Goal: Task Accomplishment & Management: Use online tool/utility

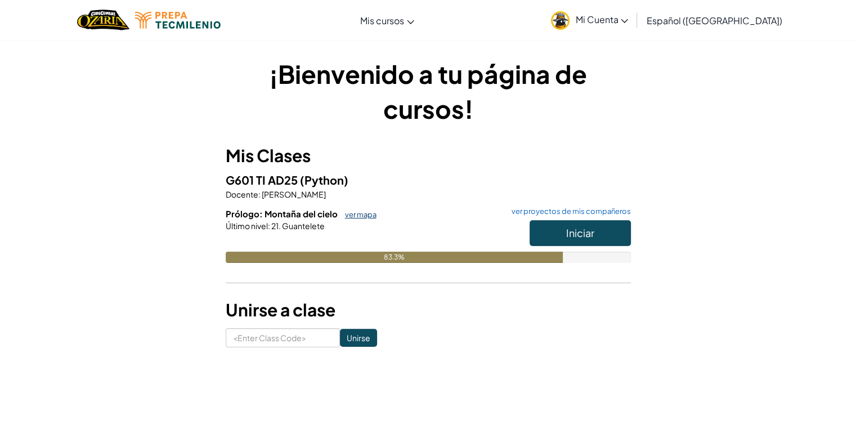
click at [356, 216] on link "ver mapa" at bounding box center [357, 214] width 37 height 9
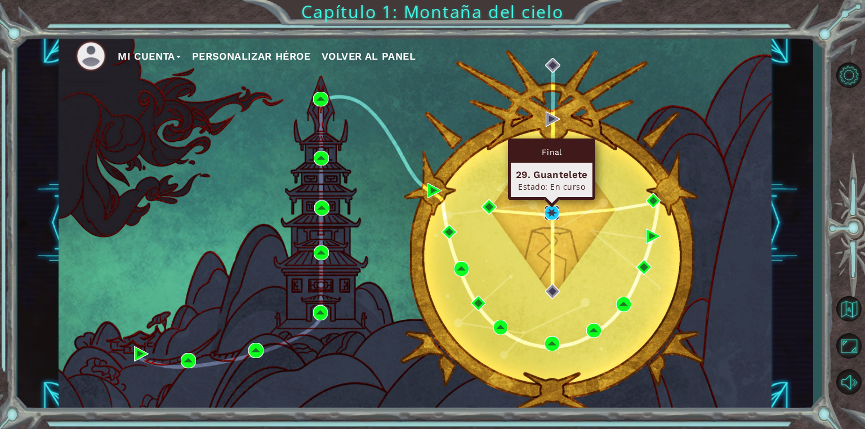
click at [546, 214] on img at bounding box center [551, 212] width 15 height 15
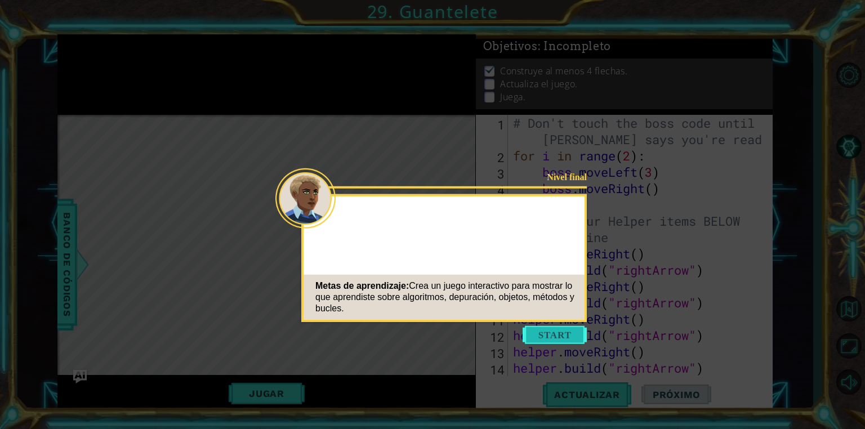
click at [542, 333] on button "Start" at bounding box center [554, 335] width 64 height 18
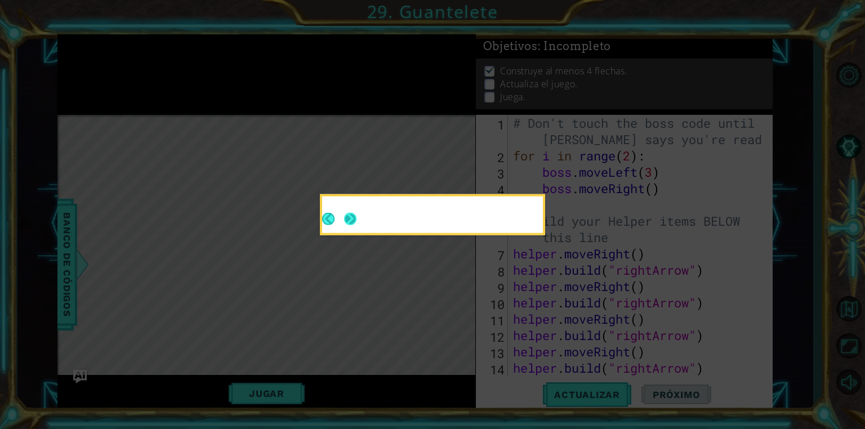
click at [345, 221] on button "Next" at bounding box center [350, 219] width 12 height 12
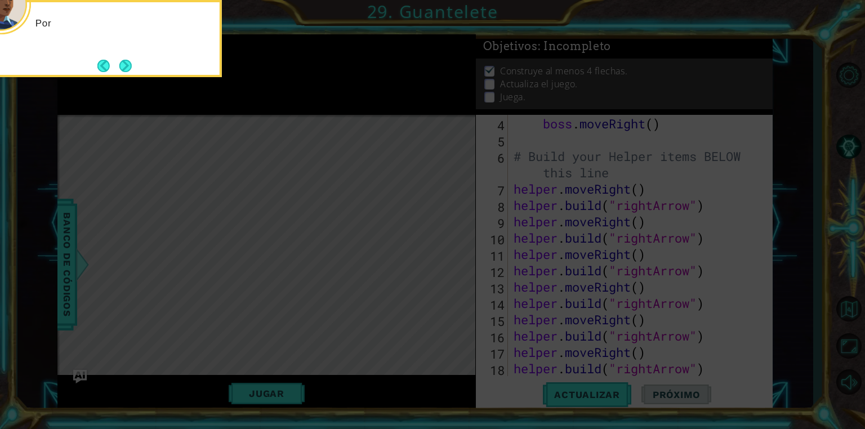
scroll to position [81, 0]
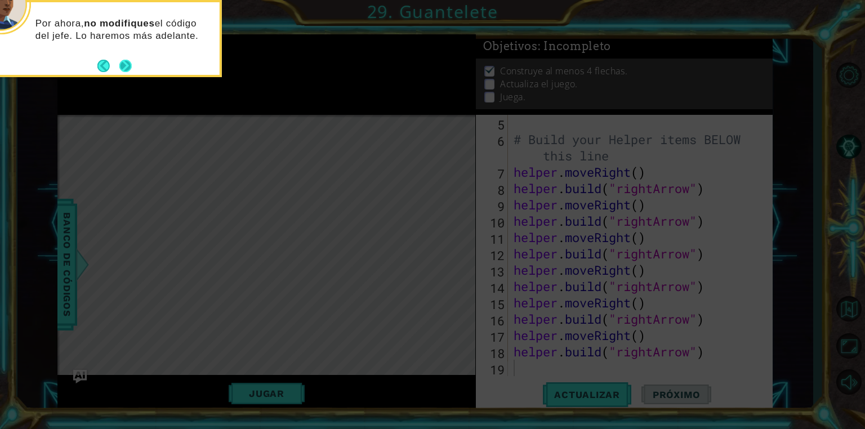
click at [129, 64] on button "Next" at bounding box center [125, 66] width 12 height 12
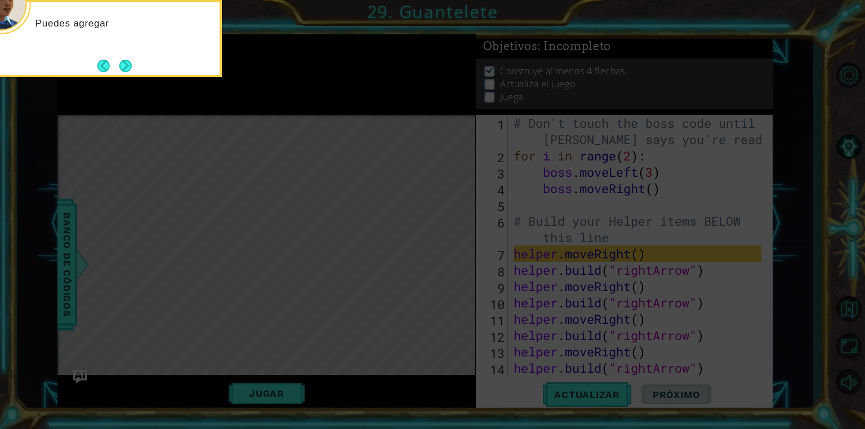
click at [129, 64] on button "Next" at bounding box center [125, 66] width 12 height 12
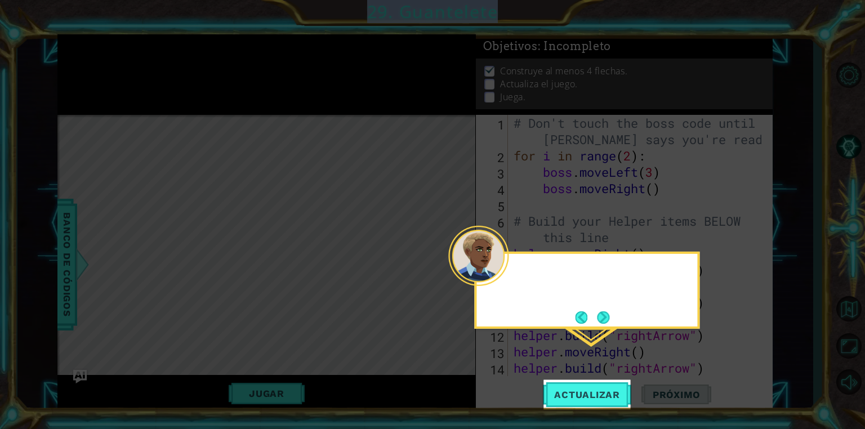
click at [129, 64] on icon at bounding box center [432, 214] width 865 height 429
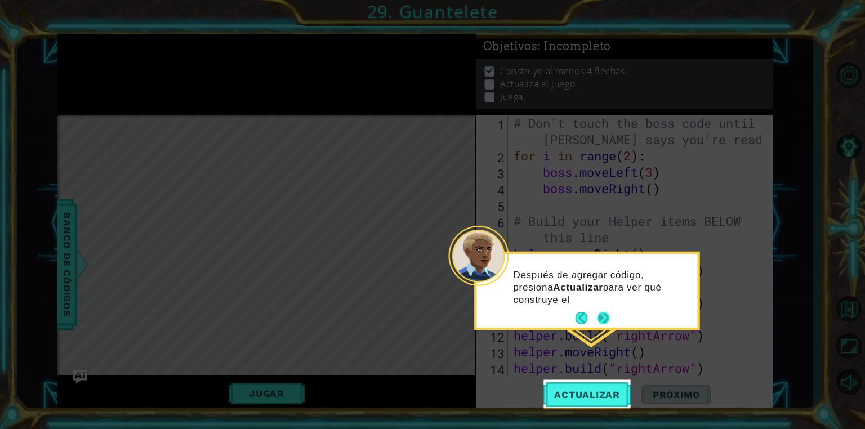
click at [608, 320] on button "Next" at bounding box center [603, 318] width 13 height 13
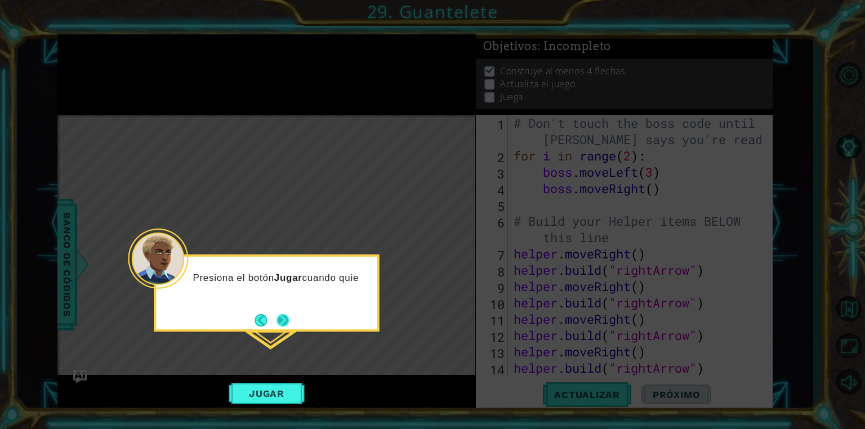
click at [280, 320] on button "Next" at bounding box center [282, 320] width 12 height 12
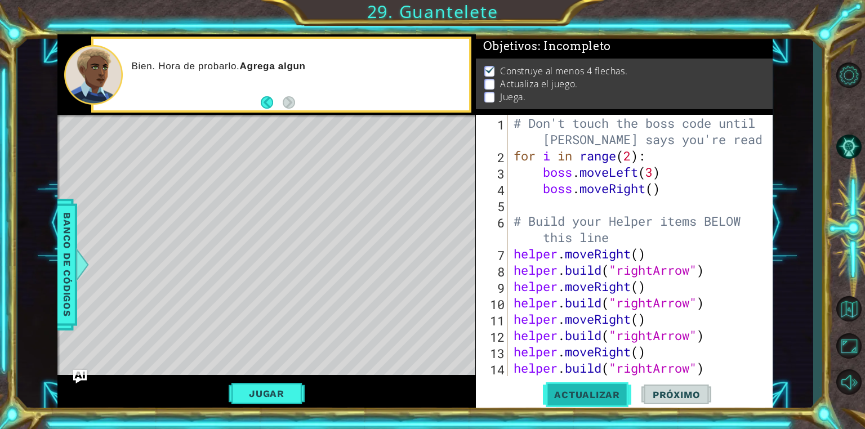
click at [563, 390] on span "Actualizar" at bounding box center [587, 394] width 88 height 11
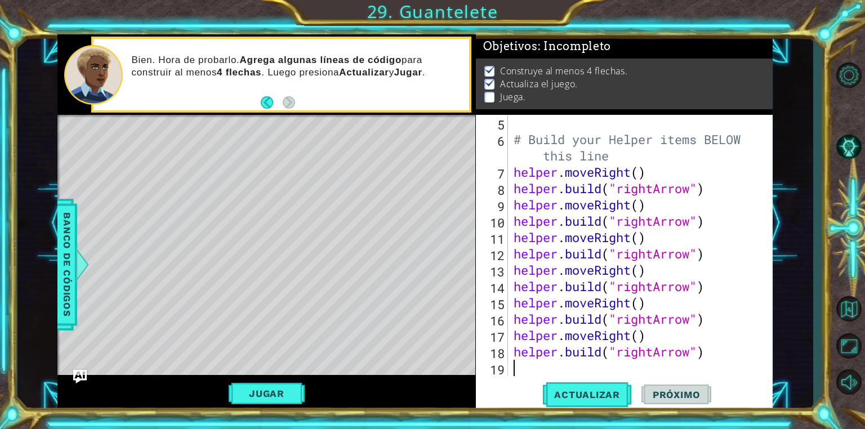
scroll to position [81, 0]
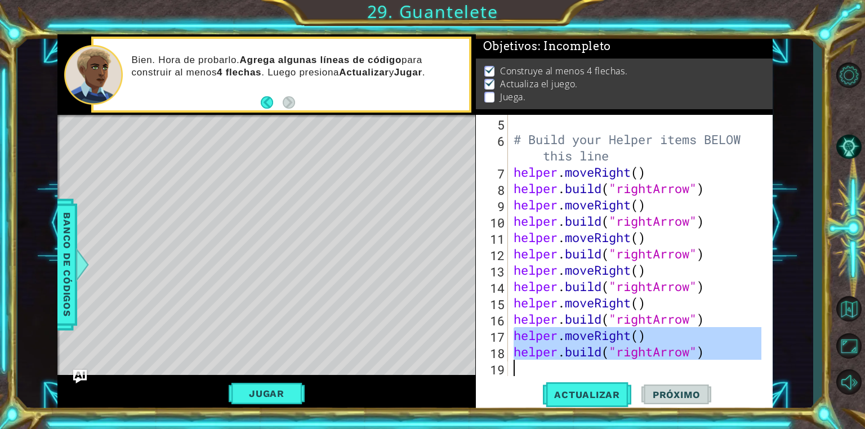
drag, startPoint x: 511, startPoint y: 334, endPoint x: 700, endPoint y: 365, distance: 191.1
click at [700, 365] on div "# Build your Helper items BELOW this line helper . moveRight ( ) helper . build…" at bounding box center [639, 262] width 256 height 294
type textarea "[DOMAIN_NAME]("rightArrow")"
click at [527, 379] on div "[DOMAIN_NAME]("rightArrow") 5 6 7 8 9 10 11 12 13 14 15 16 17 18 19 # Build you…" at bounding box center [624, 263] width 297 height 297
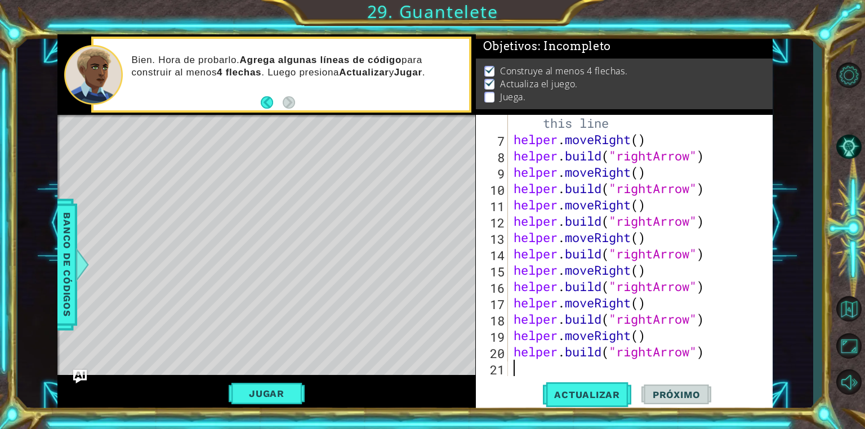
scroll to position [114, 0]
click at [630, 336] on div "# Build your Helper items BELOW this line helper . moveRight ( ) helper . build…" at bounding box center [639, 253] width 256 height 310
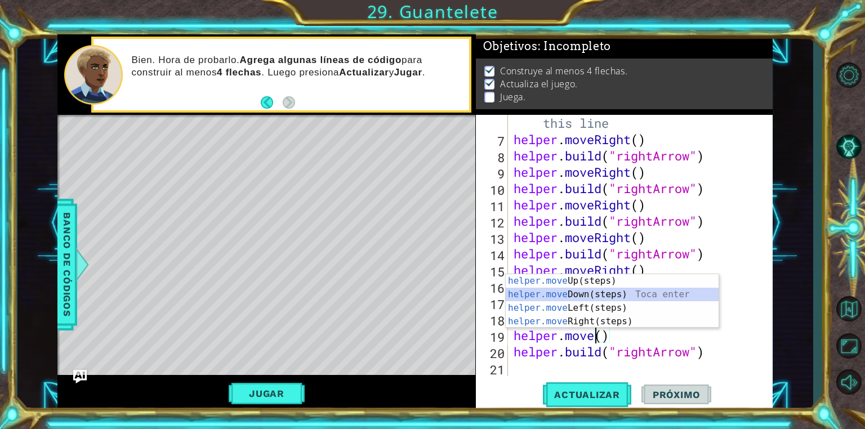
click at [575, 295] on div "helper.move Up(steps) Toca enter helper.move Down(steps) Toca enter helper.move…" at bounding box center [611, 314] width 213 height 81
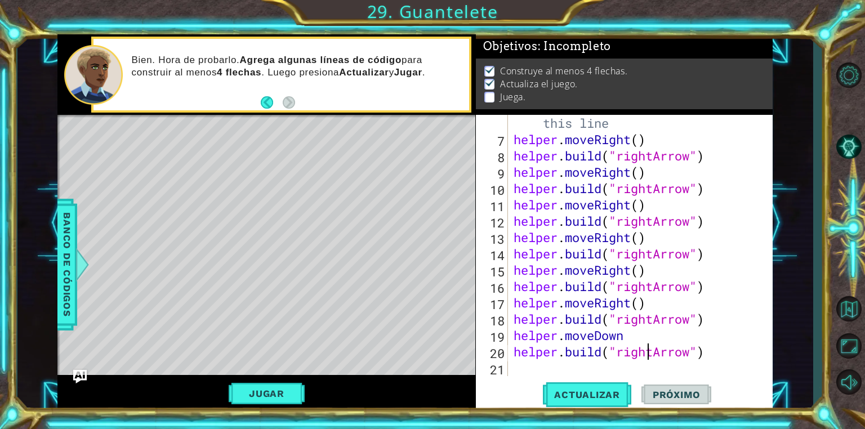
click at [646, 351] on div "# Build your Helper items BELOW this line helper . moveRight ( ) helper . build…" at bounding box center [639, 253] width 256 height 310
click at [653, 351] on div "# Build your Helper items BELOW this line helper . moveRight ( ) helper . build…" at bounding box center [639, 253] width 256 height 310
click at [628, 335] on div "# Build your Helper items BELOW this line helper . moveRight ( ) helper . build…" at bounding box center [639, 253] width 256 height 310
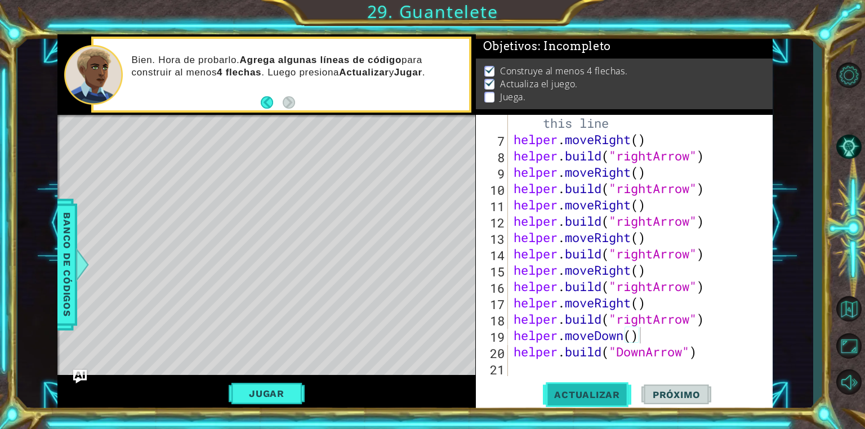
click at [591, 396] on span "Actualizar" at bounding box center [587, 394] width 88 height 11
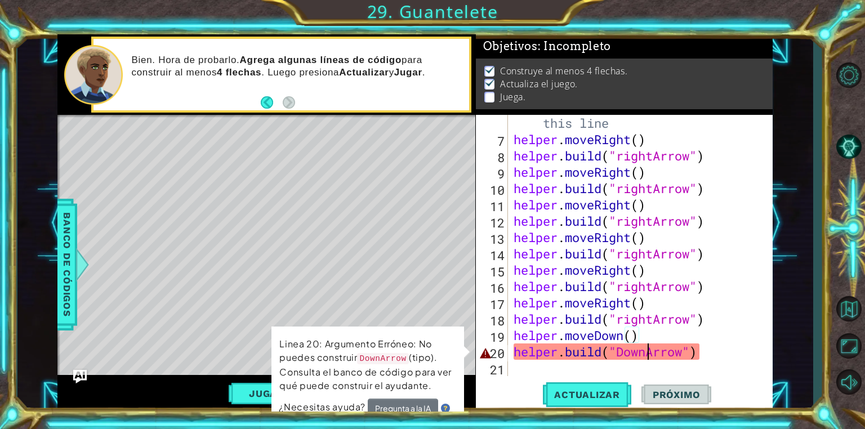
click at [646, 352] on div "# Build your Helper items BELOW this line helper . moveRight ( ) helper . build…" at bounding box center [639, 253] width 256 height 310
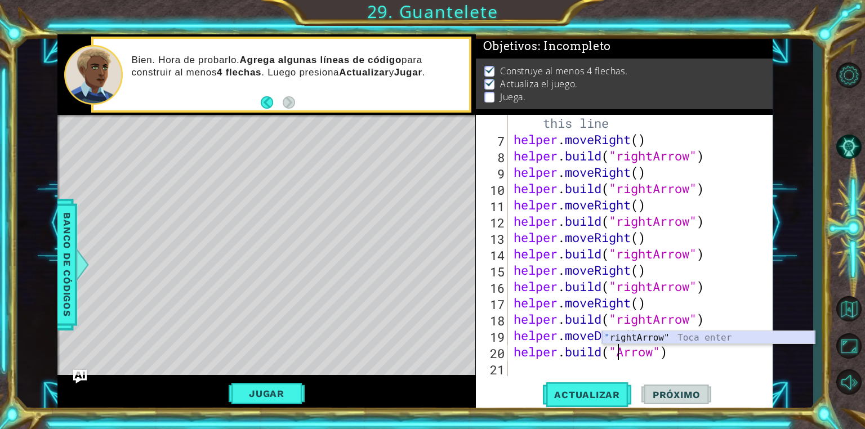
click at [625, 339] on div "" rightArrow" Toca enter" at bounding box center [708, 351] width 213 height 41
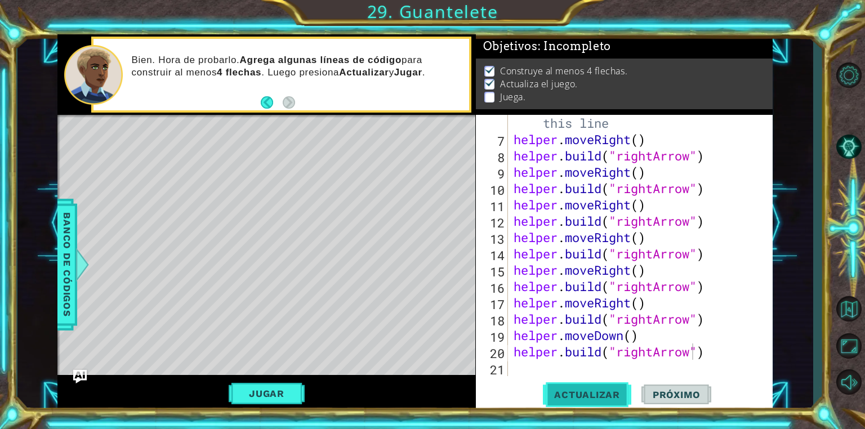
click at [589, 392] on span "Actualizar" at bounding box center [587, 394] width 88 height 11
click at [713, 348] on div "# Build your Helper items BELOW this line helper . moveRight ( ) helper . build…" at bounding box center [639, 253] width 256 height 310
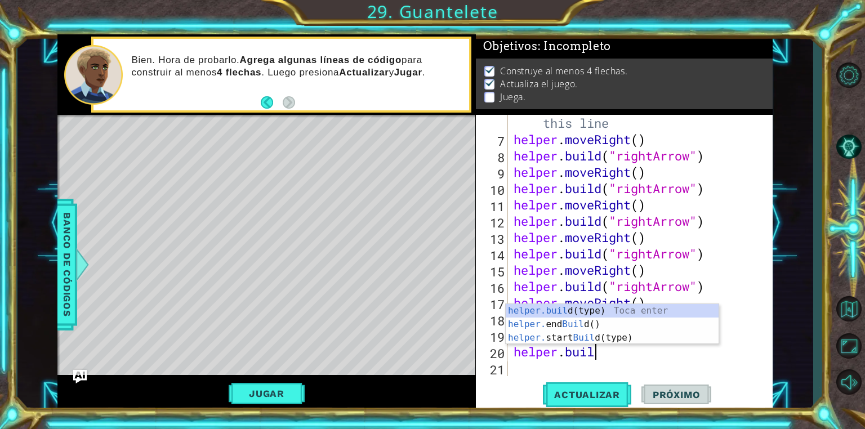
scroll to position [0, 2]
type textarea "h"
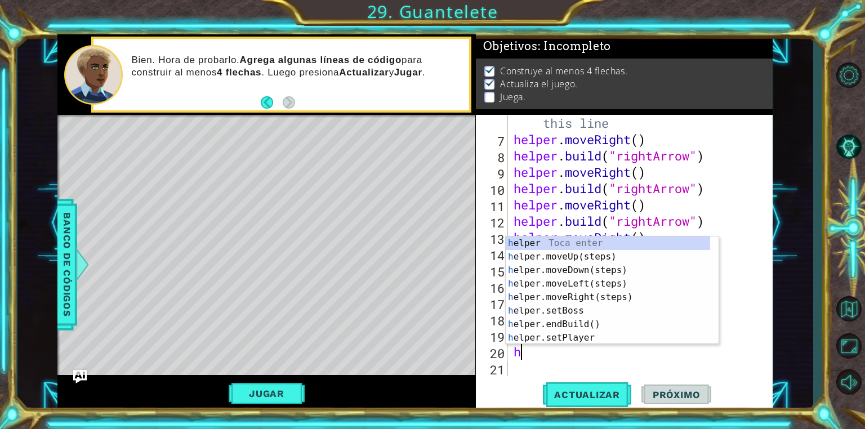
scroll to position [0, 0]
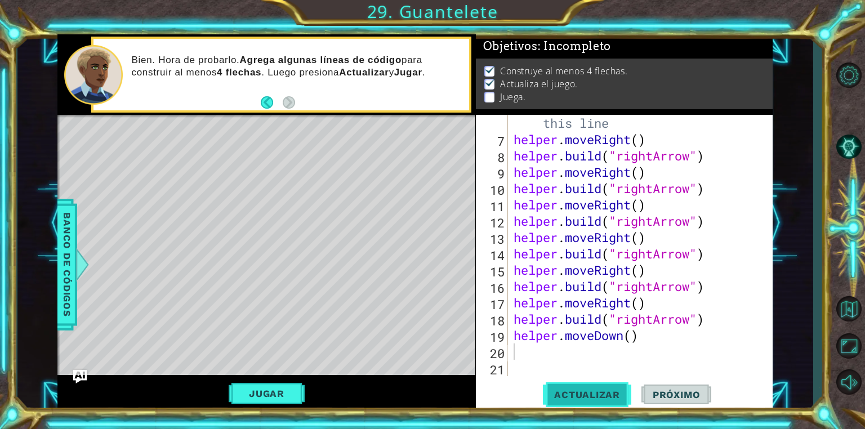
click at [569, 389] on span "Actualizar" at bounding box center [587, 394] width 88 height 11
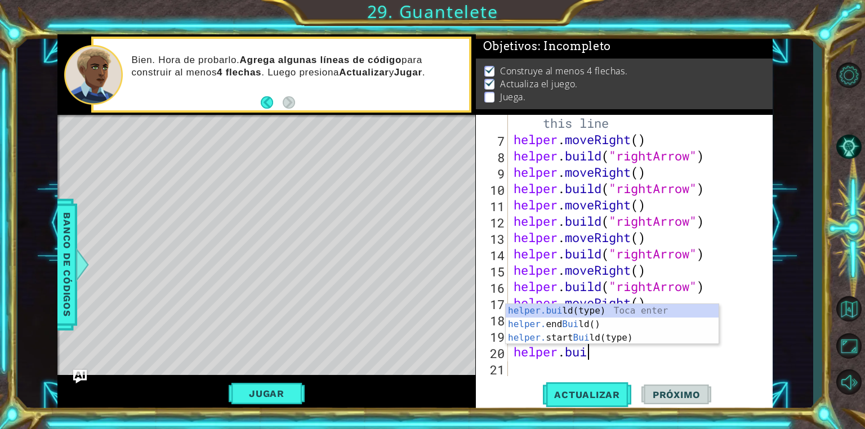
type textarea "helper.buil"
click at [543, 323] on div "helper.buil d(type) Toca enter helper. end Buil d() Toca enter helper. start Bu…" at bounding box center [611, 338] width 213 height 68
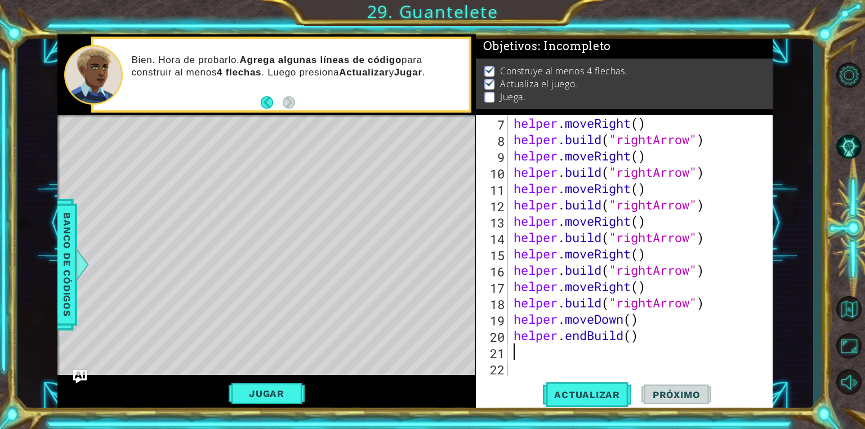
scroll to position [131, 0]
click at [643, 330] on div "helper . moveRight ( ) helper . build ( "rightArrow" ) helper . moveRight ( ) h…" at bounding box center [639, 262] width 256 height 294
click at [628, 329] on div "helper . moveRight ( ) helper . build ( "rightArrow" ) helper . moveRight ( ) h…" at bounding box center [639, 262] width 256 height 294
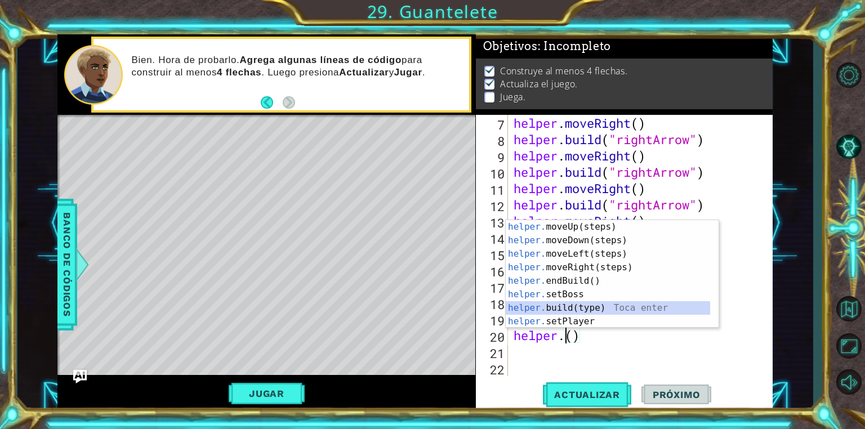
click at [547, 304] on div "helper. moveUp(steps) Toca enter helper. moveDown(steps) Toca enter helper. mov…" at bounding box center [607, 287] width 204 height 135
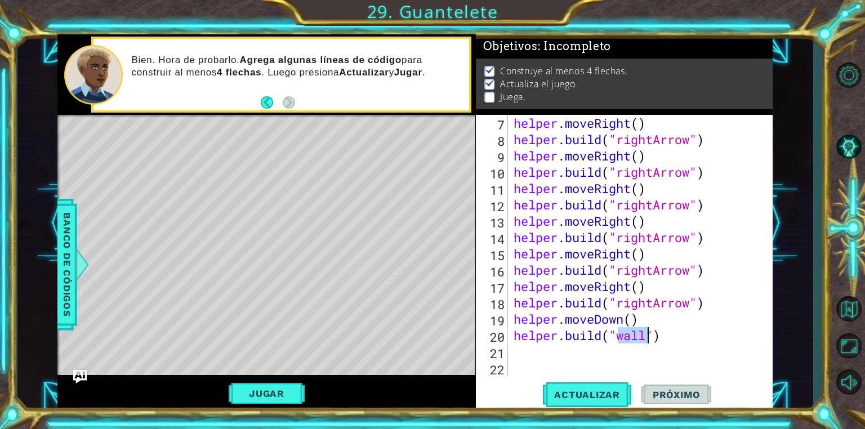
click at [642, 334] on div "helper . moveRight ( ) helper . build ( "rightArrow" ) helper . moveRight ( ) h…" at bounding box center [636, 245] width 250 height 261
click at [648, 335] on div "helper . moveRight ( ) helper . build ( "rightArrow" ) helper . moveRight ( ) h…" at bounding box center [639, 262] width 256 height 294
click at [597, 381] on button "Actualizar" at bounding box center [587, 395] width 88 height 30
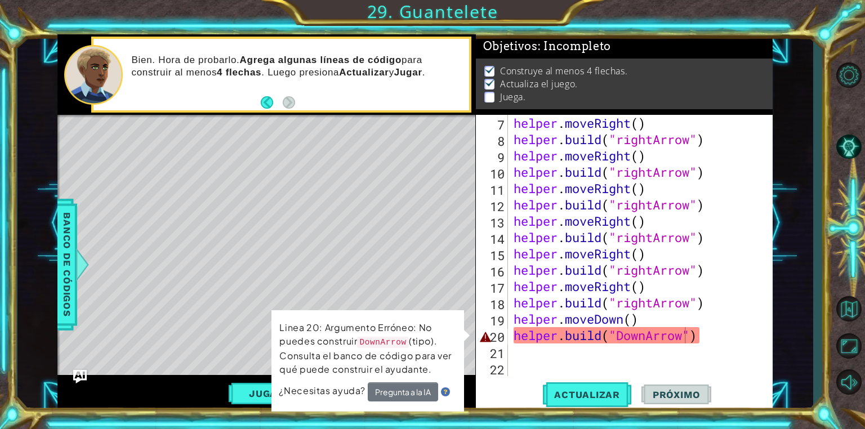
click at [240, 248] on div "Level Map" at bounding box center [317, 281] width 520 height 332
click at [65, 259] on span "Banco de códigos" at bounding box center [67, 265] width 18 height 117
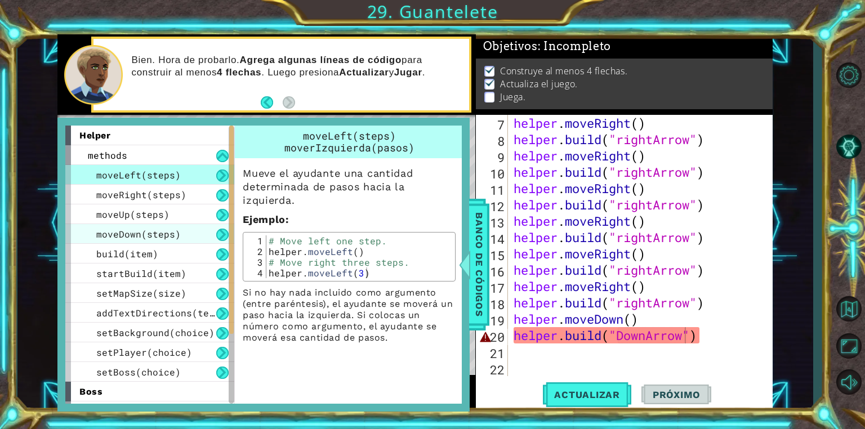
click at [151, 232] on span "moveDown(steps)" at bounding box center [138, 234] width 84 height 12
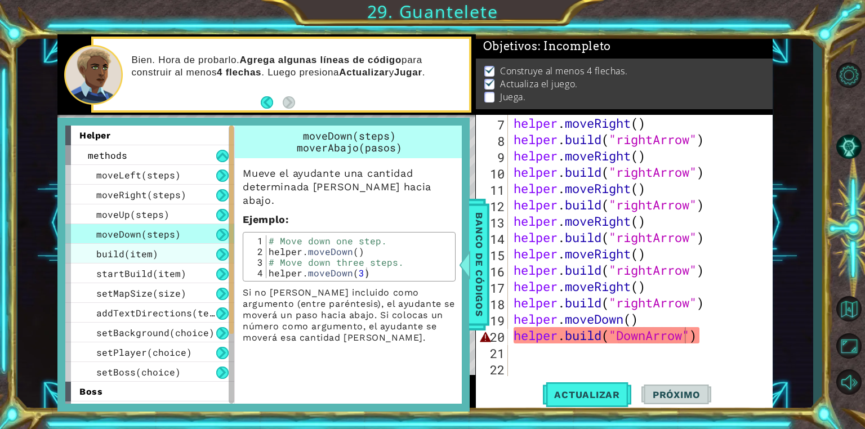
click at [149, 252] on span "build(item)" at bounding box center [127, 254] width 62 height 12
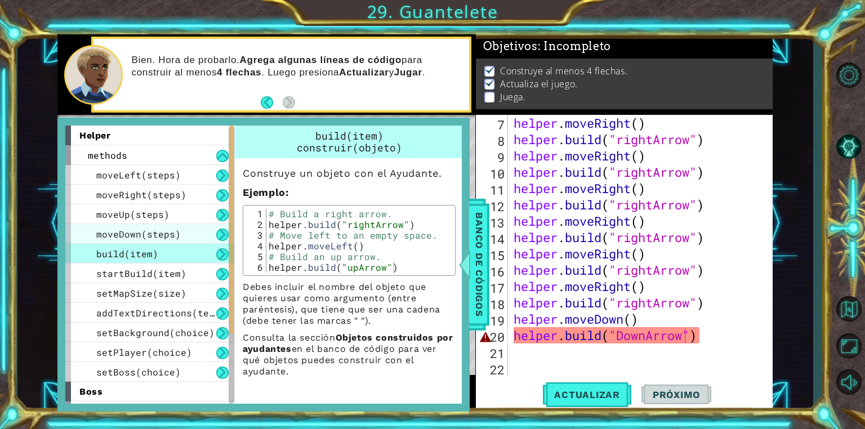
click at [128, 230] on span "moveDown(steps)" at bounding box center [138, 234] width 84 height 12
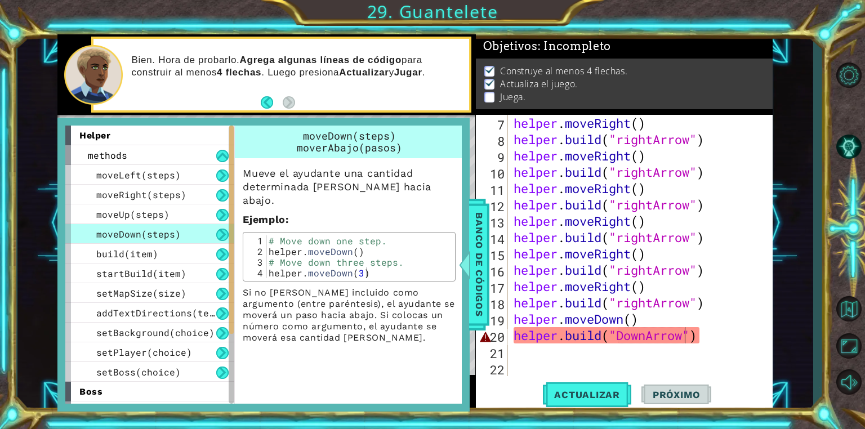
click at [30, 170] on div "1 ההההההההההההההההההההההההההההההההההההההההההההההההההההההההההההההההההההההההההההה…" at bounding box center [414, 223] width 795 height 378
click at [478, 259] on span "Banco de códigos" at bounding box center [479, 265] width 18 height 117
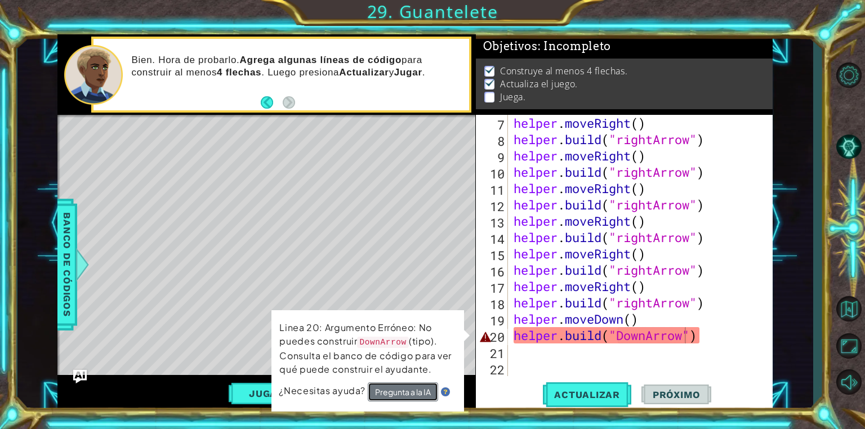
click at [410, 392] on button "Pregunta a la IA" at bounding box center [403, 391] width 70 height 19
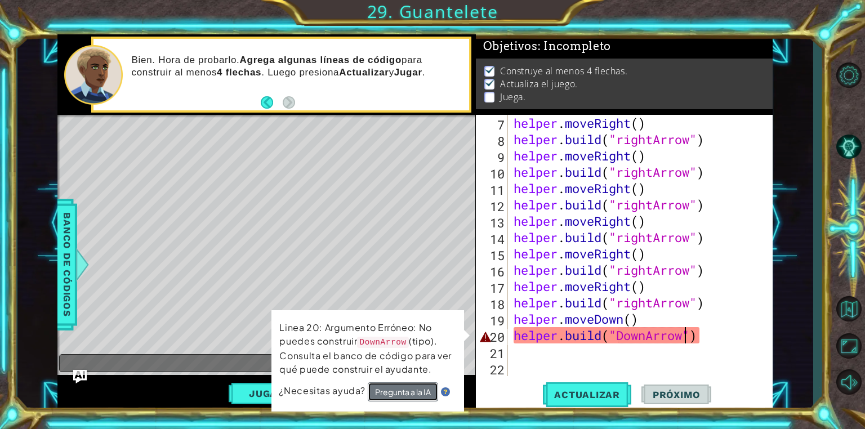
click at [410, 392] on button "Pregunta a la IA" at bounding box center [403, 391] width 70 height 19
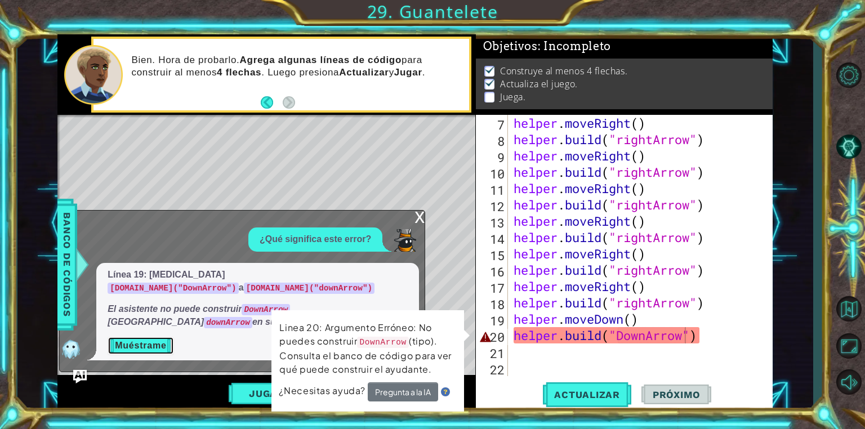
click at [150, 351] on button "Muéstrame" at bounding box center [141, 346] width 66 height 18
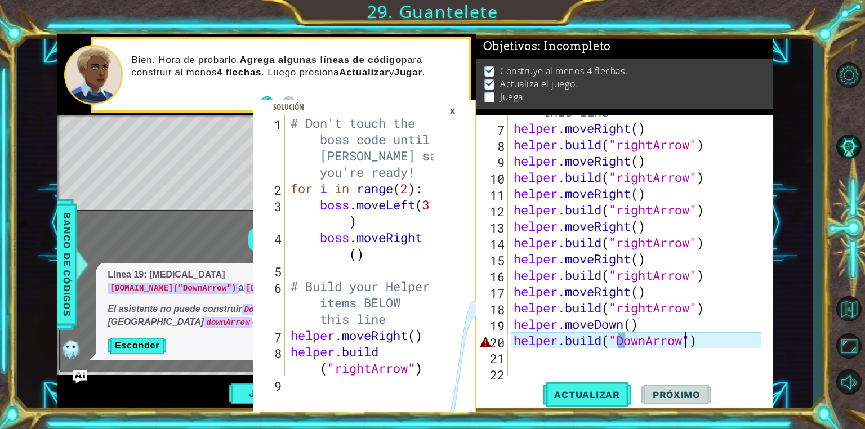
scroll to position [126, 0]
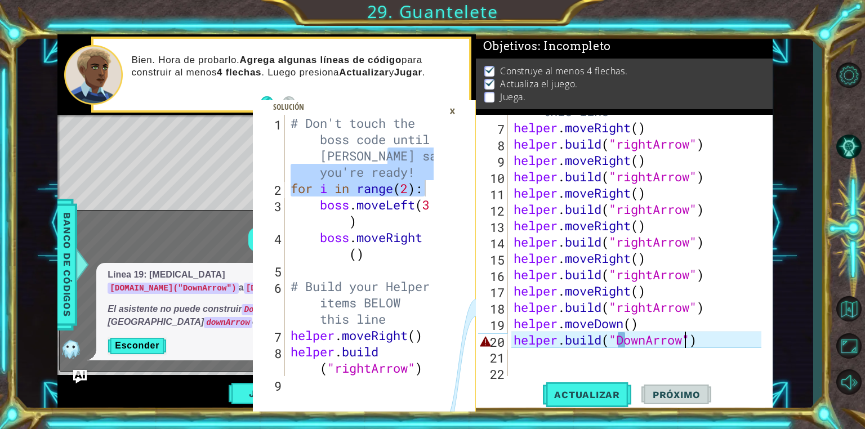
drag, startPoint x: 432, startPoint y: 149, endPoint x: 427, endPoint y: 196, distance: 48.1
click at [427, 196] on div "1 2 3 4 5 6 7 8 9 # Don't touch the boss code until [PERSON_NAME] says you're r…" at bounding box center [347, 245] width 189 height 261
click at [205, 193] on div "Level Map" at bounding box center [317, 281] width 520 height 332
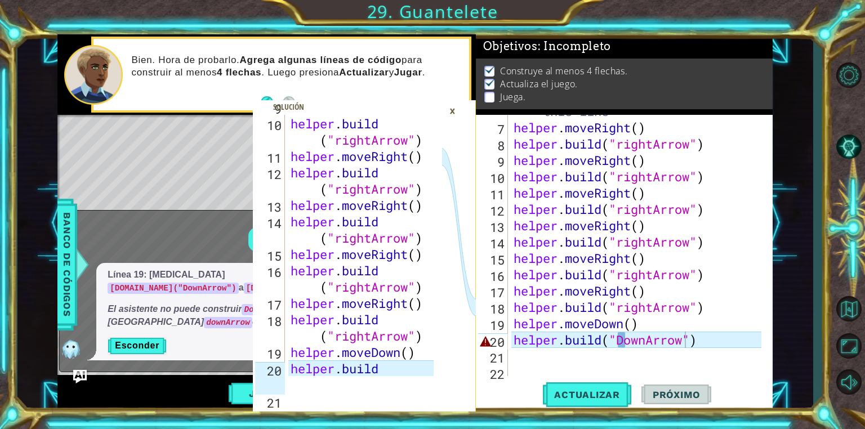
scroll to position [310, 0]
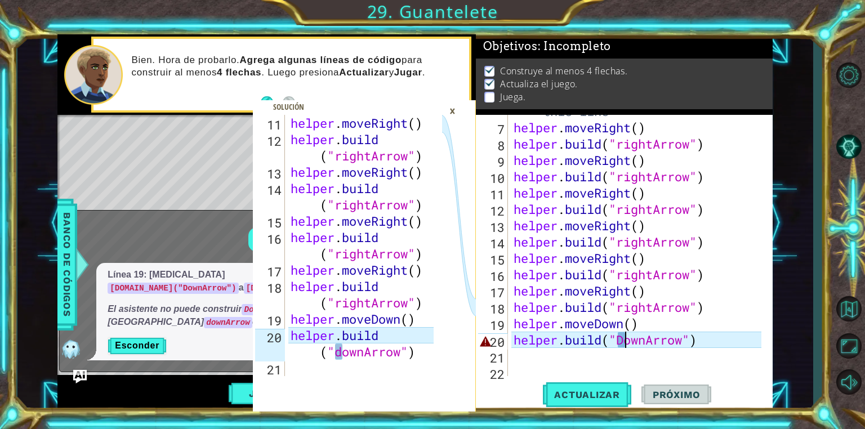
click at [626, 342] on div "# Build your Helper items BELOW this line helper . moveRight ( ) helper . build…" at bounding box center [639, 242] width 256 height 310
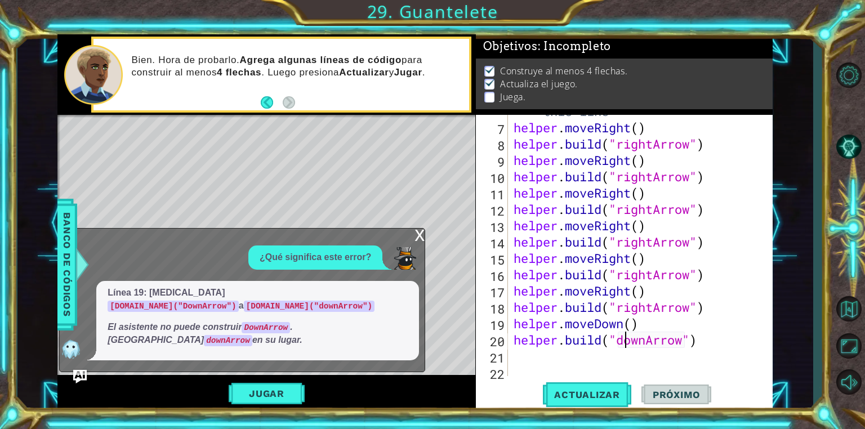
scroll to position [0, 5]
click at [418, 235] on div "x" at bounding box center [419, 234] width 10 height 11
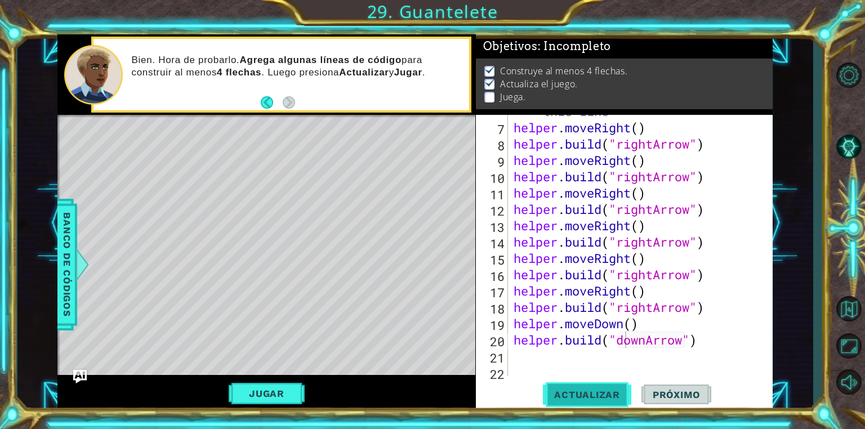
click at [570, 386] on button "Actualizar" at bounding box center [587, 395] width 88 height 30
drag, startPoint x: 510, startPoint y: 323, endPoint x: 601, endPoint y: 317, distance: 90.8
click at [601, 317] on div "[DOMAIN_NAME]("downArrow") 6 7 8 9 10 11 12 13 14 15 16 17 18 19 20 21 22 # Bui…" at bounding box center [623, 245] width 294 height 261
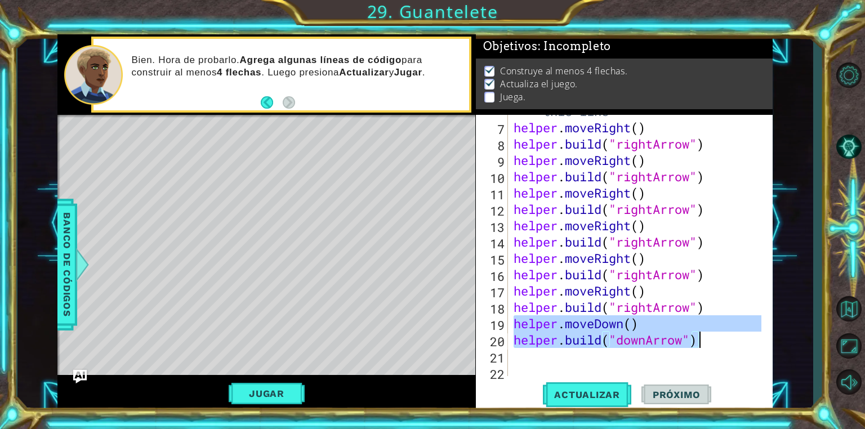
drag, startPoint x: 513, startPoint y: 325, endPoint x: 701, endPoint y: 336, distance: 187.7
click at [701, 336] on div "# Build your Helper items BELOW this line helper . moveRight ( ) helper . build…" at bounding box center [639, 242] width 256 height 310
type textarea "helper.moveDown() [DOMAIN_NAME]("downArrow")"
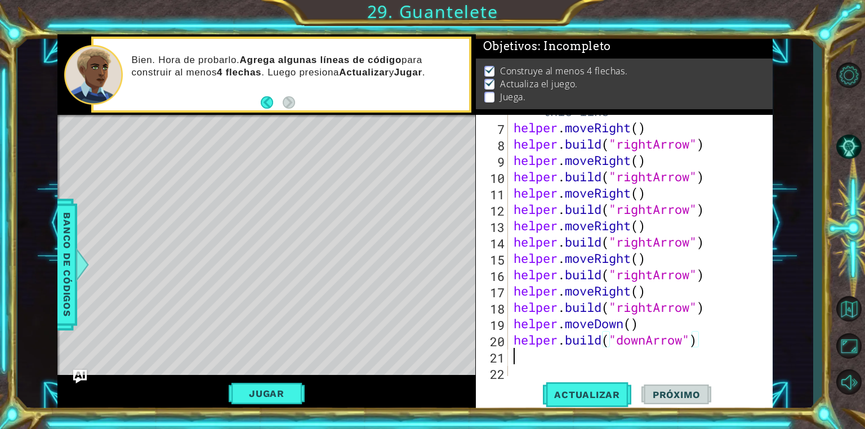
click at [552, 361] on div "# Build your Helper items BELOW this line helper . moveRight ( ) helper . build…" at bounding box center [639, 242] width 256 height 310
paste textarea "[DOMAIN_NAME]("downArrow")"
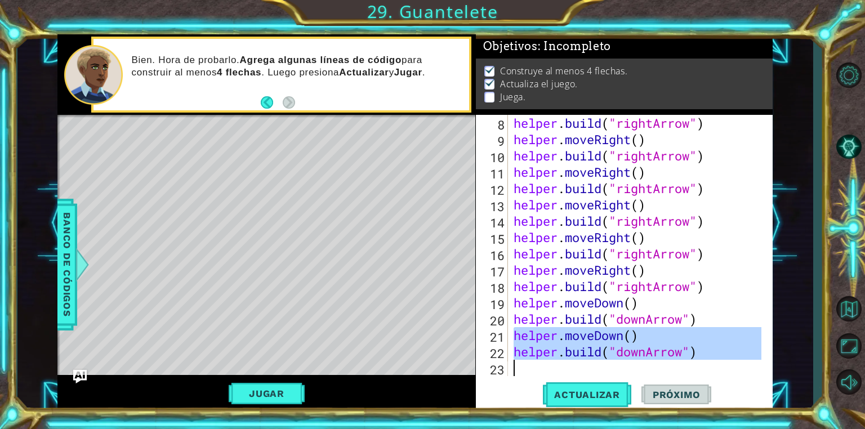
drag, startPoint x: 512, startPoint y: 333, endPoint x: 673, endPoint y: 365, distance: 164.2
click at [673, 365] on div "helper . build ( "rightArrow" ) helper . moveRight ( ) helper . build ( "rightA…" at bounding box center [639, 262] width 256 height 294
type textarea "[DOMAIN_NAME]("downArrow")"
click at [523, 373] on div "helper . build ( "rightArrow" ) helper . moveRight ( ) helper . build ( "rightA…" at bounding box center [636, 245] width 250 height 261
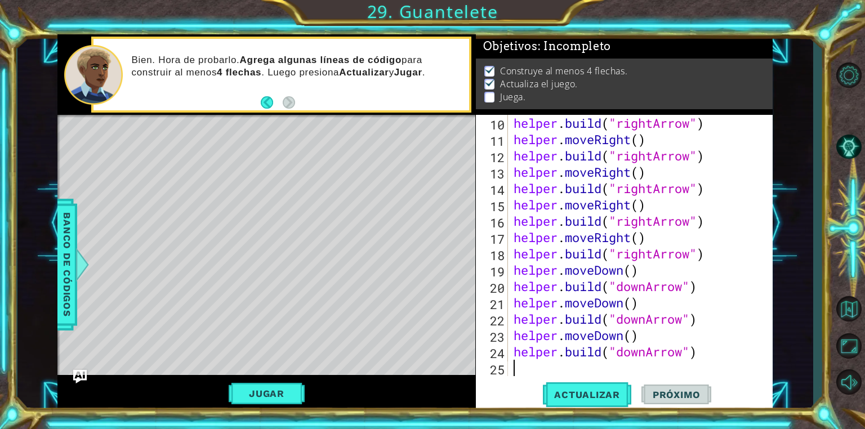
scroll to position [180, 0]
click at [590, 395] on span "Actualizar" at bounding box center [587, 394] width 88 height 11
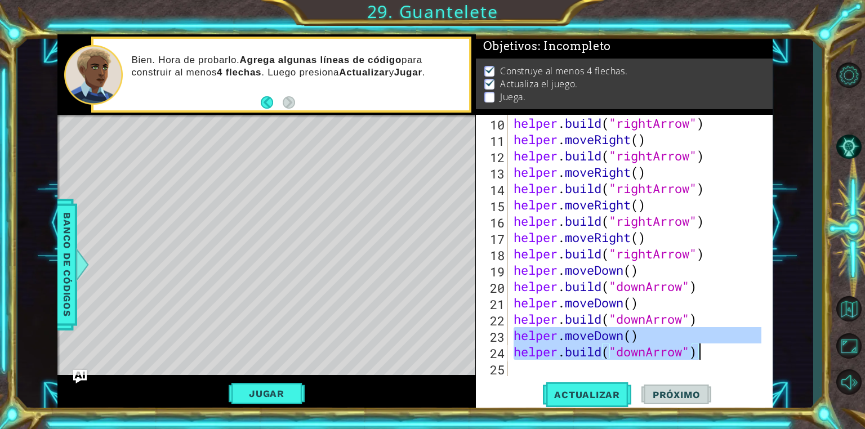
drag, startPoint x: 511, startPoint y: 335, endPoint x: 702, endPoint y: 343, distance: 191.0
click at [702, 343] on div "helper . build ( "rightArrow" ) helper . moveRight ( ) helper . build ( "rightA…" at bounding box center [639, 262] width 256 height 294
type textarea "helper.moveDown() [DOMAIN_NAME]("downArrow")"
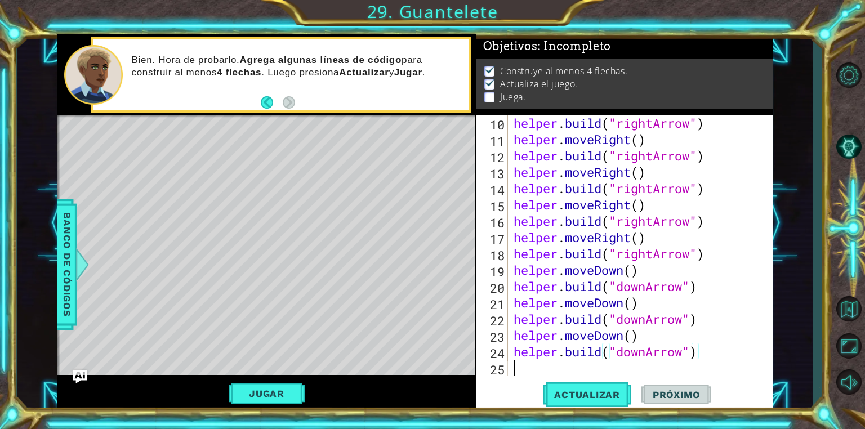
click at [518, 370] on div "helper . build ( "rightArrow" ) helper . moveRight ( ) helper . build ( "rightA…" at bounding box center [639, 262] width 256 height 294
paste textarea "[DOMAIN_NAME]("downArrow")"
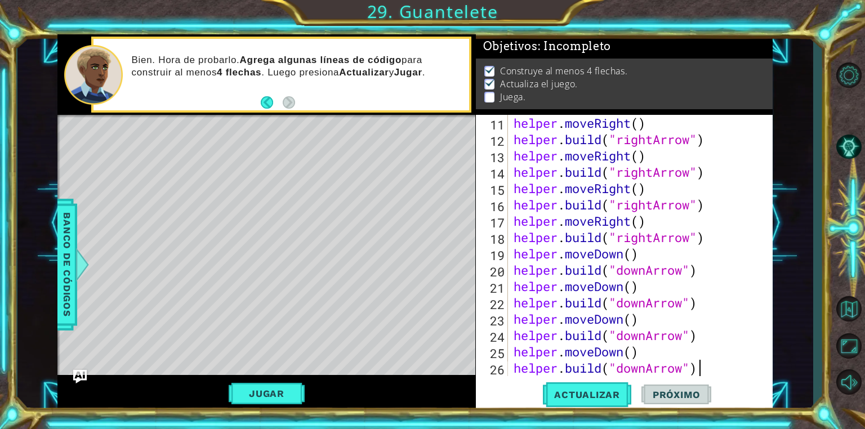
scroll to position [212, 0]
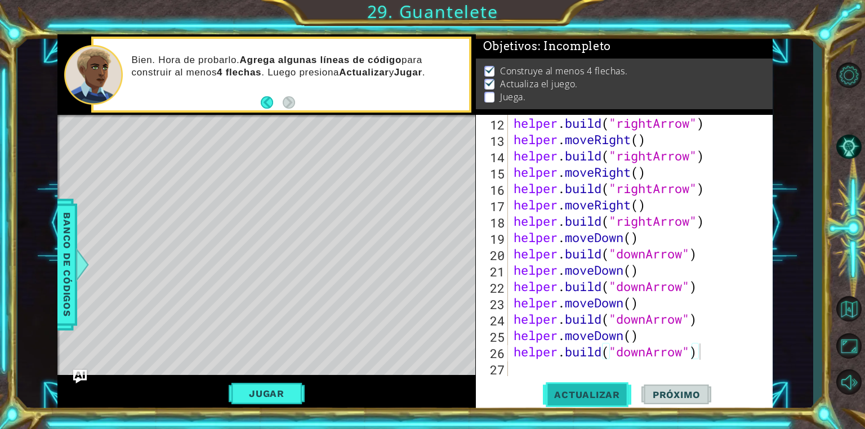
click at [568, 383] on button "Actualizar" at bounding box center [587, 395] width 88 height 30
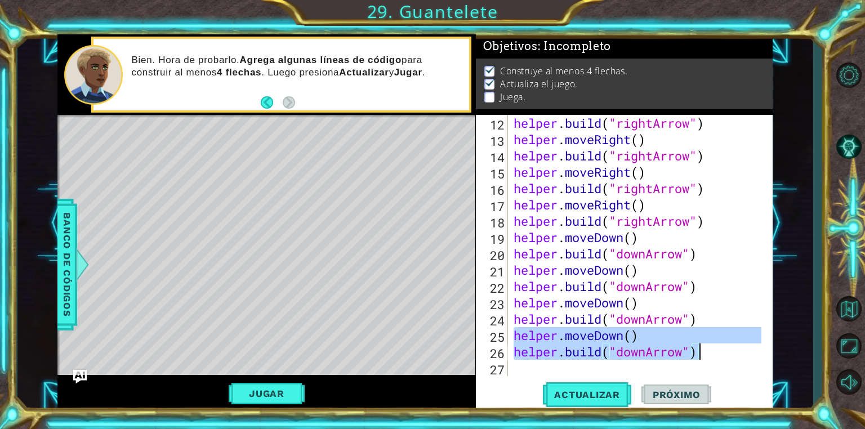
drag, startPoint x: 512, startPoint y: 329, endPoint x: 702, endPoint y: 356, distance: 192.6
click at [702, 356] on div "helper . build ( "rightArrow" ) helper . moveRight ( ) helper . build ( "rightA…" at bounding box center [639, 262] width 256 height 294
type textarea "helper.moveDown() [DOMAIN_NAME]("downArrow")"
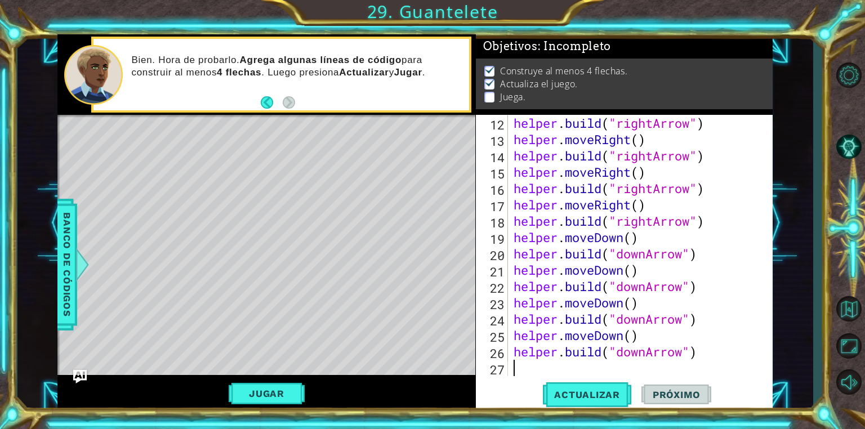
click at [518, 370] on div "helper . build ( "rightArrow" ) helper . moveRight ( ) helper . build ( "rightA…" at bounding box center [639, 262] width 256 height 294
paste textarea "[DOMAIN_NAME]("downArrow")"
click at [614, 391] on span "Actualizar" at bounding box center [587, 394] width 88 height 11
click at [287, 397] on button "Jugar" at bounding box center [267, 393] width 76 height 21
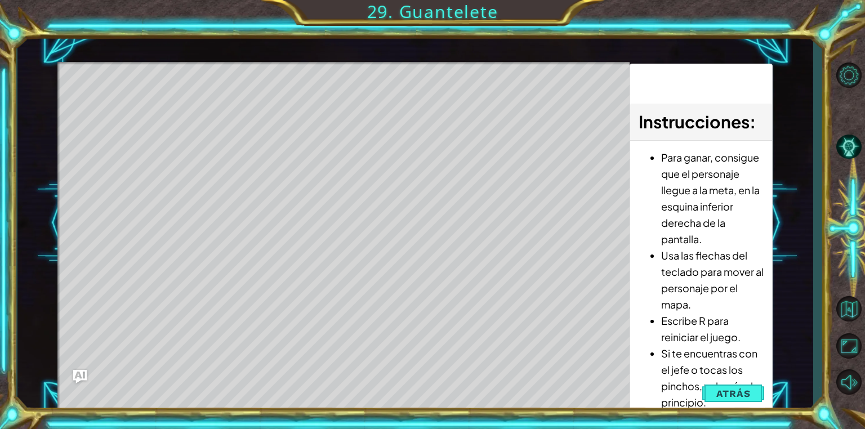
click at [111, 98] on div "Level Map" at bounding box center [317, 228] width 520 height 332
click at [714, 393] on button "Atrás" at bounding box center [733, 393] width 62 height 23
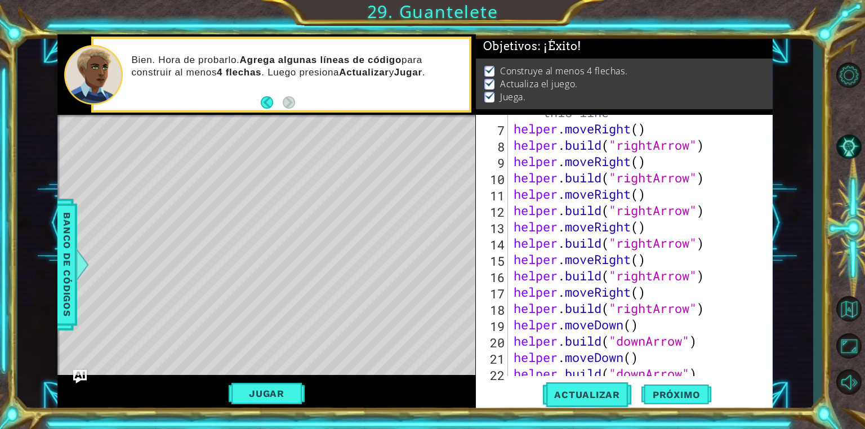
scroll to position [0, 0]
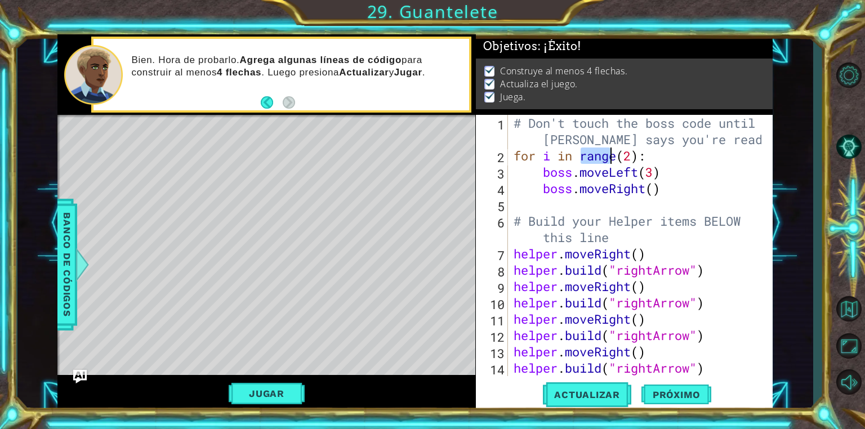
drag, startPoint x: 580, startPoint y: 154, endPoint x: 607, endPoint y: 162, distance: 27.6
click at [607, 162] on div "# Don't touch the boss code until [PERSON_NAME] says you're ready! for i in ran…" at bounding box center [639, 270] width 256 height 310
click at [633, 152] on div "# Don't touch the boss code until [PERSON_NAME] says you're ready! for i in ran…" at bounding box center [639, 270] width 256 height 310
click at [686, 129] on div "# Don't touch the boss code until [PERSON_NAME] says you're ready! for i in ran…" at bounding box center [639, 270] width 256 height 310
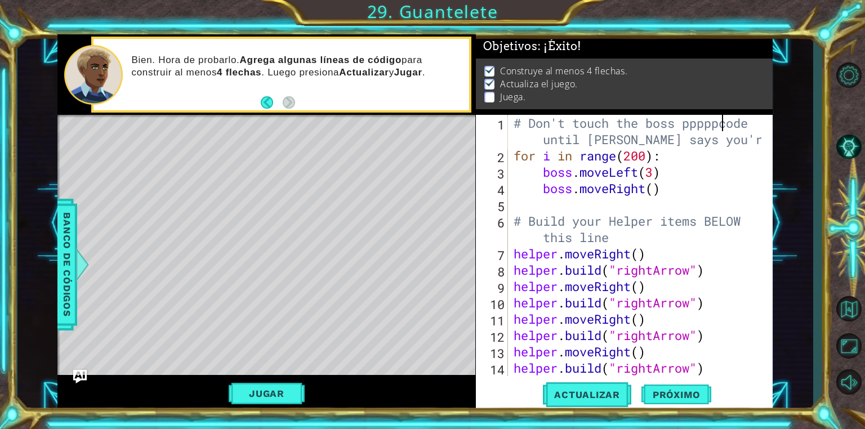
scroll to position [0, 9]
click at [653, 159] on div "# Don't touch the boss code until [PERSON_NAME] says you're ready! for i in ran…" at bounding box center [639, 270] width 256 height 310
click at [650, 159] on div "# Don't touch the boss code until [PERSON_NAME] says you're ready! for i in ran…" at bounding box center [639, 270] width 256 height 310
click at [517, 174] on div "# Don't touch the boss code until [PERSON_NAME] says you're ready! for i in ran…" at bounding box center [639, 270] width 256 height 310
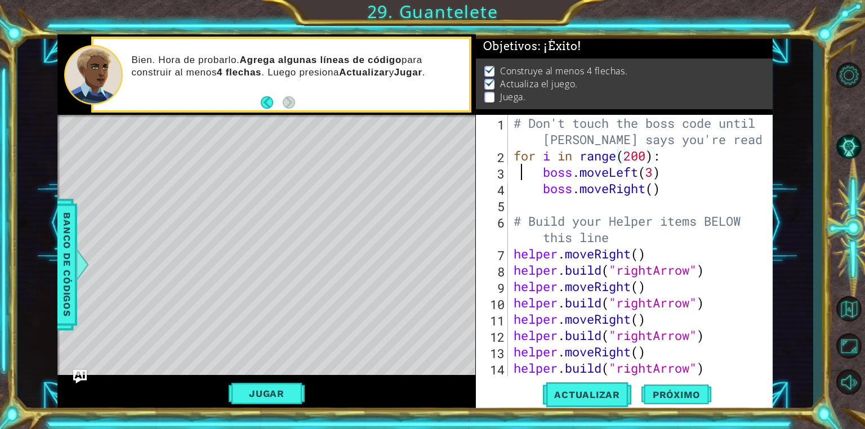
type textarea "boss.moveLeft(3)"
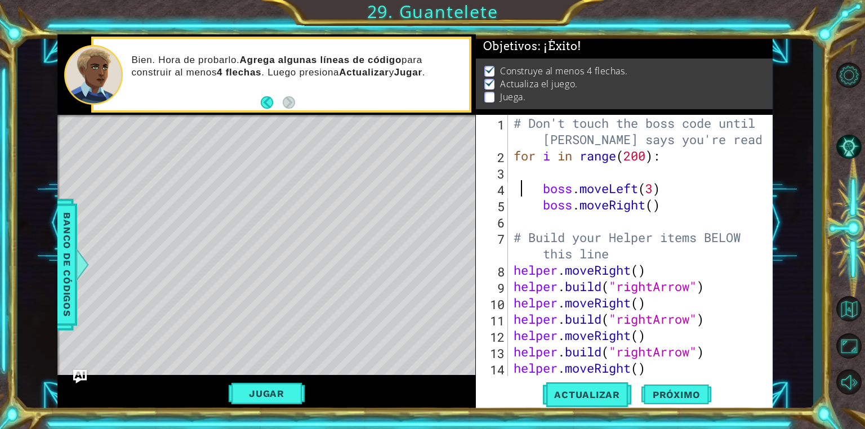
click at [545, 175] on div "# Don't touch the boss code until [PERSON_NAME] says you're ready! for i in ran…" at bounding box center [639, 270] width 256 height 310
type textarea "n"
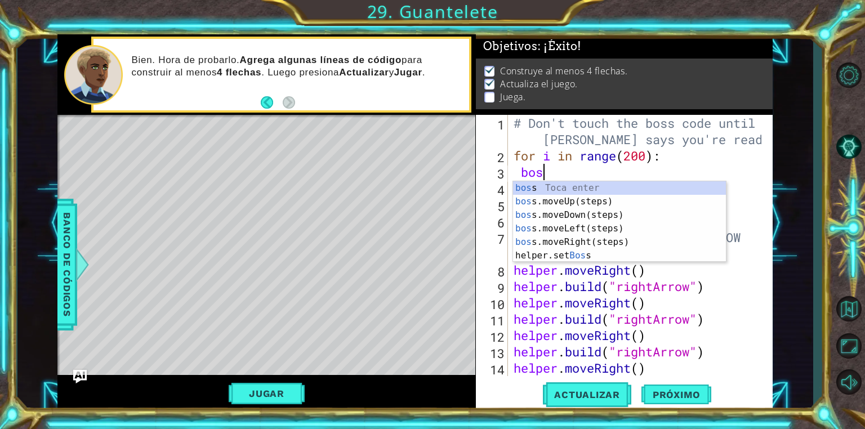
type textarea "boss"
click at [529, 198] on div "boss Toca enter boss .moveUp(steps) Toca enter boss .moveDown(steps) Toca enter…" at bounding box center [619, 235] width 213 height 108
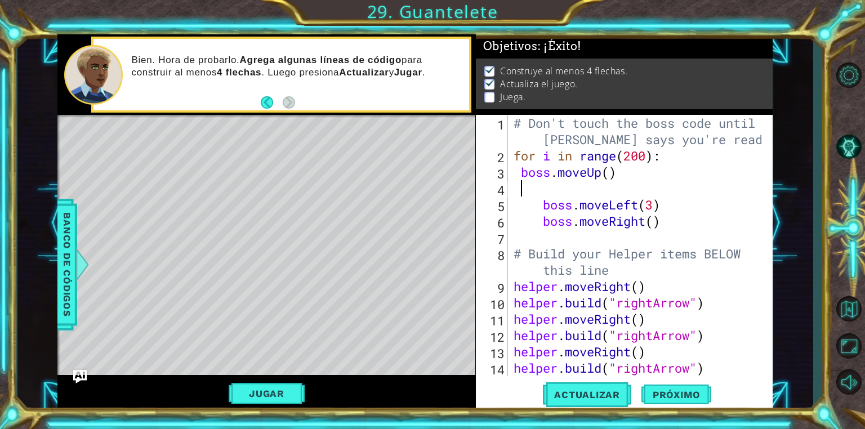
scroll to position [0, 0]
click at [608, 172] on div "# Don't touch the boss code until [PERSON_NAME] says you're ready! for i in ran…" at bounding box center [639, 270] width 256 height 310
type textarea "boss.moveUp(4)"
click at [557, 189] on div "# Don't touch the boss code until [PERSON_NAME] says you're ready! for i in ran…" at bounding box center [639, 270] width 256 height 310
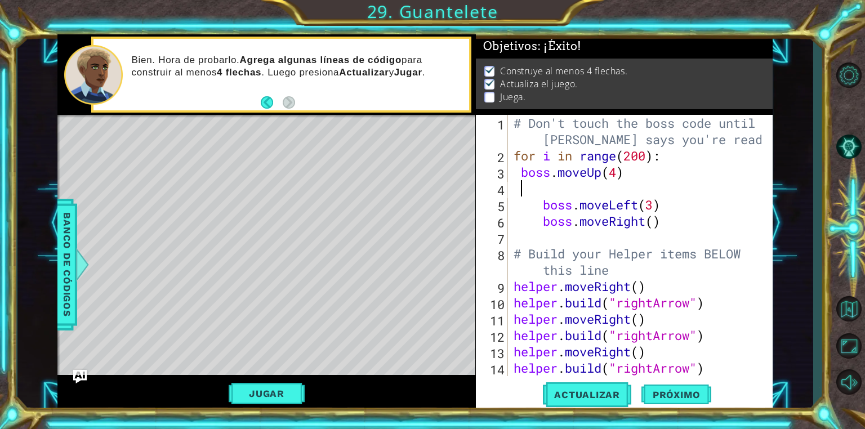
scroll to position [0, 0]
click at [520, 201] on div "# Don't touch the boss code until [PERSON_NAME] says you're ready! for i in ran…" at bounding box center [639, 270] width 256 height 310
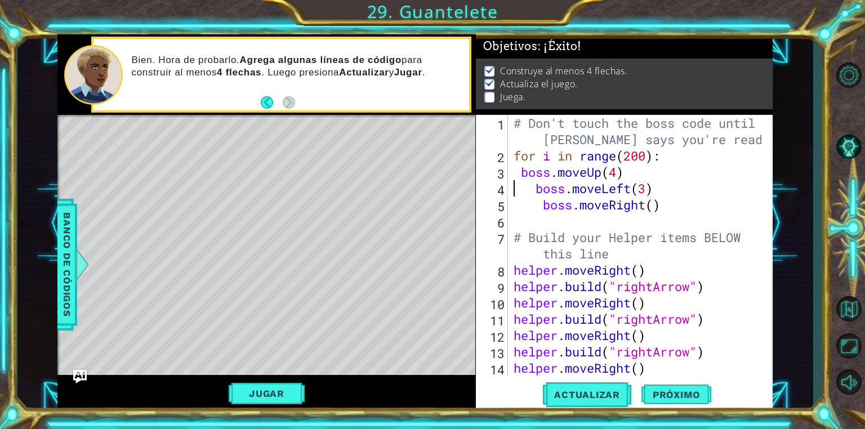
click at [653, 207] on div "# Don't touch the boss code until [PERSON_NAME] says you're ready! for i in ran…" at bounding box center [639, 270] width 256 height 310
click at [694, 201] on div "# Don't touch the boss code until [PERSON_NAME] says you're ready! for i in ran…" at bounding box center [639, 270] width 256 height 310
click at [685, 200] on div "# Don't touch the boss code until [PERSON_NAME] says you're ready! for i in ran…" at bounding box center [639, 270] width 256 height 310
click at [675, 200] on div "# Don't touch the boss code until [PERSON_NAME] says you're ready! for i in ran…" at bounding box center [639, 270] width 256 height 310
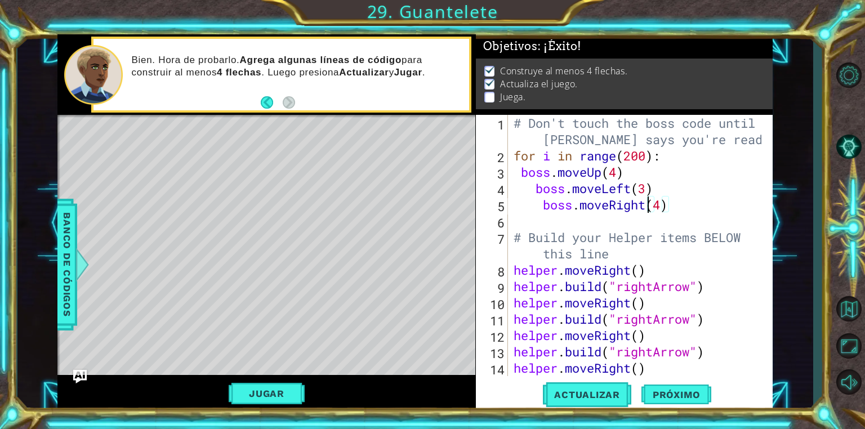
click at [646, 203] on div "# Don't touch the boss code until [PERSON_NAME] says you're ready! for i in ran…" at bounding box center [639, 270] width 256 height 310
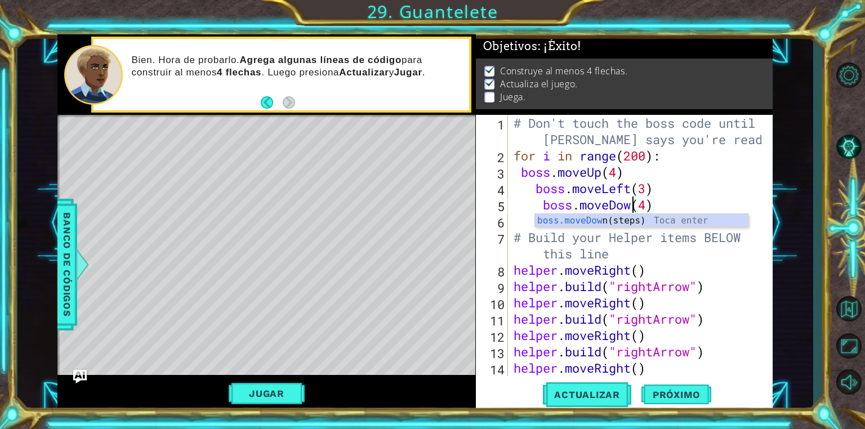
scroll to position [0, 5]
click at [583, 219] on div "boss.moveDown (steps) Toca enter" at bounding box center [641, 234] width 213 height 41
click at [590, 217] on div "boss.moveDown (steps) Toca enter" at bounding box center [641, 234] width 213 height 41
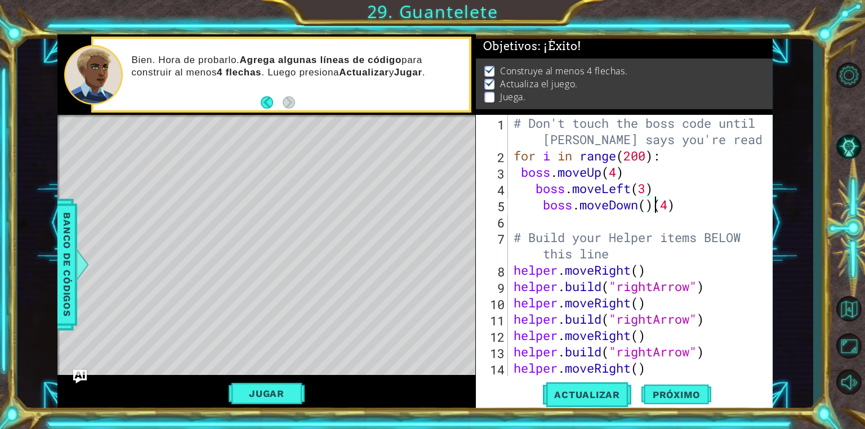
scroll to position [0, 6]
type textarea "boss.moveDown(4)(4)"
click at [627, 217] on div "# Don't touch the boss code until [PERSON_NAME] says you're ready! for i in ran…" at bounding box center [639, 270] width 256 height 310
click at [688, 208] on div "# Don't touch the boss code until [PERSON_NAME] says you're ready! for i in ran…" at bounding box center [639, 270] width 256 height 310
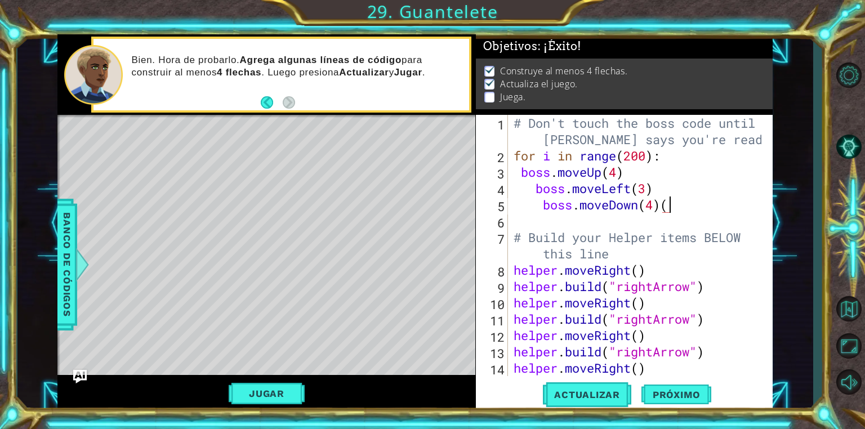
type textarea "boss.moveDown(4)"
click at [584, 389] on span "Actualizar" at bounding box center [587, 394] width 88 height 11
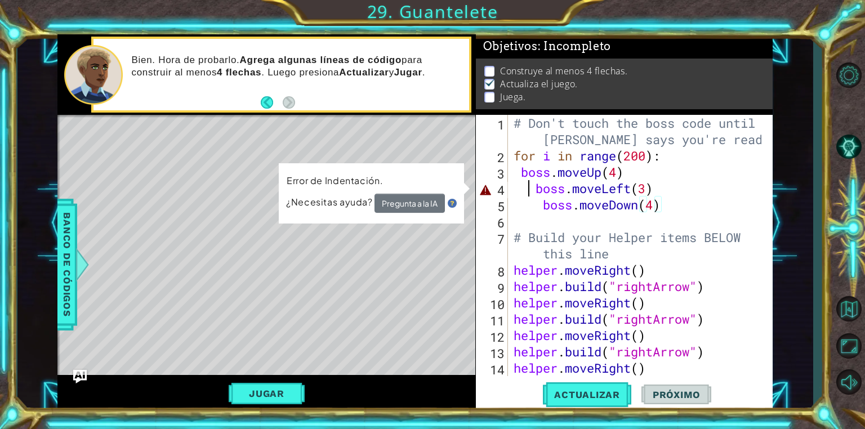
click at [529, 189] on div "# Don't touch the boss code until [PERSON_NAME] says you're ready! for i in ran…" at bounding box center [639, 270] width 256 height 310
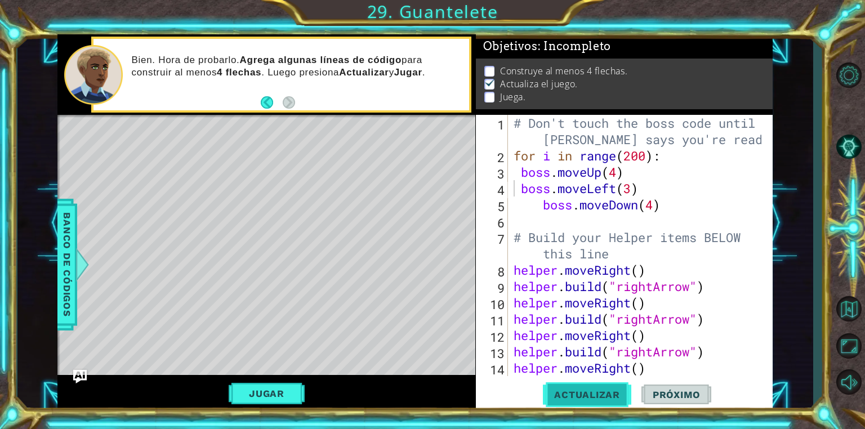
click at [563, 396] on span "Actualizar" at bounding box center [587, 394] width 88 height 11
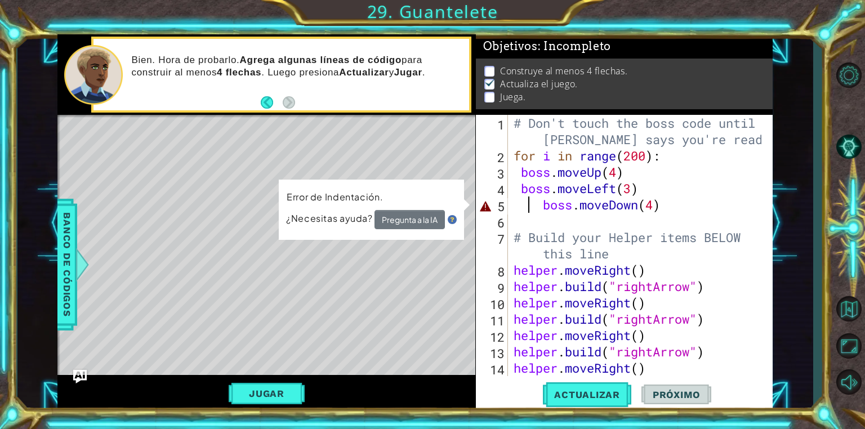
click at [529, 205] on div "# Don't touch the boss code until [PERSON_NAME] says you're ready! for i in ran…" at bounding box center [639, 270] width 256 height 310
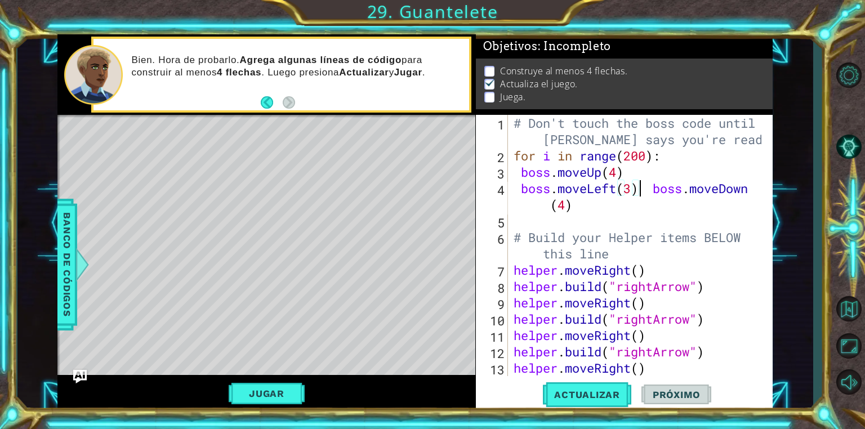
type textarea "boss.moveDown(4)"
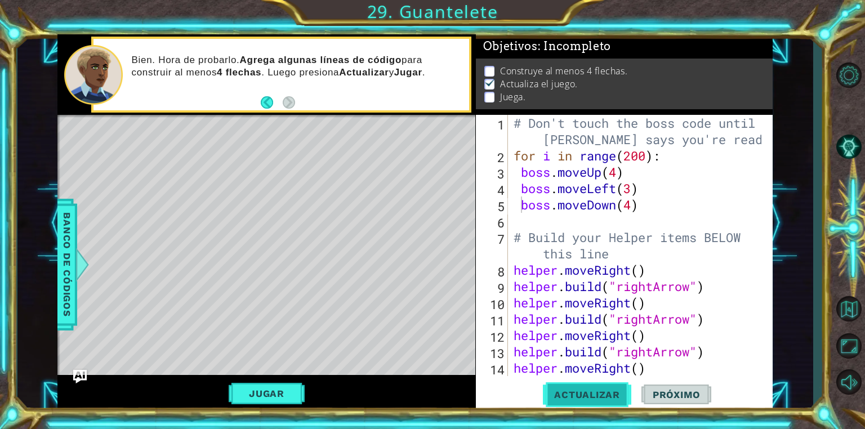
click at [593, 391] on span "Actualizar" at bounding box center [587, 394] width 88 height 11
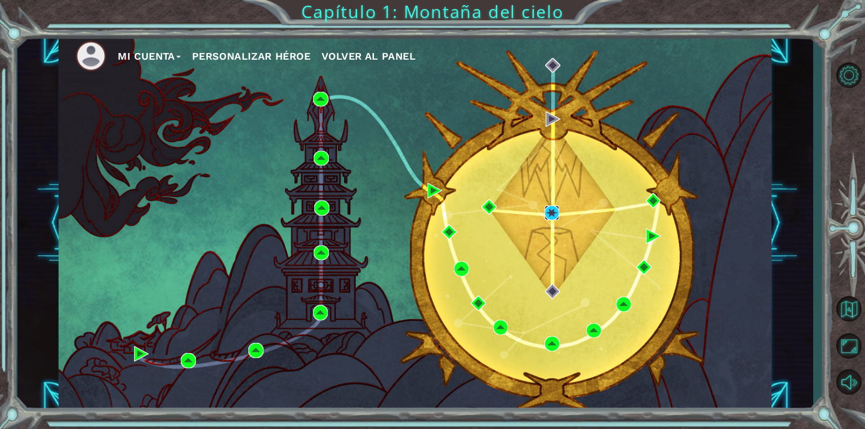
click at [551, 209] on img at bounding box center [551, 212] width 15 height 15
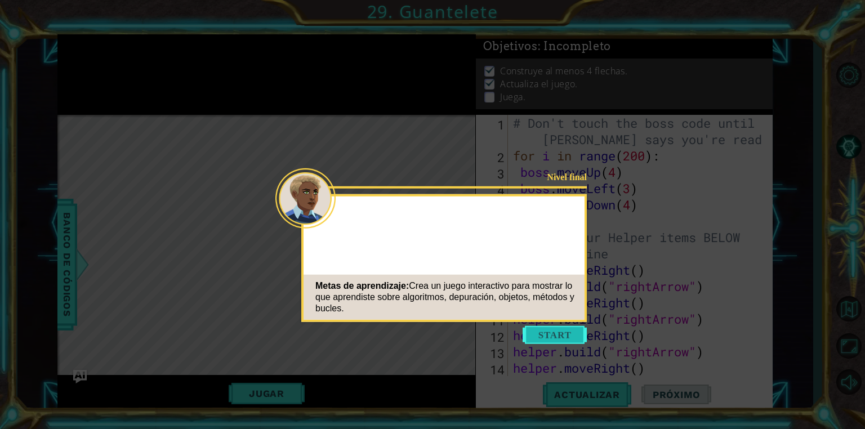
click at [576, 326] on button "Start" at bounding box center [554, 335] width 64 height 18
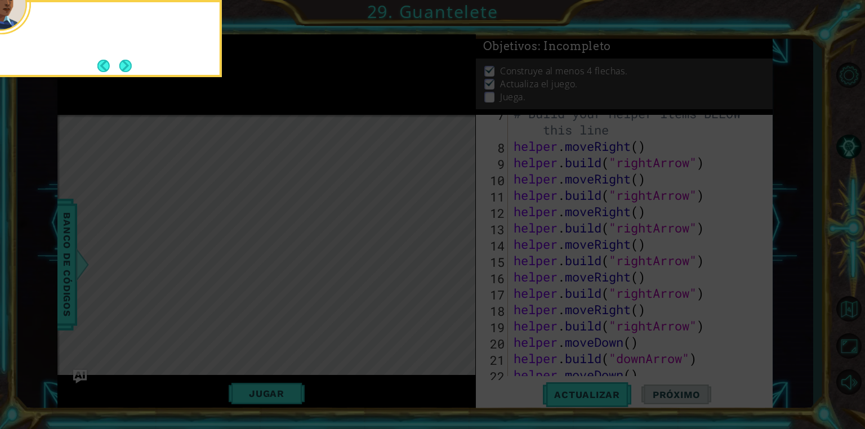
scroll to position [261, 0]
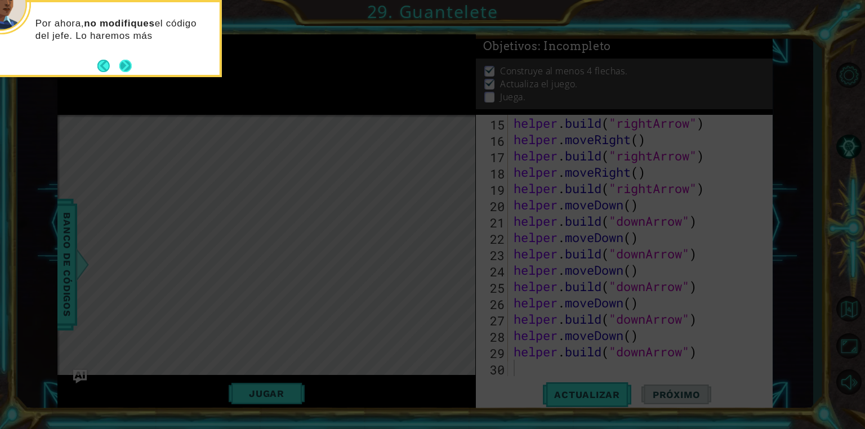
click at [132, 65] on button "Next" at bounding box center [125, 66] width 12 height 12
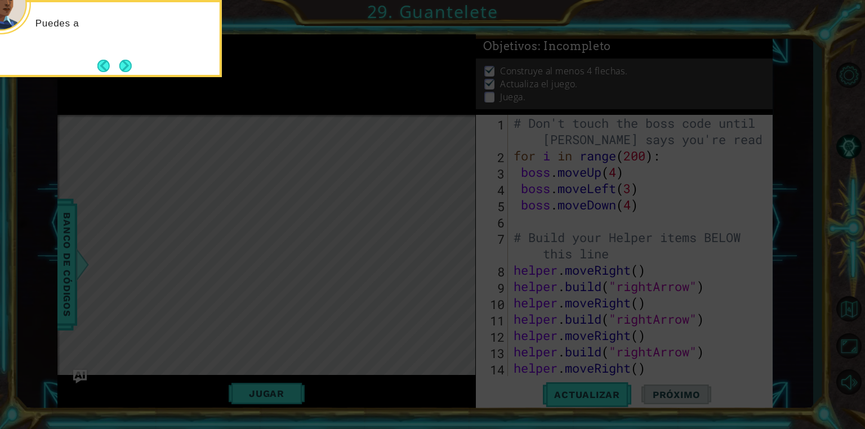
scroll to position [0, 0]
click at [129, 65] on button "Next" at bounding box center [125, 66] width 12 height 12
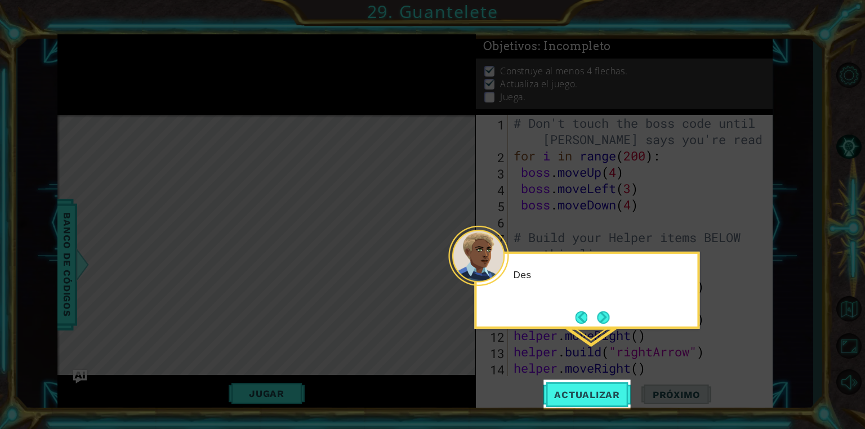
click at [129, 65] on icon at bounding box center [432, 214] width 865 height 429
click at [606, 320] on button "Next" at bounding box center [603, 317] width 12 height 12
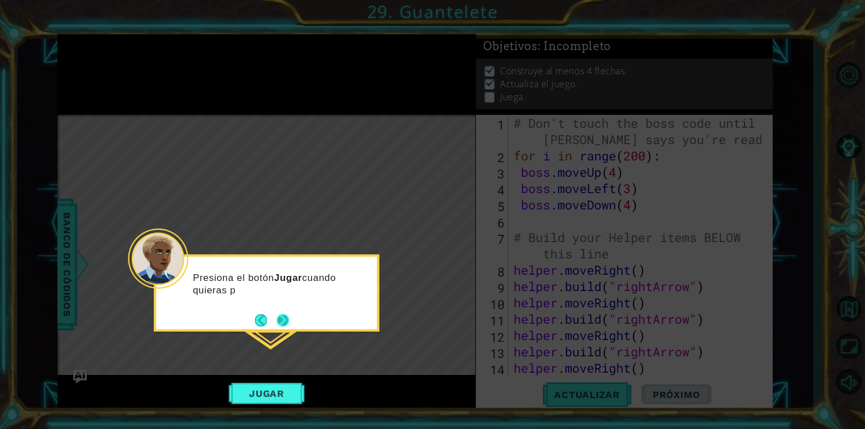
click at [286, 314] on button "Next" at bounding box center [282, 320] width 12 height 12
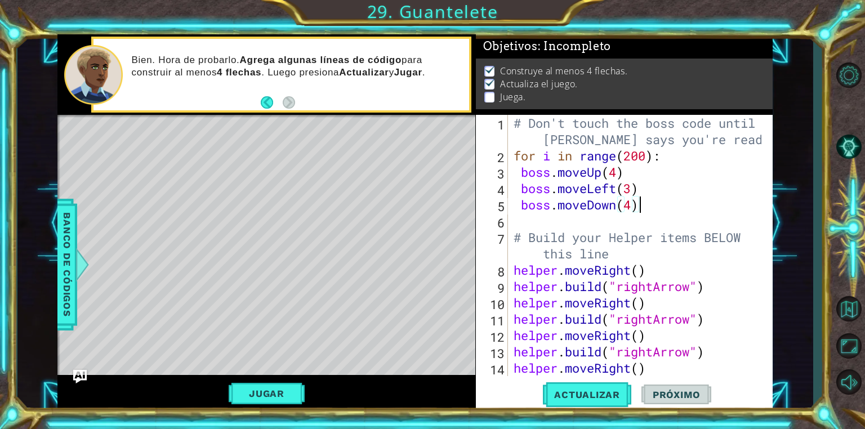
click at [659, 208] on div "# Don't touch the boss code until [PERSON_NAME] says you're ready! for i in ran…" at bounding box center [639, 270] width 256 height 310
type textarea "boss.moveDown(4)"
click at [263, 396] on button "Jugar" at bounding box center [267, 393] width 76 height 21
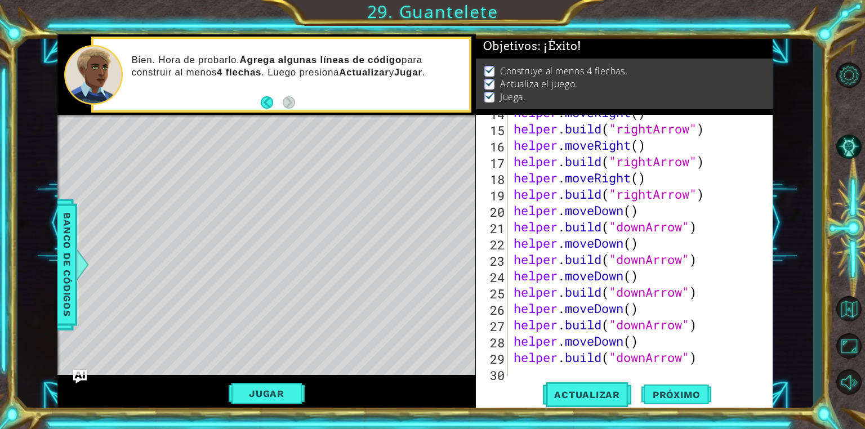
scroll to position [261, 0]
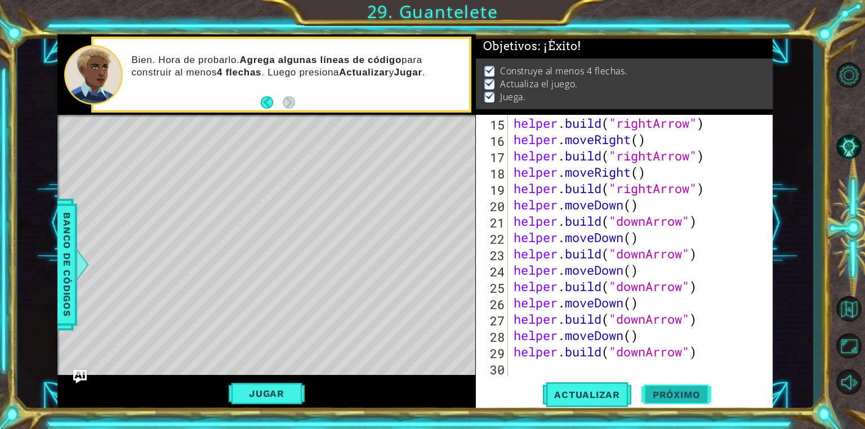
click at [678, 397] on span "Próximo" at bounding box center [676, 394] width 70 height 11
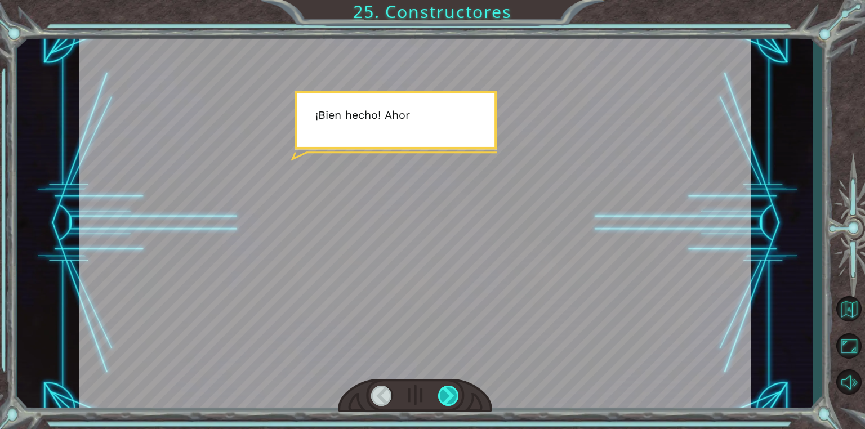
click at [446, 400] on div at bounding box center [448, 396] width 21 height 20
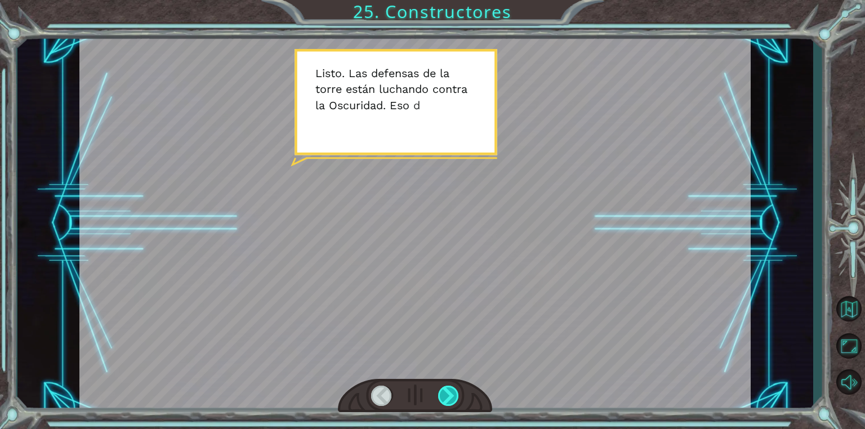
click at [446, 400] on div at bounding box center [448, 396] width 21 height 20
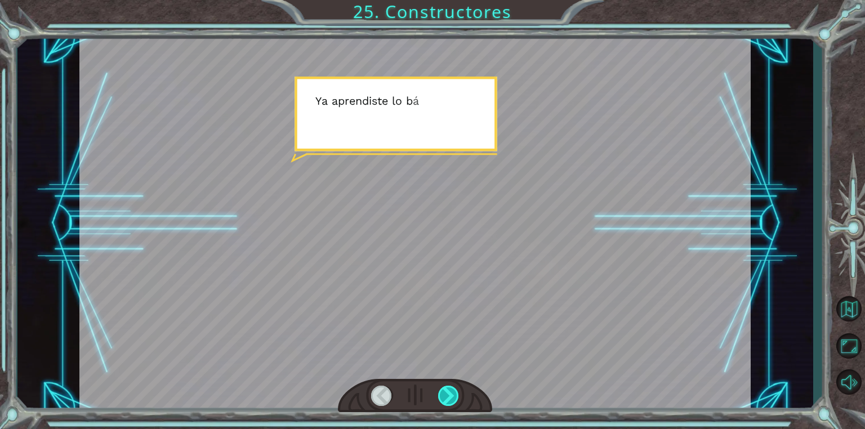
click at [446, 400] on div at bounding box center [448, 396] width 21 height 20
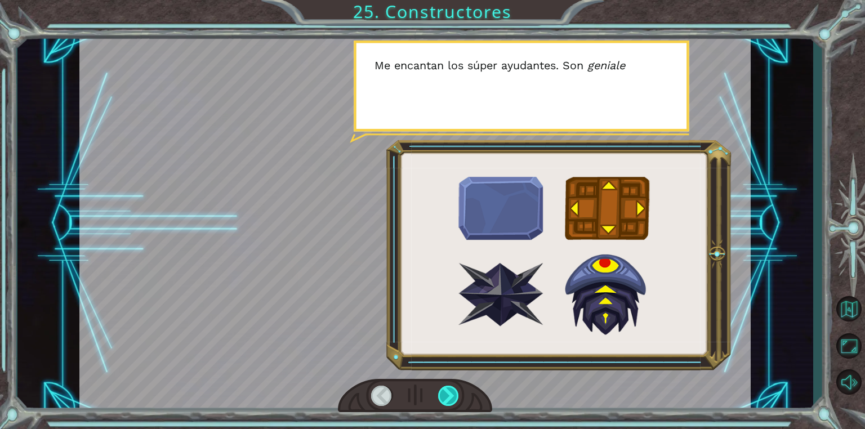
click at [446, 400] on div at bounding box center [448, 396] width 21 height 20
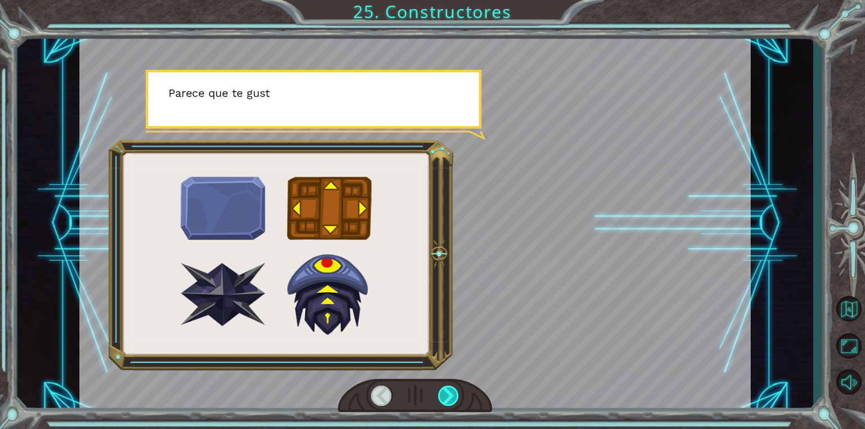
click at [446, 400] on div at bounding box center [448, 396] width 21 height 20
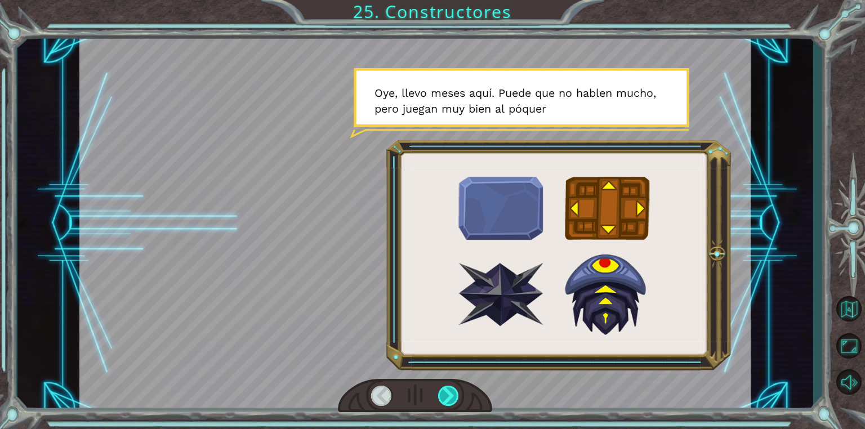
click at [446, 400] on div at bounding box center [448, 396] width 21 height 20
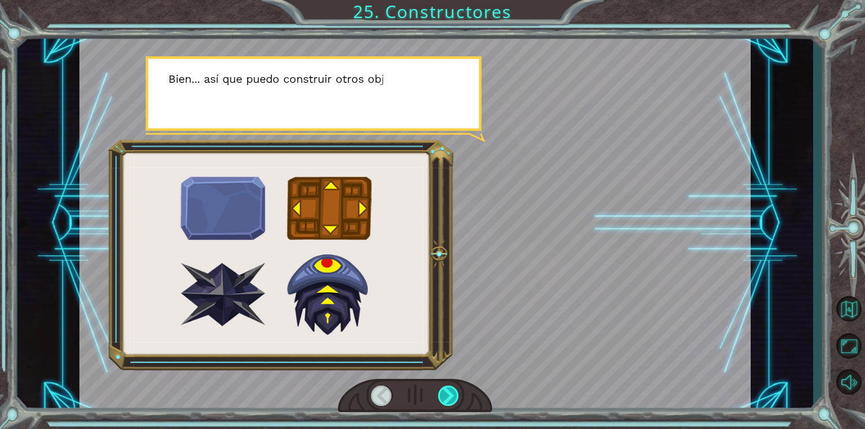
click at [446, 400] on div at bounding box center [448, 396] width 21 height 20
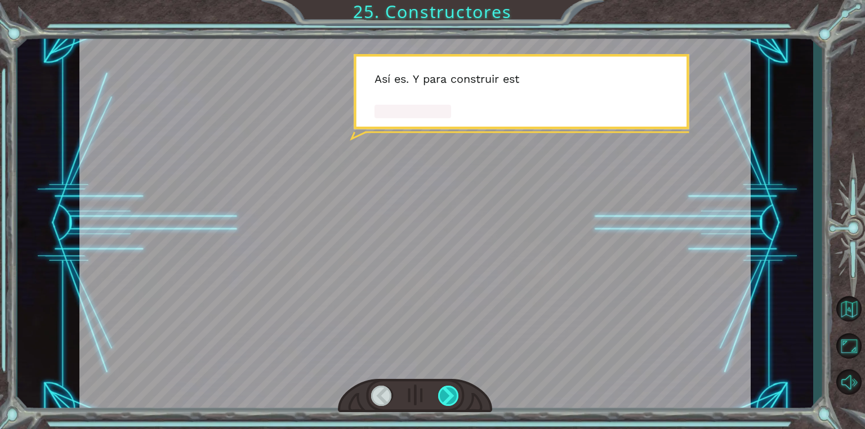
click at [446, 400] on div at bounding box center [448, 396] width 21 height 20
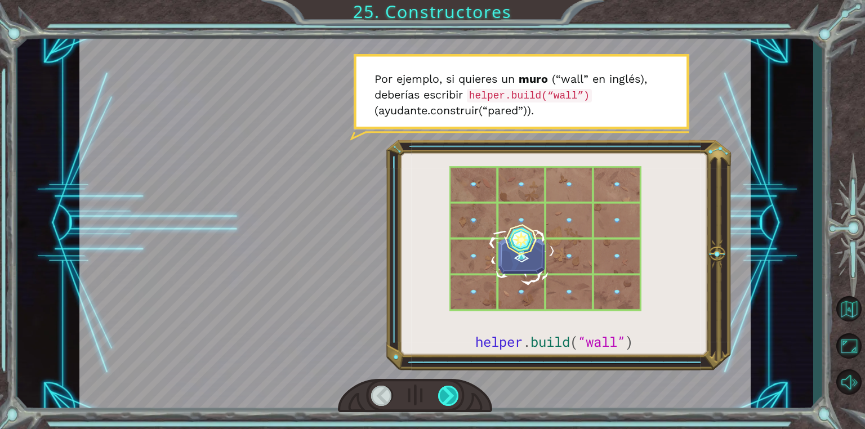
click at [446, 400] on div at bounding box center [448, 396] width 21 height 20
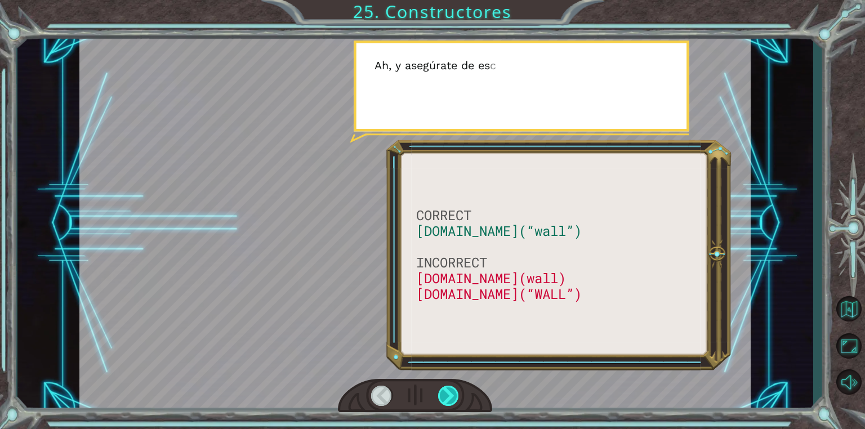
click at [446, 400] on div at bounding box center [448, 396] width 21 height 20
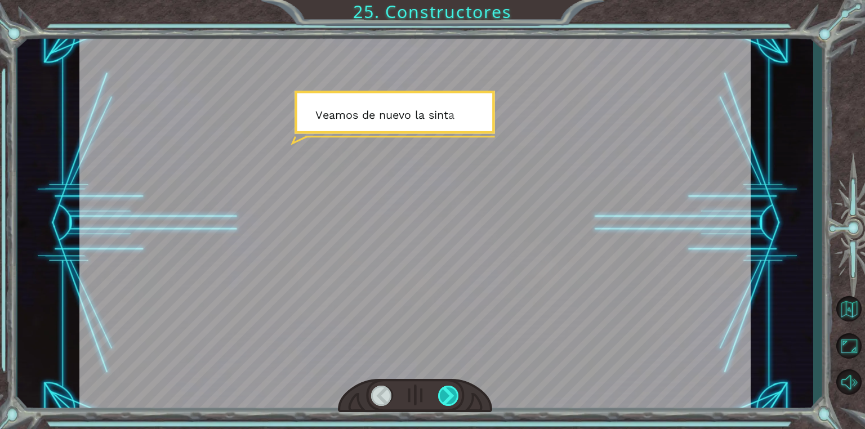
click at [446, 400] on div at bounding box center [448, 396] width 21 height 20
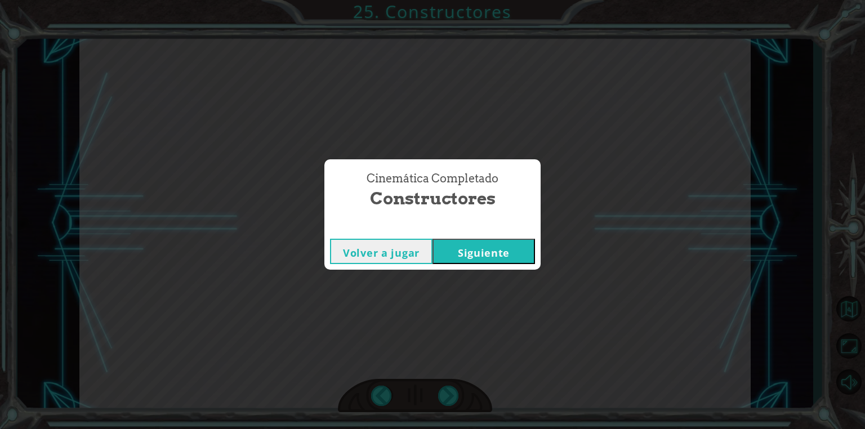
click at [449, 248] on button "Siguiente" at bounding box center [483, 251] width 102 height 25
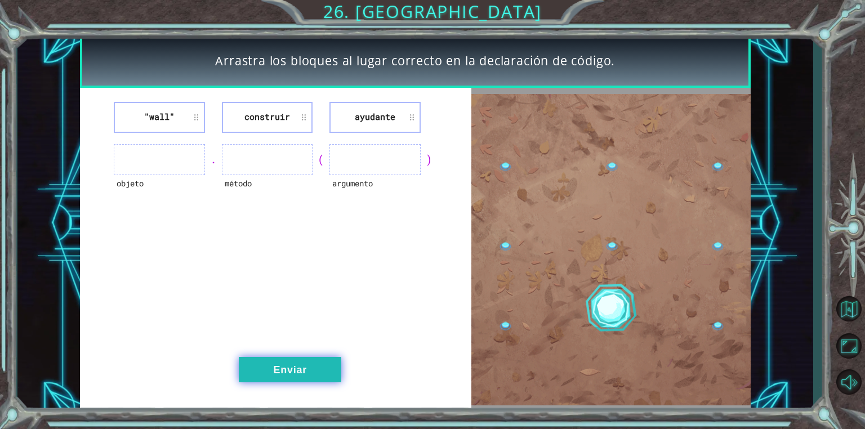
click at [278, 357] on button "Enviar" at bounding box center [290, 369] width 102 height 25
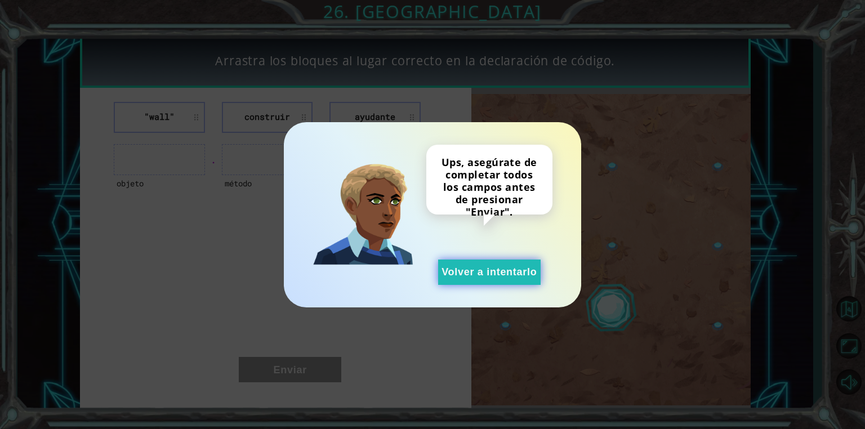
click at [462, 268] on button "Volver a intentarlo" at bounding box center [489, 271] width 102 height 25
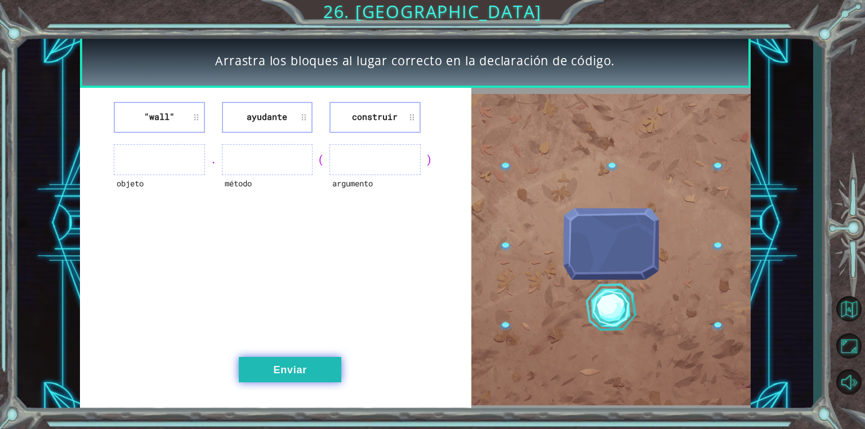
click at [276, 374] on button "Enviar" at bounding box center [290, 369] width 102 height 25
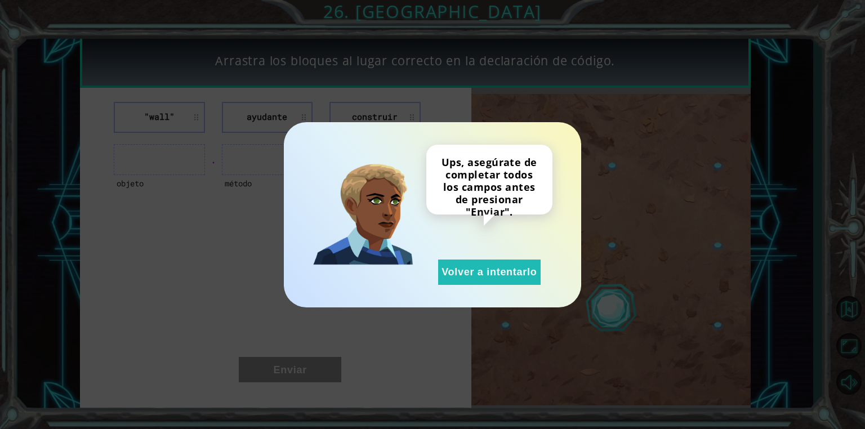
click at [441, 290] on div "Ups, asegúrate de completar todos los campos antes de presionar "Enviar". Volve…" at bounding box center [432, 214] width 297 height 185
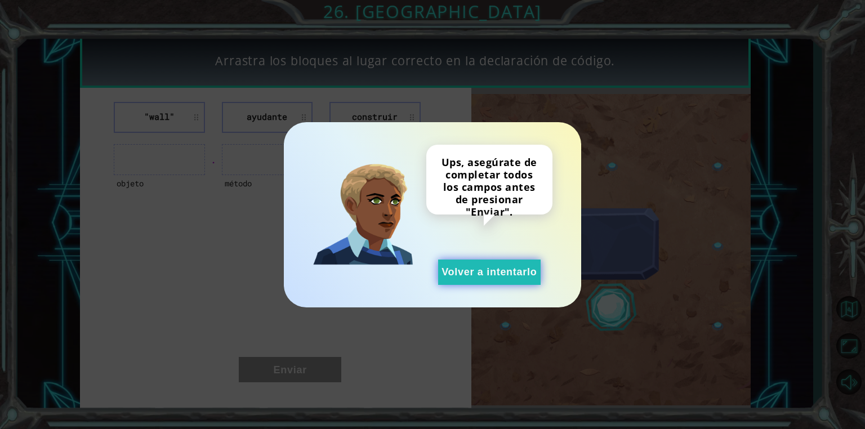
click at [454, 275] on button "Volver a intentarlo" at bounding box center [489, 271] width 102 height 25
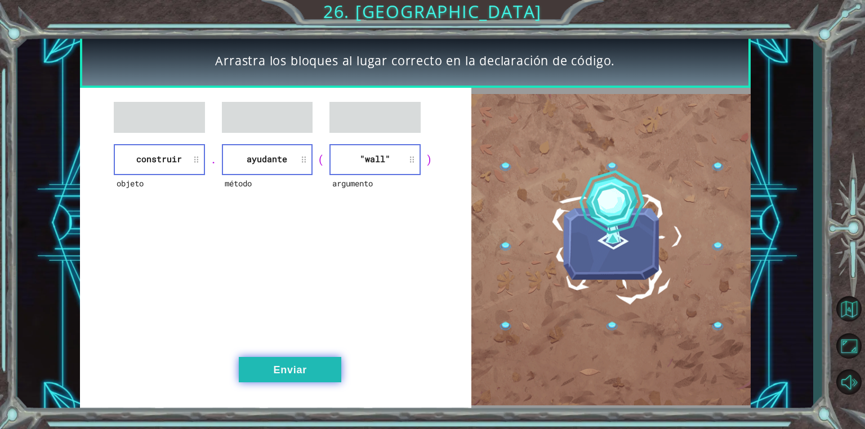
click at [254, 371] on button "Enviar" at bounding box center [290, 369] width 102 height 25
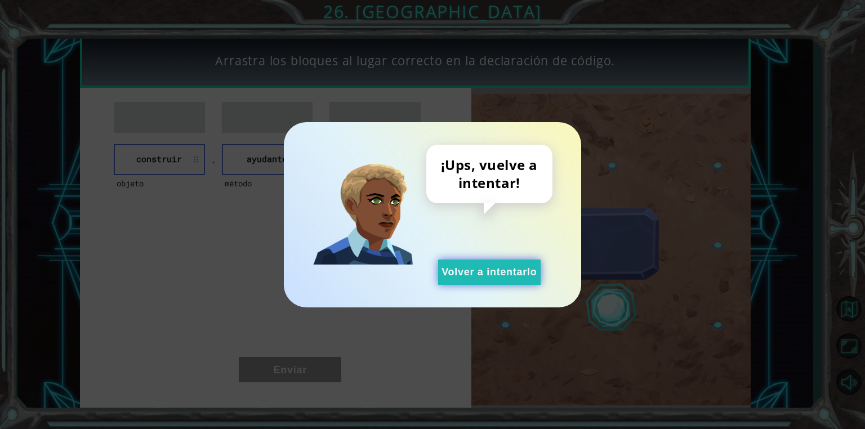
click at [478, 276] on button "Volver a intentarlo" at bounding box center [489, 271] width 102 height 25
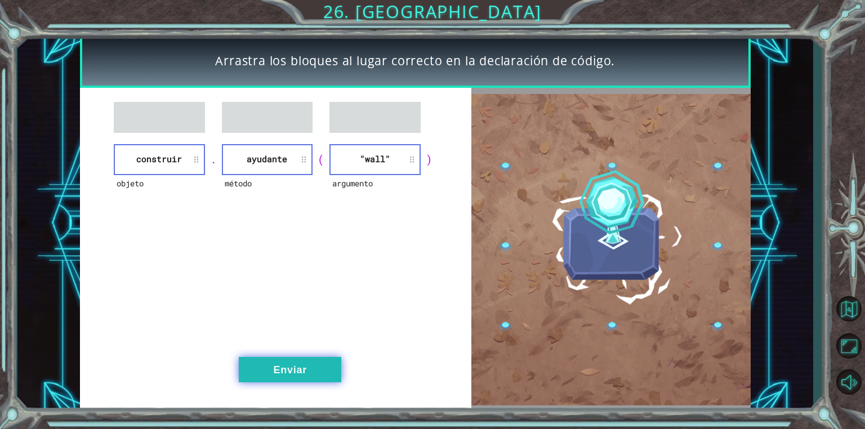
click at [290, 370] on button "Enviar" at bounding box center [290, 369] width 102 height 25
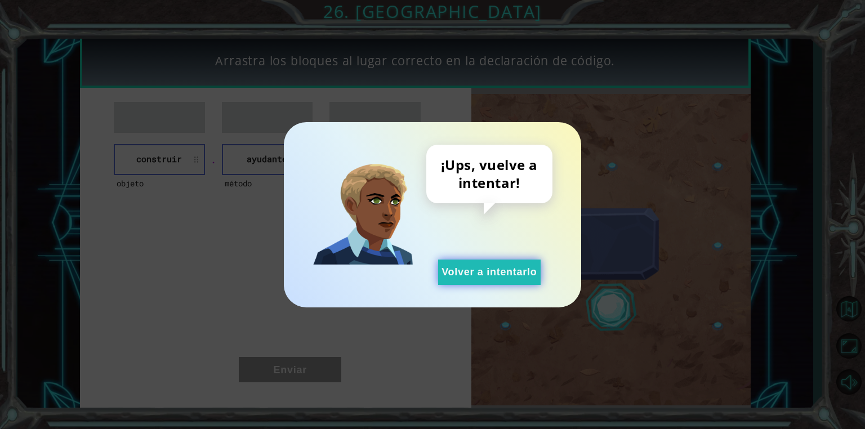
click at [445, 275] on button "Volver a intentarlo" at bounding box center [489, 271] width 102 height 25
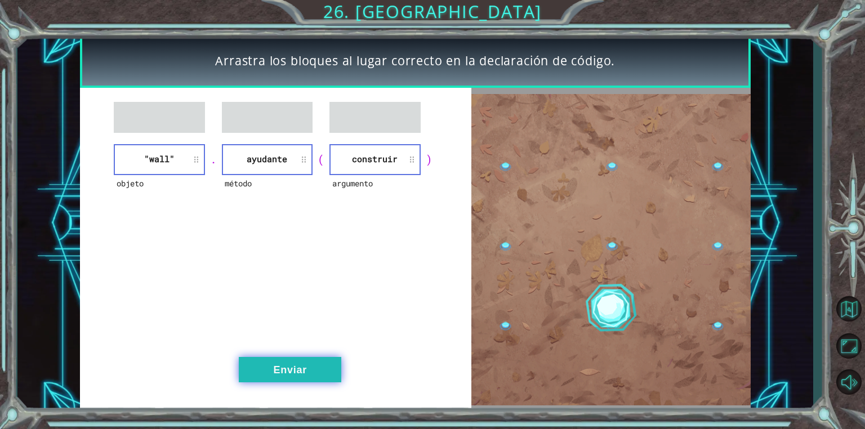
click at [286, 360] on button "Enviar" at bounding box center [290, 369] width 102 height 25
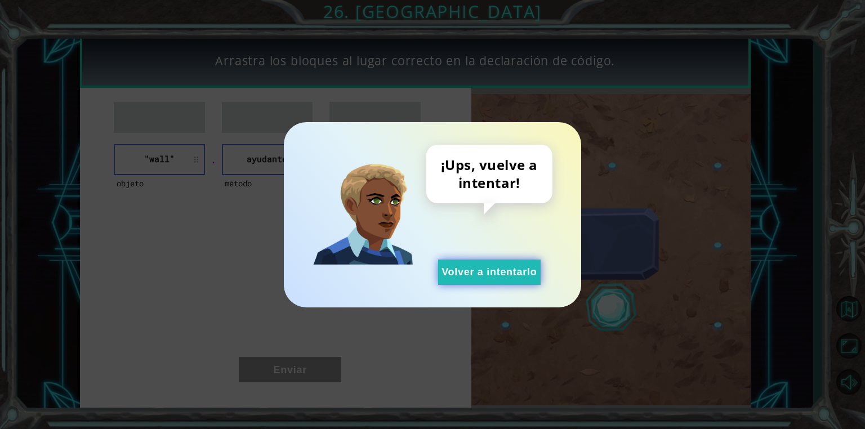
click at [504, 273] on button "Volver a intentarlo" at bounding box center [489, 271] width 102 height 25
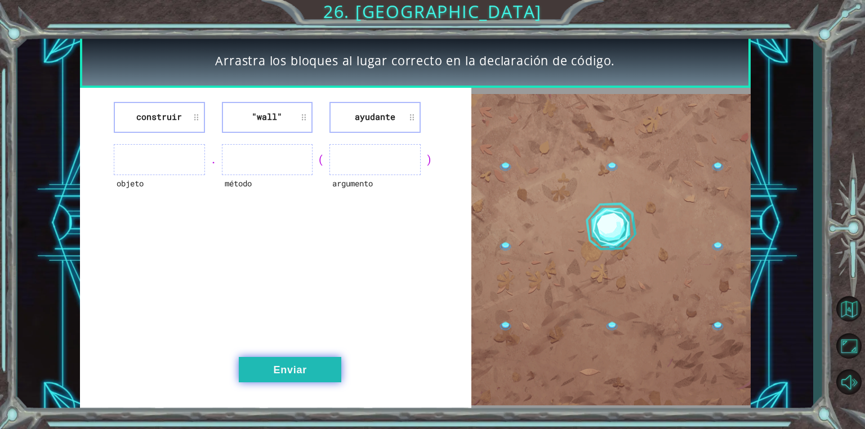
click at [248, 359] on button "Enviar" at bounding box center [290, 369] width 102 height 25
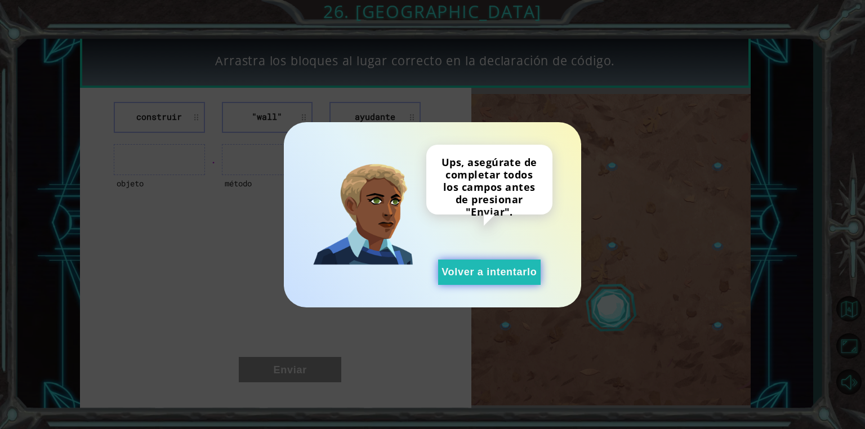
click at [487, 277] on button "Volver a intentarlo" at bounding box center [489, 271] width 102 height 25
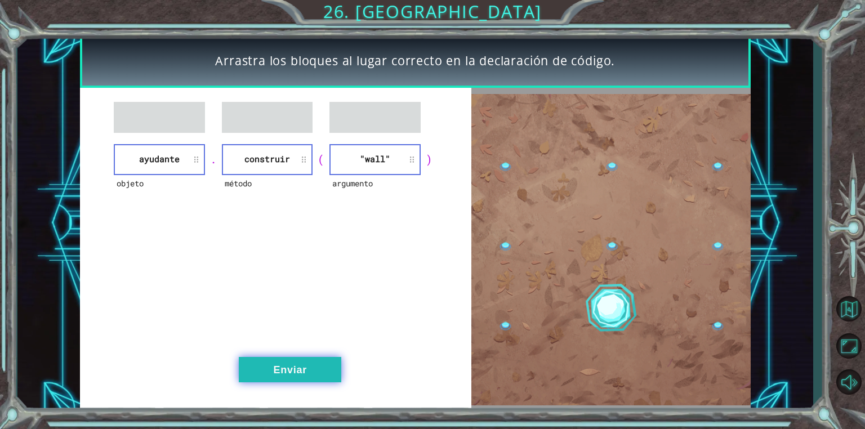
click at [286, 365] on button "Enviar" at bounding box center [290, 369] width 102 height 25
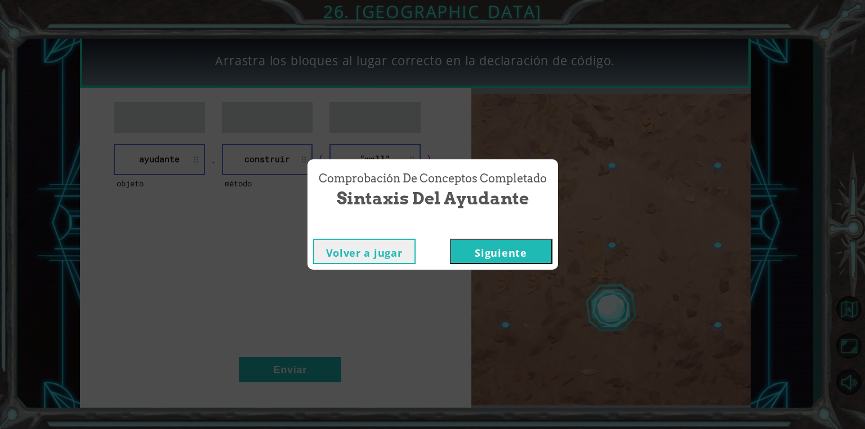
click at [476, 255] on button "Siguiente" at bounding box center [501, 251] width 102 height 25
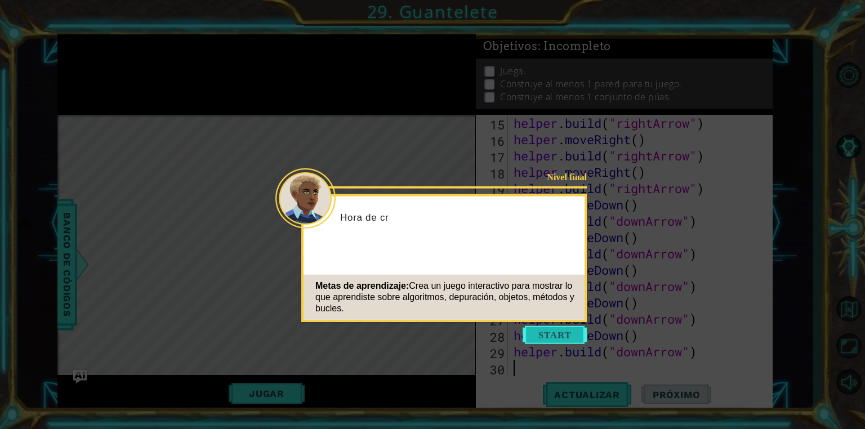
scroll to position [261, 0]
click at [550, 328] on button "Start" at bounding box center [554, 335] width 64 height 18
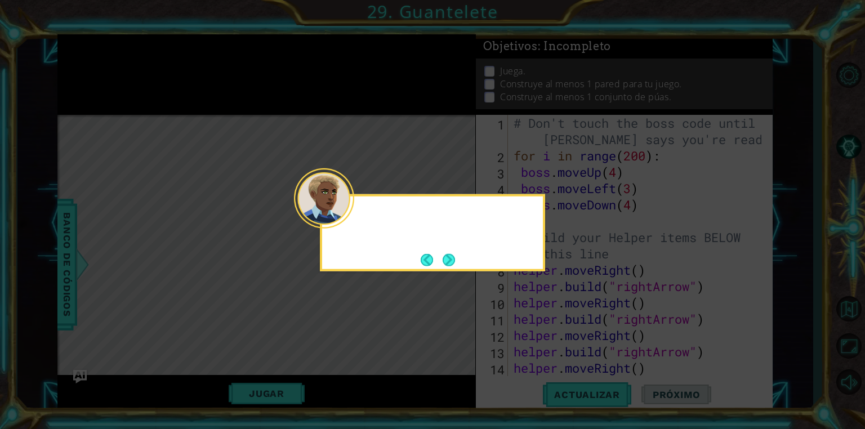
scroll to position [0, 0]
click at [444, 259] on button "Next" at bounding box center [448, 259] width 12 height 12
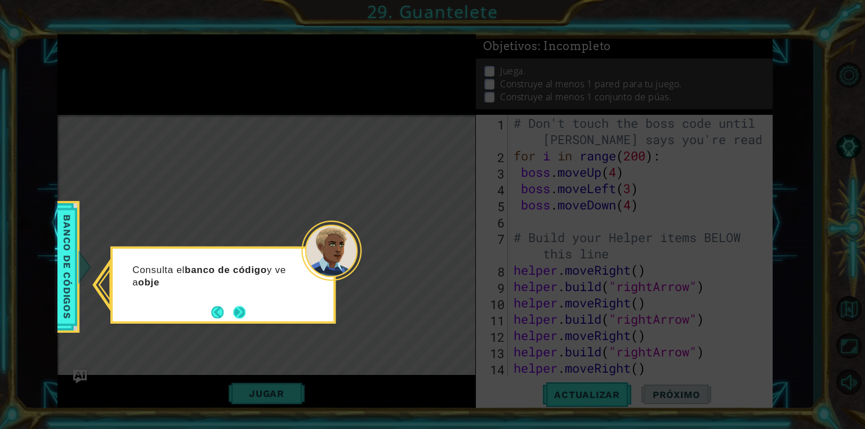
click at [240, 309] on button "Next" at bounding box center [239, 312] width 12 height 12
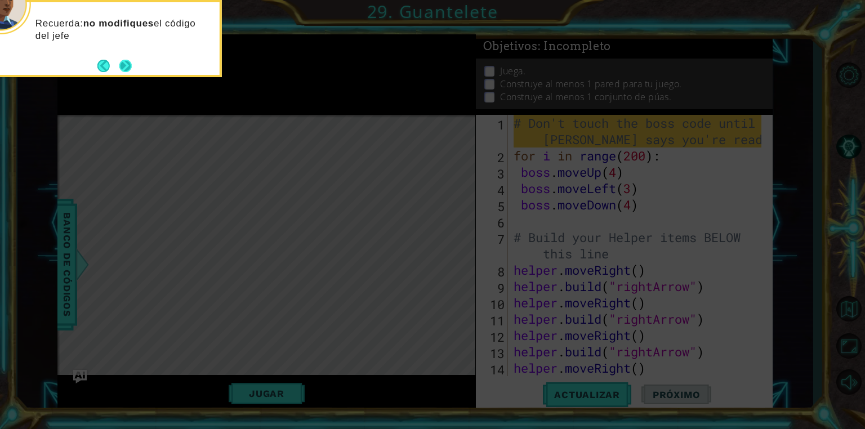
click at [122, 60] on button "Next" at bounding box center [125, 66] width 12 height 12
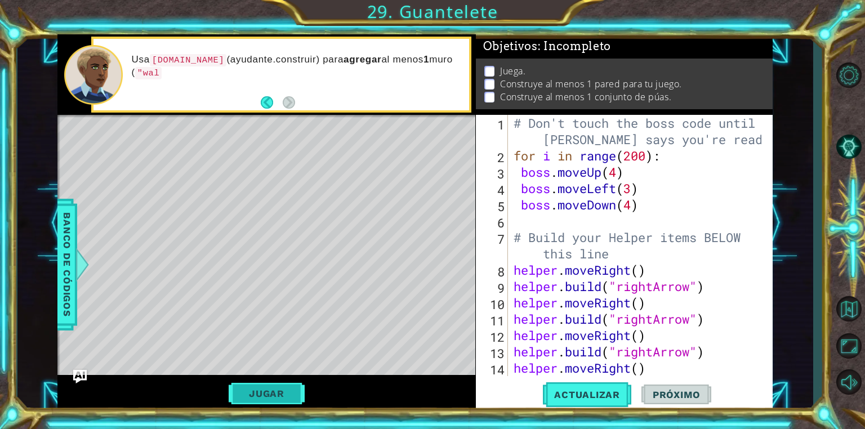
click at [290, 398] on button "Jugar" at bounding box center [267, 393] width 76 height 21
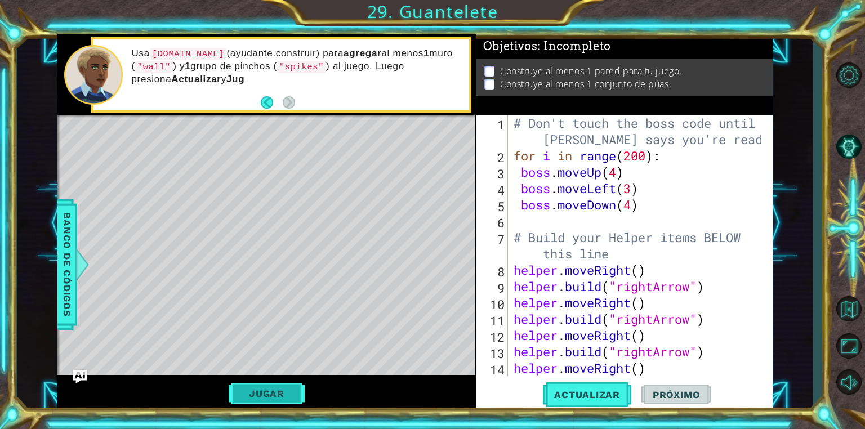
click at [273, 391] on button "Jugar" at bounding box center [267, 393] width 76 height 21
click at [570, 396] on span "Actualizar" at bounding box center [587, 394] width 88 height 11
click at [490, 79] on p at bounding box center [489, 84] width 10 height 11
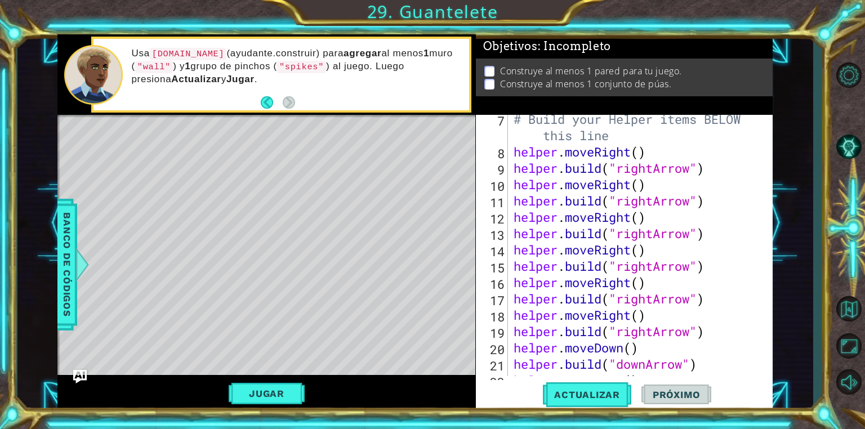
scroll to position [261, 0]
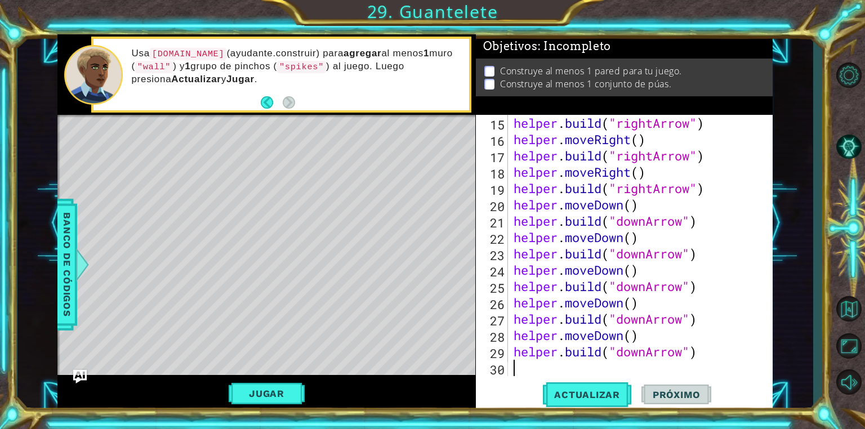
click at [520, 362] on div "helper . build ( "rightArrow" ) helper . moveRight ( ) helper . build ( "rightA…" at bounding box center [639, 262] width 256 height 294
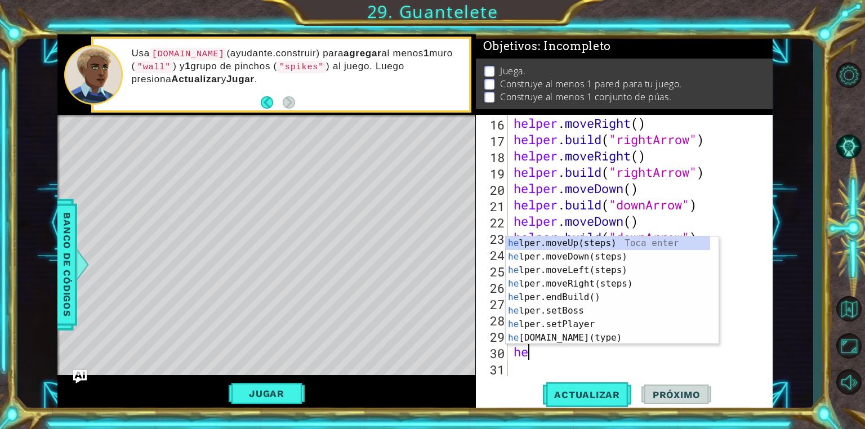
scroll to position [0, 0]
click at [536, 325] on div "hel per.moveUp(steps) Toca enter hel per.moveDown(steps) Toca enter hel per.mov…" at bounding box center [607, 303] width 204 height 135
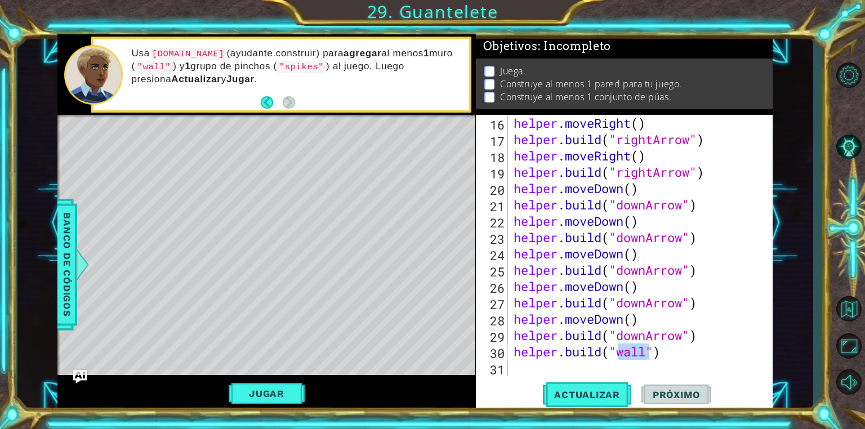
drag, startPoint x: 553, startPoint y: 396, endPoint x: 433, endPoint y: 320, distance: 141.9
click at [433, 320] on div "Level Map" at bounding box center [317, 281] width 520 height 332
click at [587, 387] on button "Actualizar" at bounding box center [587, 395] width 88 height 30
click at [671, 344] on div "helper . moveRight ( ) helper . build ( "rightArrow" ) helper . moveRight ( ) h…" at bounding box center [639, 262] width 256 height 294
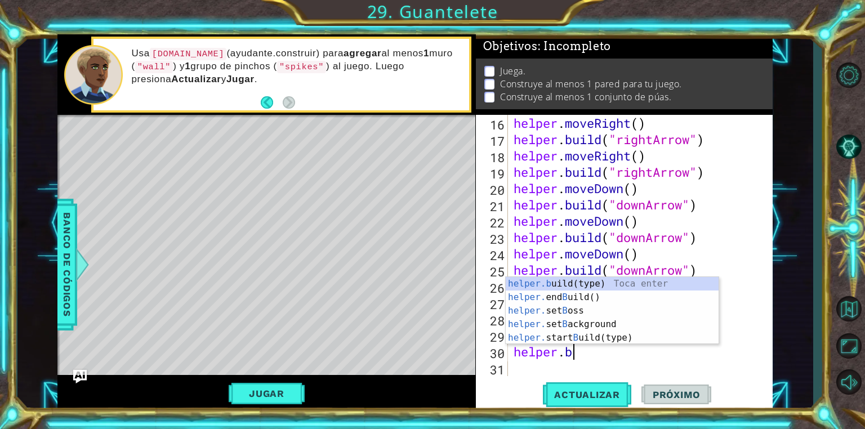
type textarea "h"
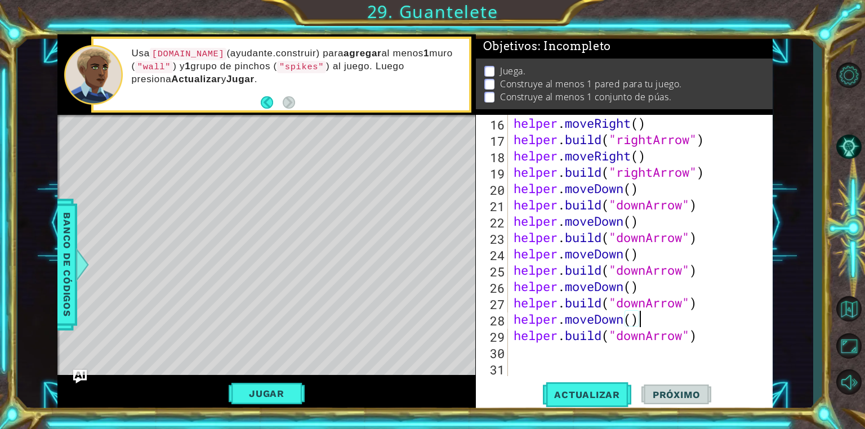
click at [655, 317] on div "helper . moveRight ( ) helper . build ( "rightArrow" ) helper . moveRight ( ) h…" at bounding box center [639, 262] width 256 height 294
type textarea "helper.moveDown()"
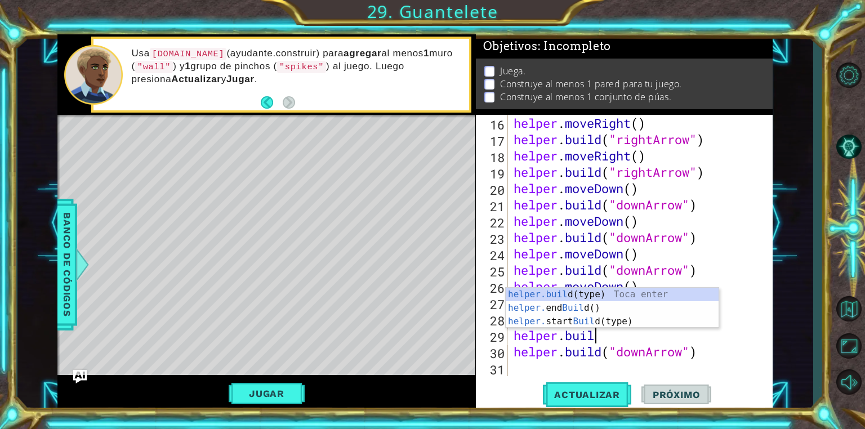
scroll to position [0, 3]
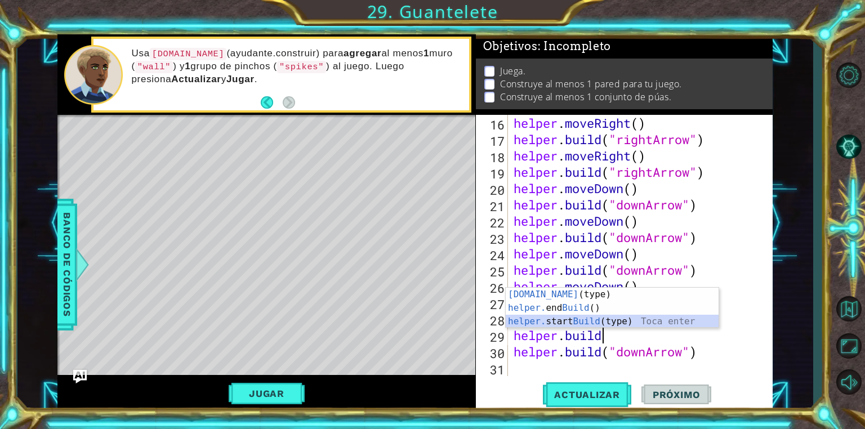
click at [522, 318] on div "[DOMAIN_NAME] (type) Toca enter helper. end Build () Toca enter helper. start B…" at bounding box center [611, 322] width 213 height 68
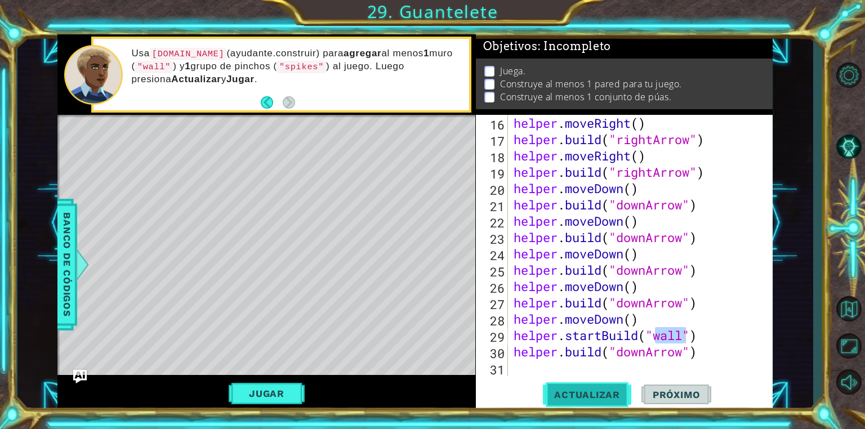
click at [574, 390] on span "Actualizar" at bounding box center [587, 394] width 88 height 11
click at [689, 323] on div "helper . moveRight ( ) helper . build ( "rightArrow" ) helper . moveRight ( ) h…" at bounding box center [639, 262] width 256 height 294
click at [281, 397] on button "Jugar" at bounding box center [267, 393] width 76 height 21
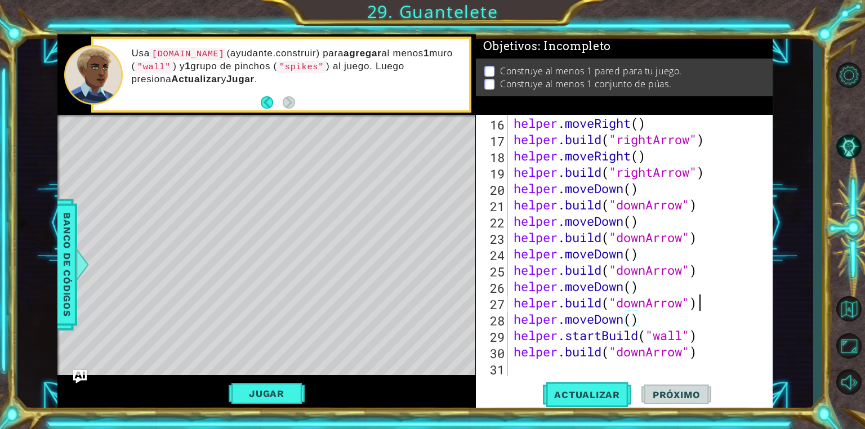
click at [700, 310] on div "helper . moveRight ( ) helper . build ( "rightArrow" ) helper . moveRight ( ) h…" at bounding box center [639, 262] width 256 height 294
click at [702, 333] on div "helper . moveRight ( ) helper . build ( "rightArrow" ) helper . moveRight ( ) h…" at bounding box center [639, 262] width 256 height 294
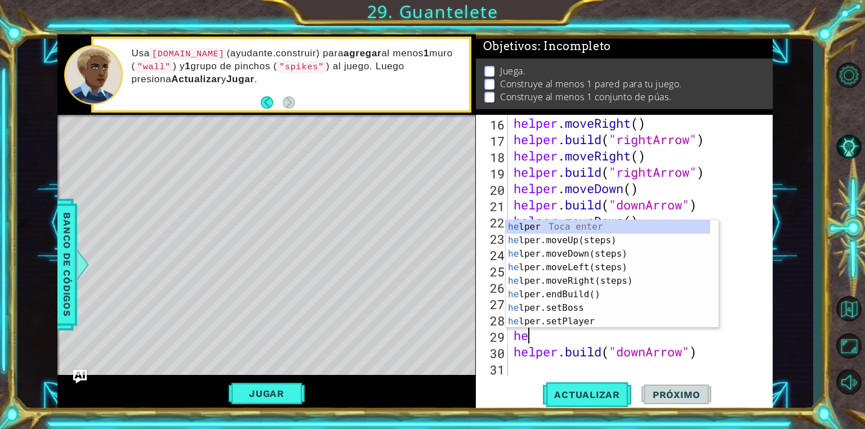
scroll to position [0, 0]
type textarea "h"
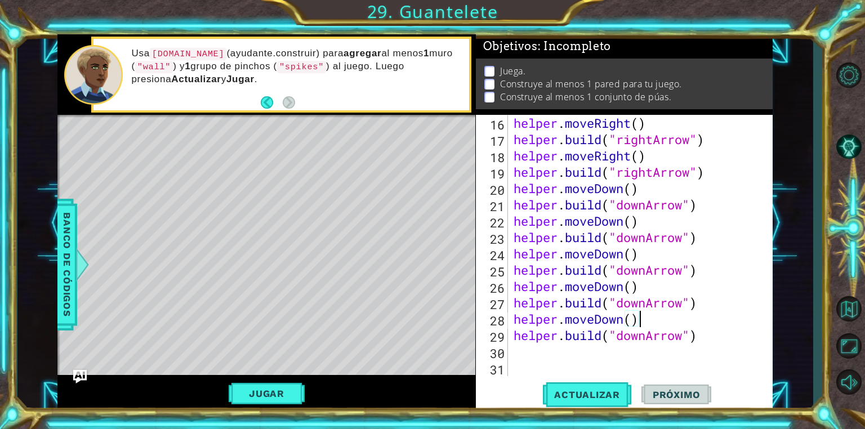
click at [236, 142] on div "Level Map" at bounding box center [317, 281] width 520 height 332
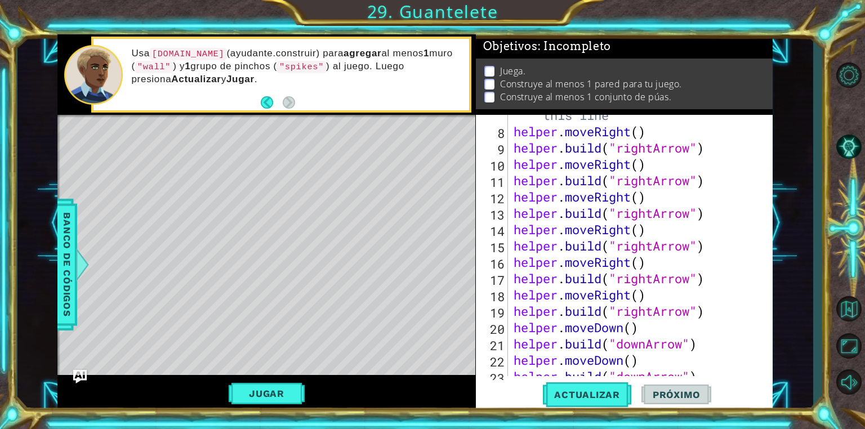
scroll to position [138, 0]
type textarea "helper.moveRight()"
click at [653, 160] on div "# Build your Helper items BELOW this line helper . moveRight ( ) helper . build…" at bounding box center [639, 246] width 256 height 310
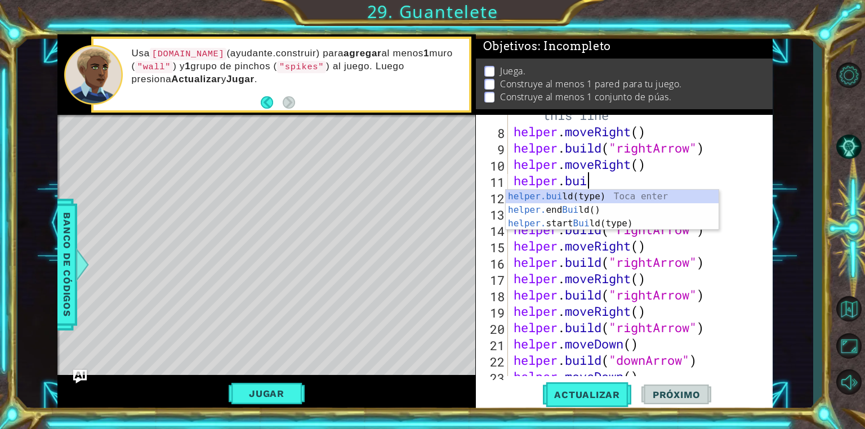
scroll to position [0, 3]
click at [520, 193] on div "[DOMAIN_NAME] (type) Toca enter helper. end Build () Toca enter helper. start B…" at bounding box center [611, 224] width 213 height 68
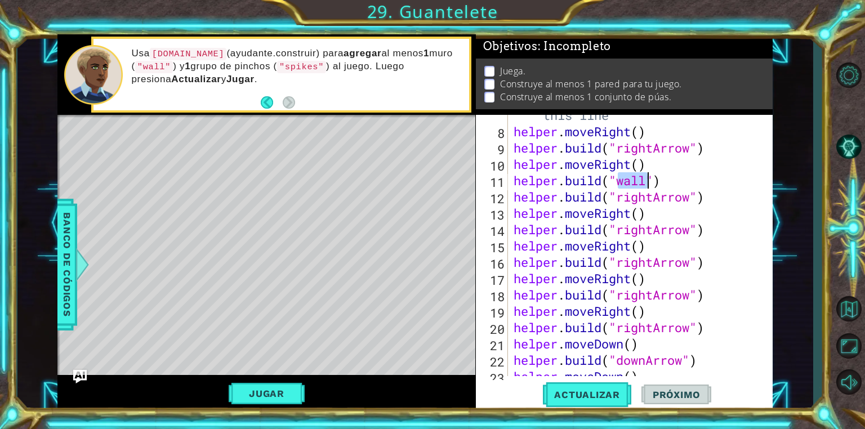
click at [689, 176] on div "# Build your Helper items BELOW this line helper . moveRight ( ) helper . build…" at bounding box center [639, 246] width 256 height 310
click at [604, 396] on span "Actualizar" at bounding box center [587, 394] width 88 height 11
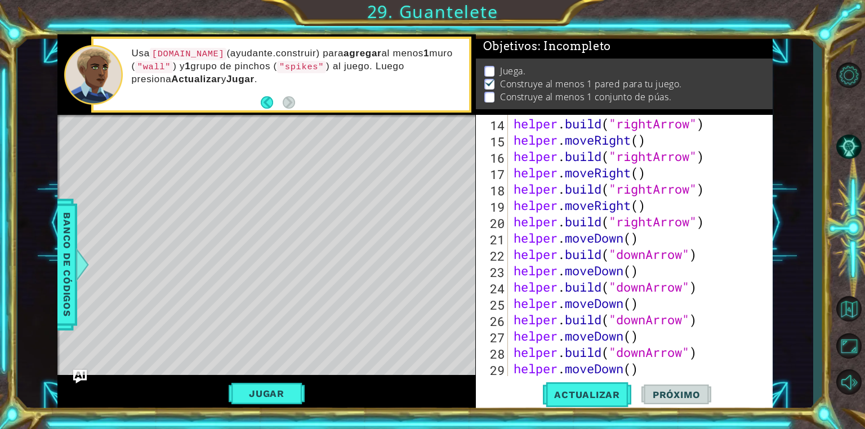
scroll to position [261, 0]
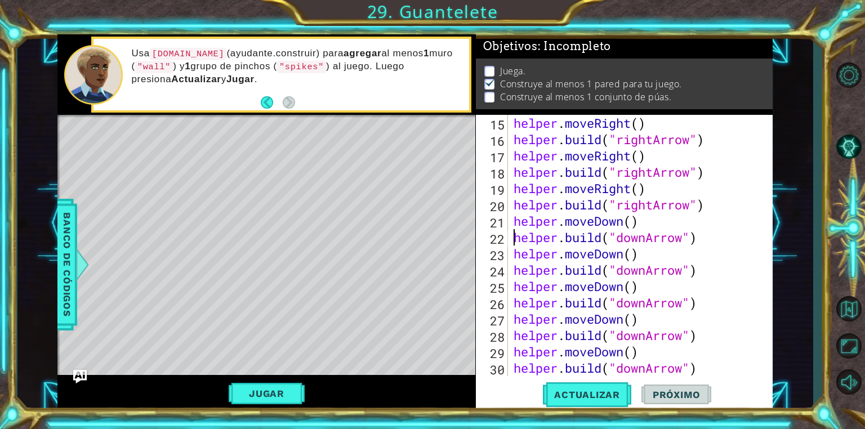
click at [511, 230] on div "helper . moveRight ( ) helper . build ( "rightArrow" ) helper . moveRight ( ) h…" at bounding box center [636, 245] width 250 height 261
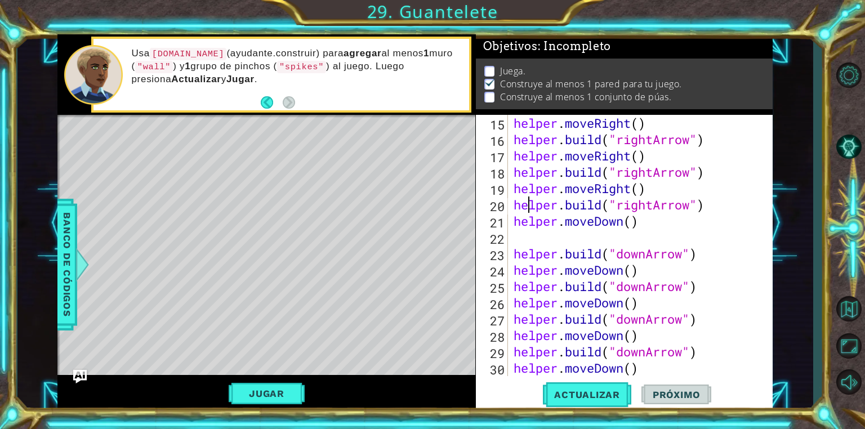
click at [525, 204] on div "helper . moveRight ( ) helper . build ( "rightArrow" ) helper . moveRight ( ) h…" at bounding box center [639, 262] width 256 height 294
click at [516, 222] on div "helper . moveRight ( ) helper . build ( "rightArrow" ) helper . moveRight ( ) h…" at bounding box center [639, 262] width 256 height 294
type textarea "helper.moveDown()"
click at [515, 241] on div "helper . moveRight ( ) helper . build ( "rightArrow" ) helper . moveRight ( ) h…" at bounding box center [639, 262] width 256 height 294
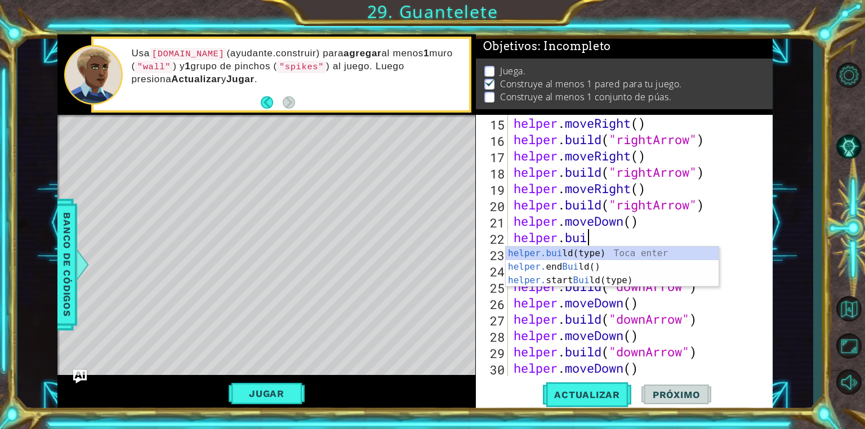
scroll to position [0, 3]
click at [512, 249] on div "helper.buil d(type) Toca enter helper. end Buil d() Toca enter helper. start Bu…" at bounding box center [611, 281] width 213 height 68
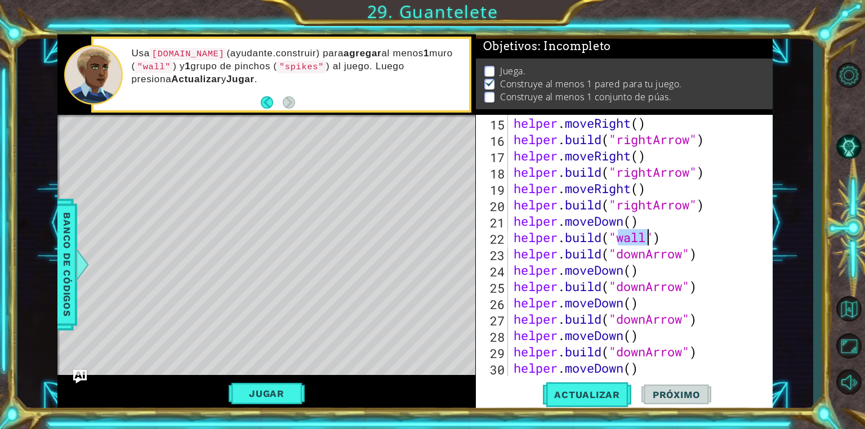
click at [654, 245] on div "helper . moveRight ( ) helper . build ( "rightArrow" ) helper . moveRight ( ) h…" at bounding box center [639, 262] width 256 height 294
click at [648, 247] on div "helper . moveRight ( ) helper . build ( "rightArrow" ) helper . moveRight ( ) h…" at bounding box center [639, 262] width 256 height 294
click at [644, 237] on div "helper . moveRight ( ) helper . build ( "rightArrow" ) helper . moveRight ( ) h…" at bounding box center [639, 262] width 256 height 294
type textarea "[DOMAIN_NAME]("spikes")"
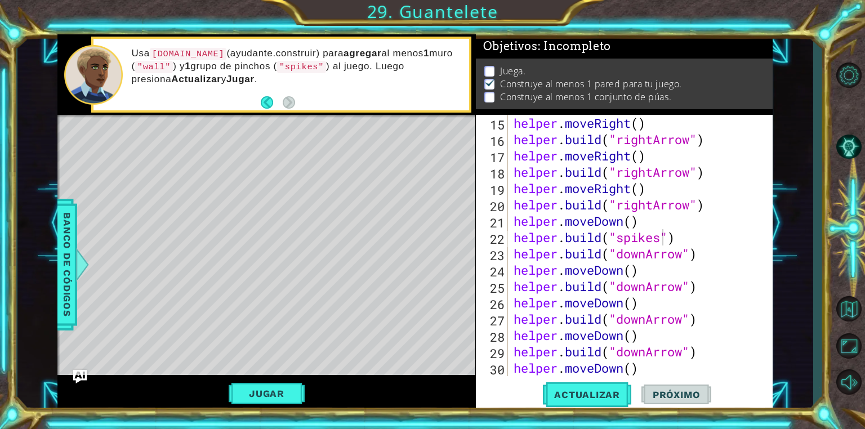
click at [458, 195] on div "Level Map" at bounding box center [317, 281] width 520 height 332
click at [601, 396] on span "Actualizar" at bounding box center [587, 394] width 88 height 11
click at [268, 392] on button "Jugar" at bounding box center [267, 393] width 76 height 21
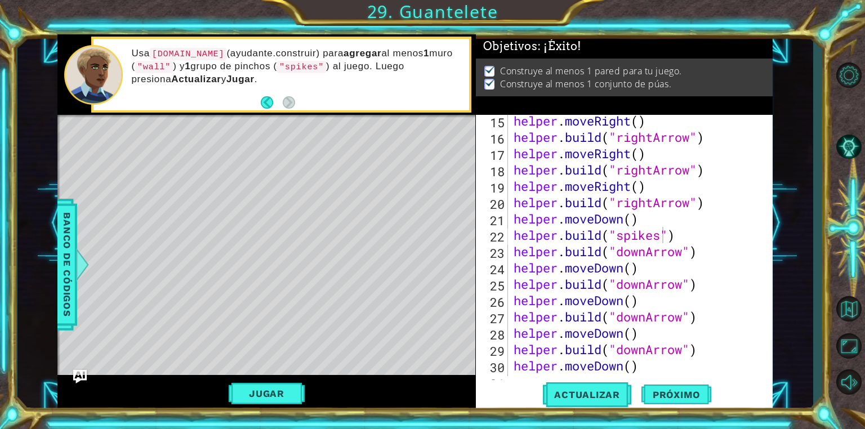
scroll to position [310, 0]
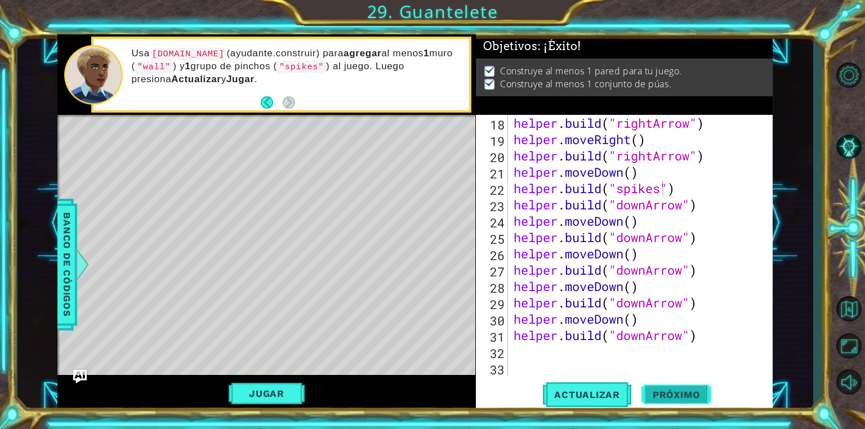
click at [669, 397] on span "Próximo" at bounding box center [676, 394] width 70 height 11
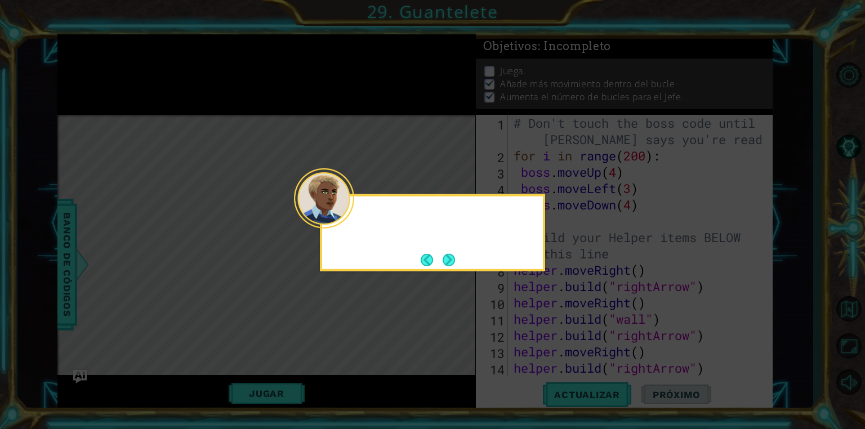
scroll to position [8, 0]
click at [445, 254] on button "Next" at bounding box center [448, 259] width 12 height 12
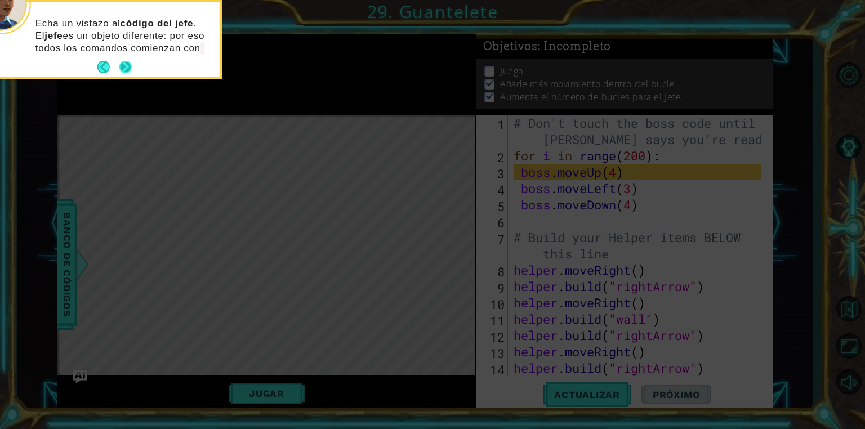
click at [122, 69] on button "Next" at bounding box center [125, 67] width 12 height 12
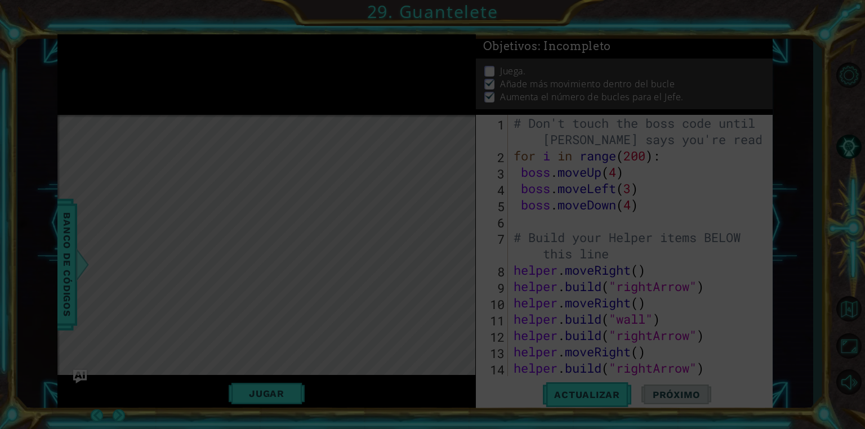
click at [122, 69] on icon at bounding box center [432, 214] width 865 height 429
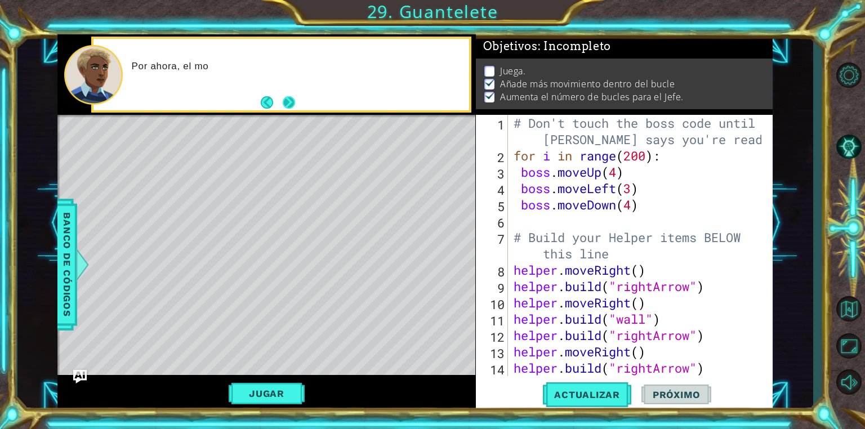
click at [284, 96] on button "Next" at bounding box center [289, 103] width 14 height 14
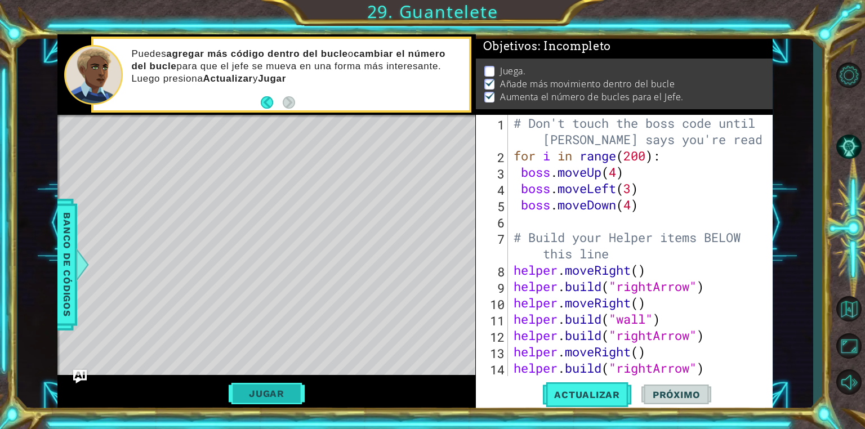
click at [283, 391] on button "Jugar" at bounding box center [267, 393] width 76 height 21
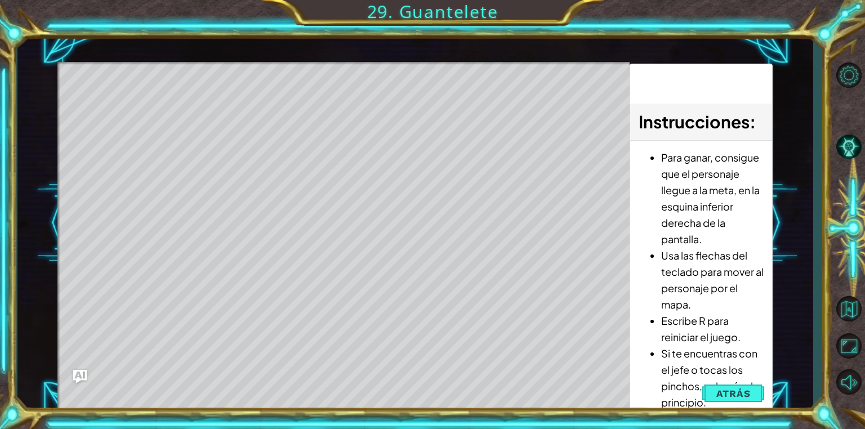
click at [480, 190] on div "Level Map" at bounding box center [317, 228] width 520 height 332
click at [488, 162] on div "Level Map" at bounding box center [317, 228] width 520 height 332
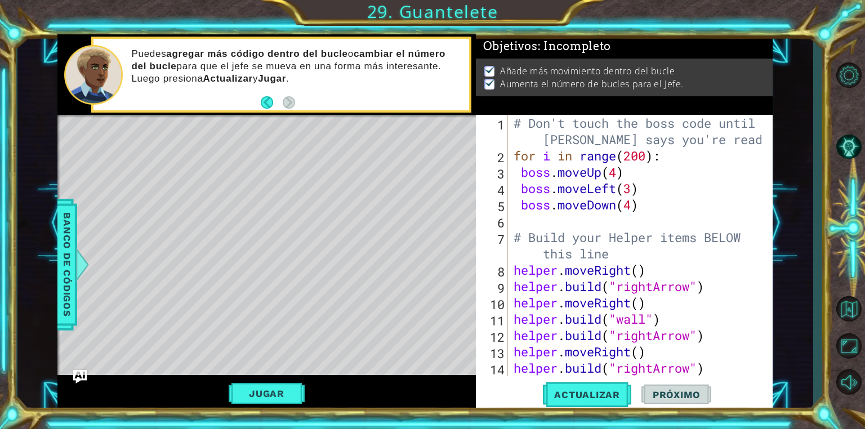
scroll to position [0, 0]
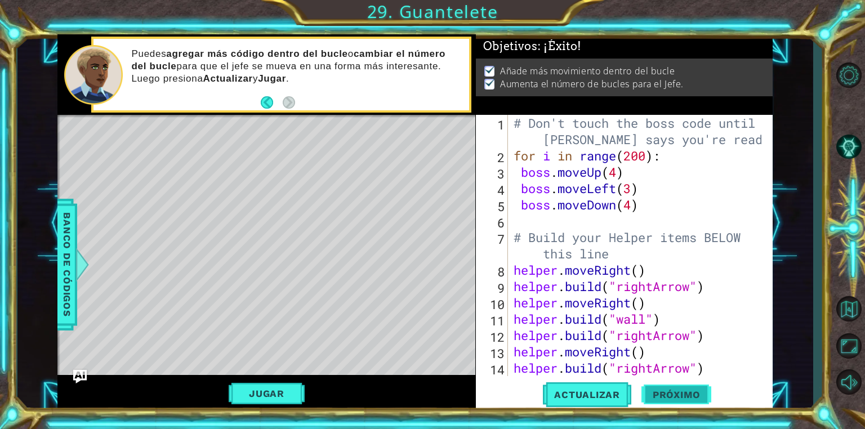
click at [670, 392] on span "Próximo" at bounding box center [676, 394] width 70 height 11
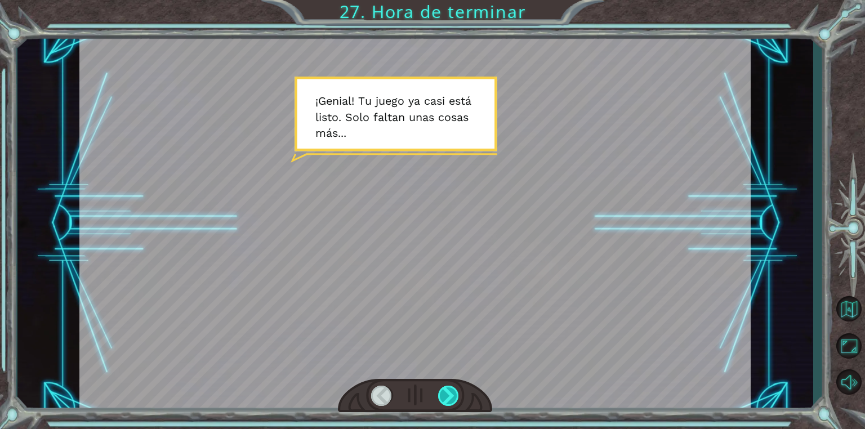
click at [454, 399] on div at bounding box center [448, 396] width 21 height 20
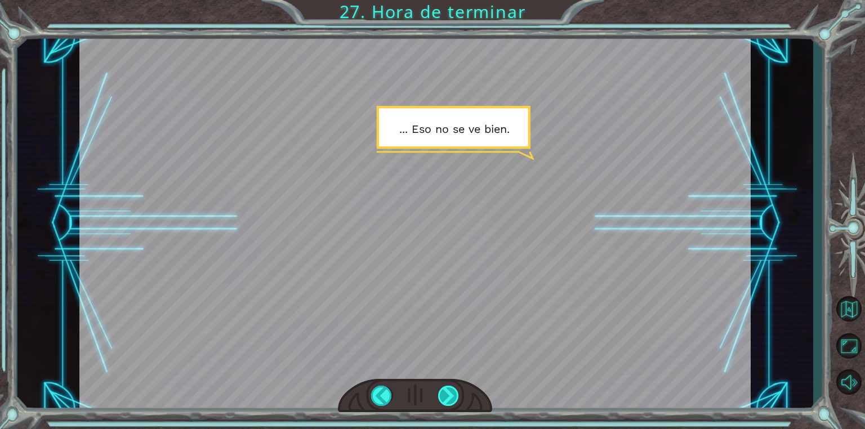
click at [454, 399] on div at bounding box center [448, 396] width 21 height 20
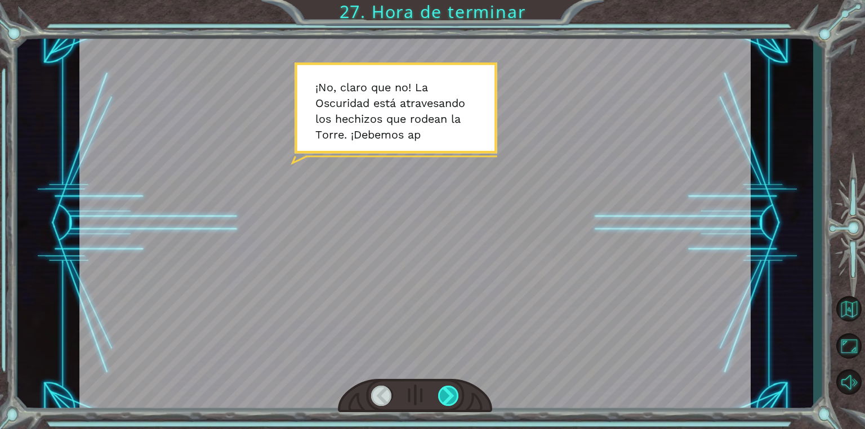
click at [454, 399] on div at bounding box center [448, 396] width 21 height 20
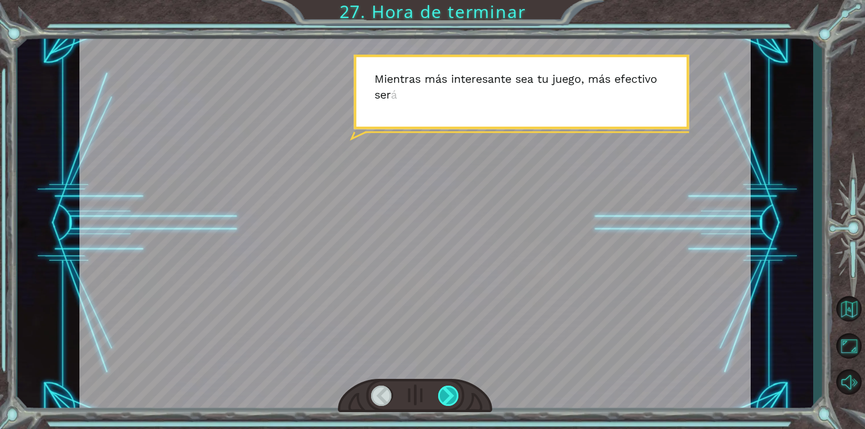
click at [454, 399] on div at bounding box center [448, 396] width 21 height 20
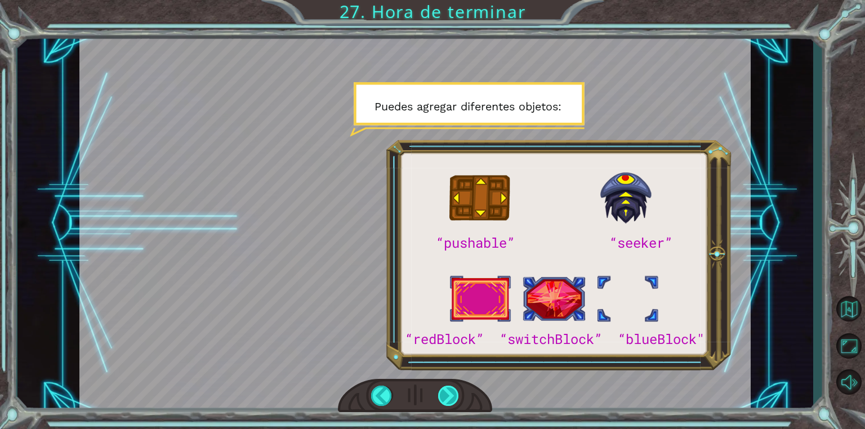
click at [454, 399] on div at bounding box center [448, 396] width 21 height 20
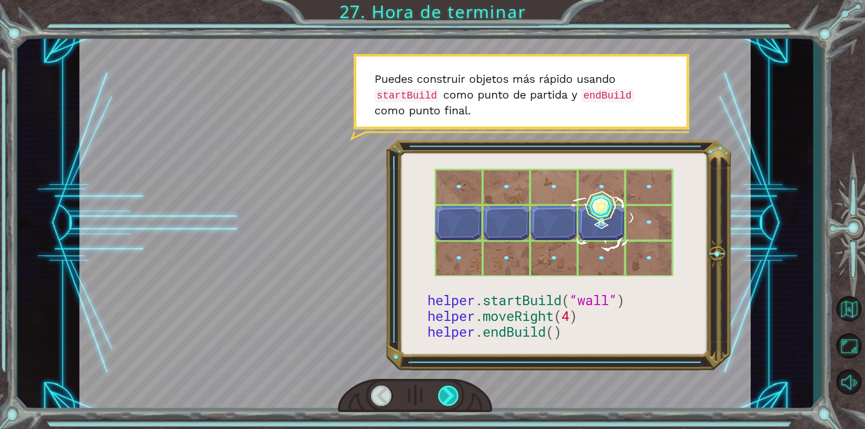
click at [454, 399] on div at bounding box center [448, 396] width 21 height 20
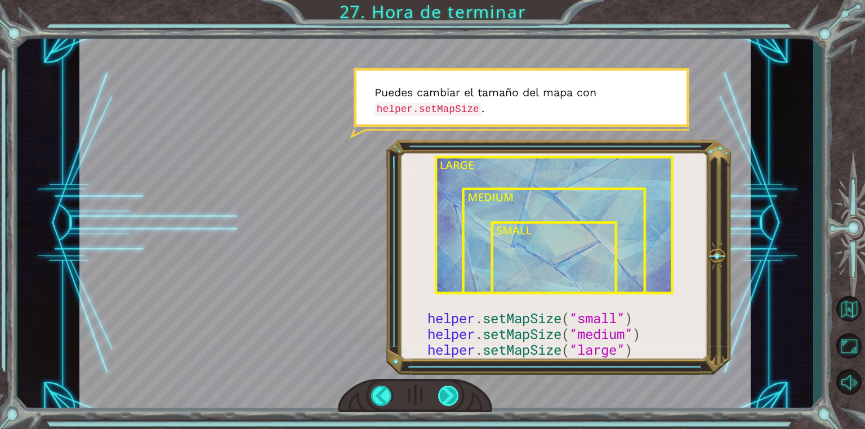
click at [454, 399] on div at bounding box center [448, 396] width 21 height 20
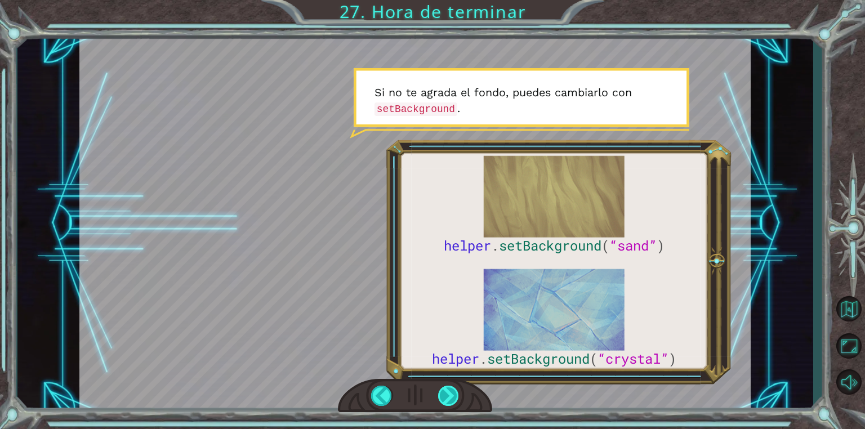
click at [454, 399] on div at bounding box center [448, 396] width 21 height 20
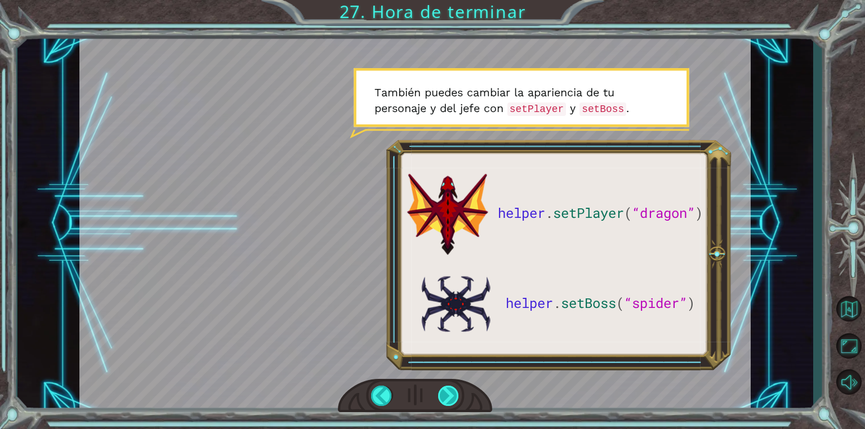
click at [454, 399] on div at bounding box center [448, 396] width 21 height 20
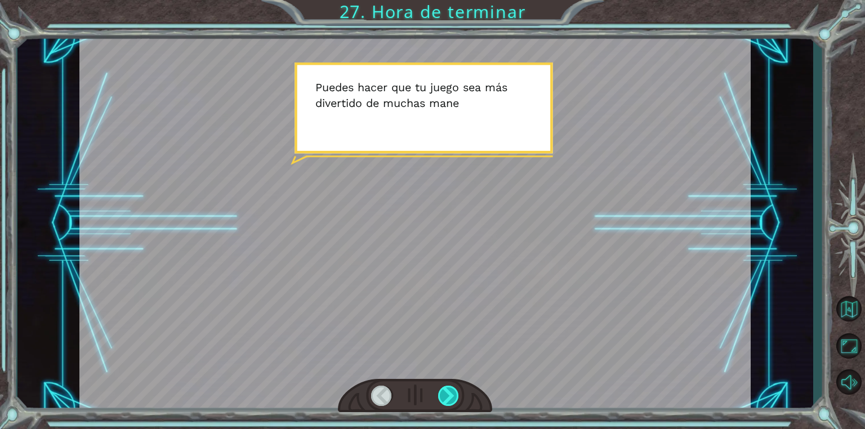
click at [454, 399] on div at bounding box center [448, 396] width 21 height 20
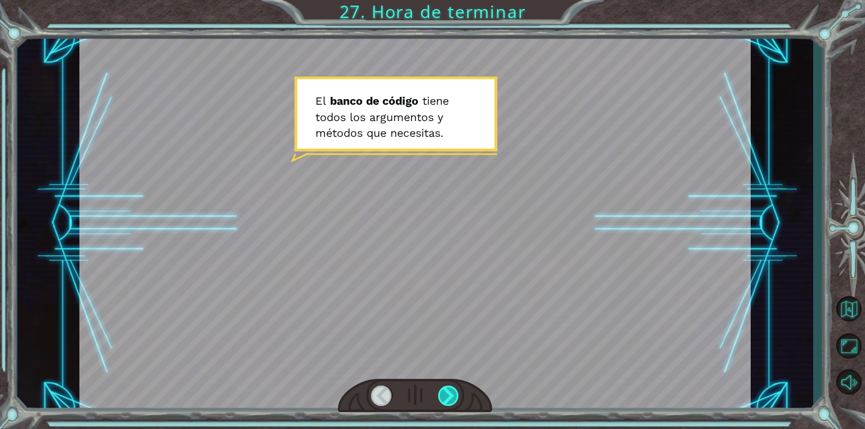
click at [454, 399] on div at bounding box center [448, 396] width 21 height 20
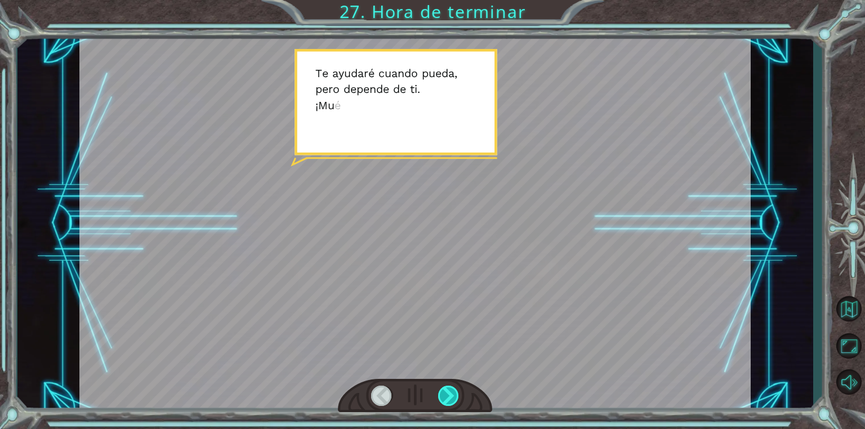
click at [454, 399] on div at bounding box center [448, 396] width 21 height 20
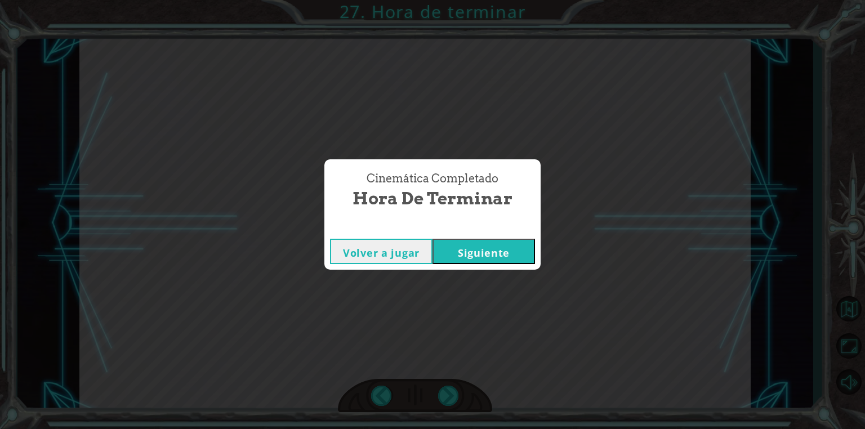
click at [459, 254] on button "Siguiente" at bounding box center [483, 251] width 102 height 25
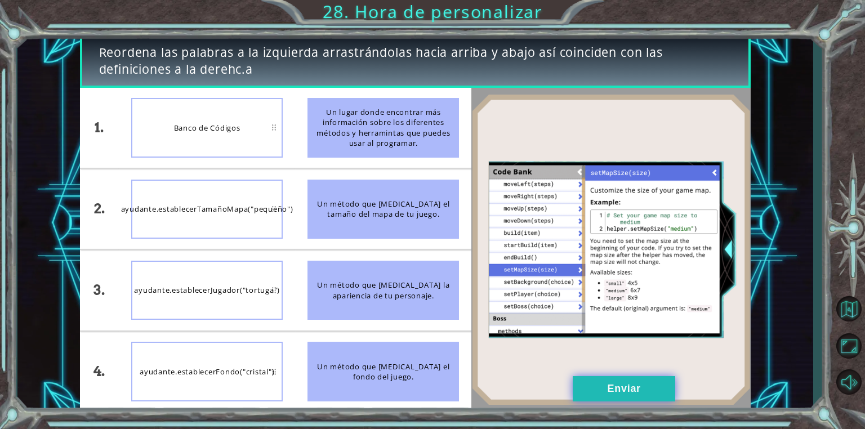
click at [601, 392] on button "Enviar" at bounding box center [623, 388] width 102 height 25
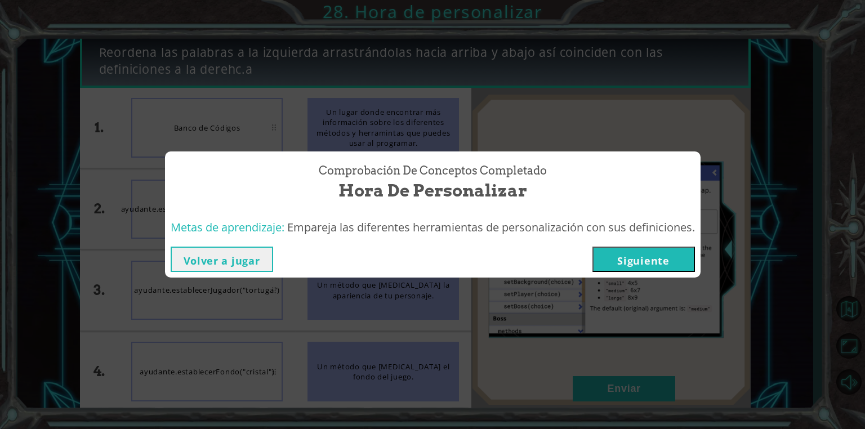
click at [634, 263] on button "Siguiente" at bounding box center [643, 259] width 102 height 25
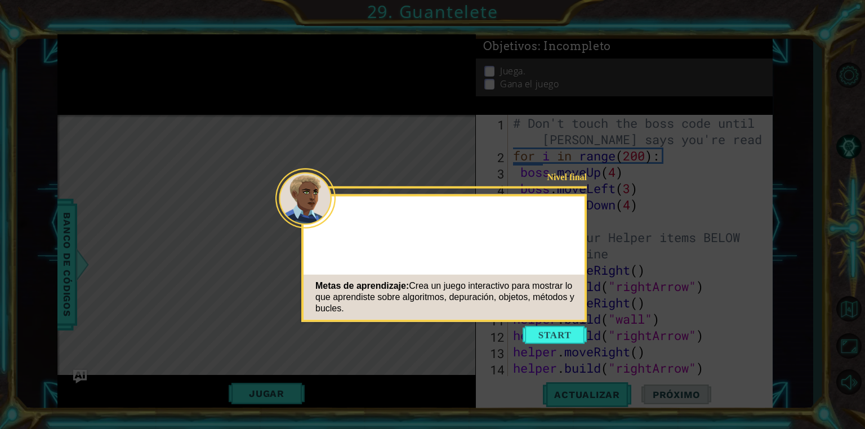
click at [557, 344] on icon at bounding box center [432, 214] width 865 height 429
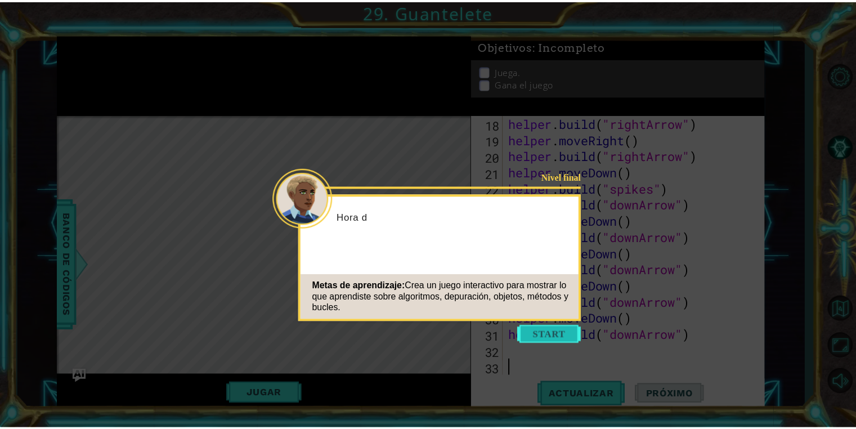
scroll to position [310, 0]
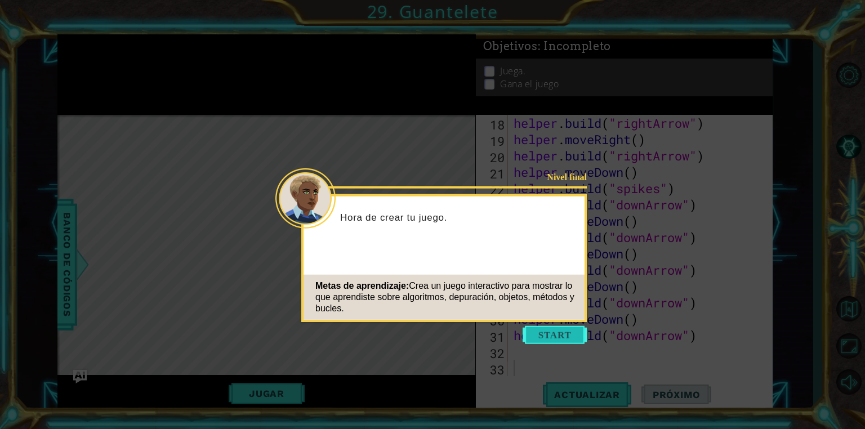
click at [549, 335] on button "Start" at bounding box center [554, 335] width 64 height 18
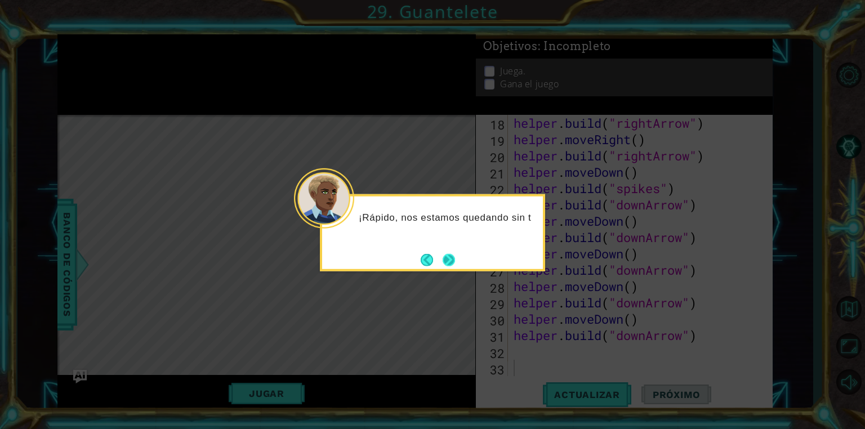
click at [451, 263] on button "Next" at bounding box center [448, 259] width 12 height 12
click at [447, 255] on button "Next" at bounding box center [448, 259] width 12 height 12
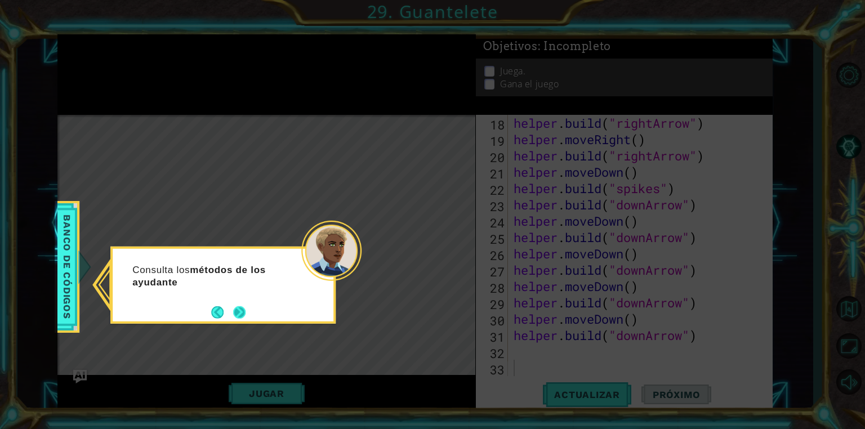
click at [237, 315] on button "Next" at bounding box center [239, 312] width 12 height 12
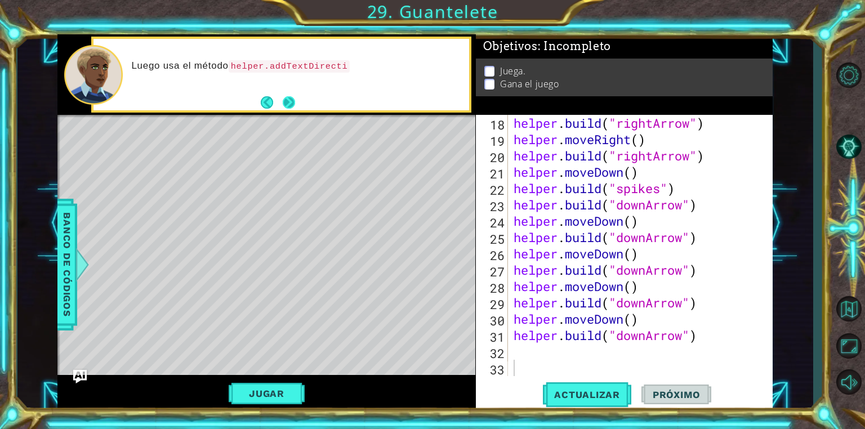
click at [288, 98] on button "Next" at bounding box center [289, 102] width 12 height 12
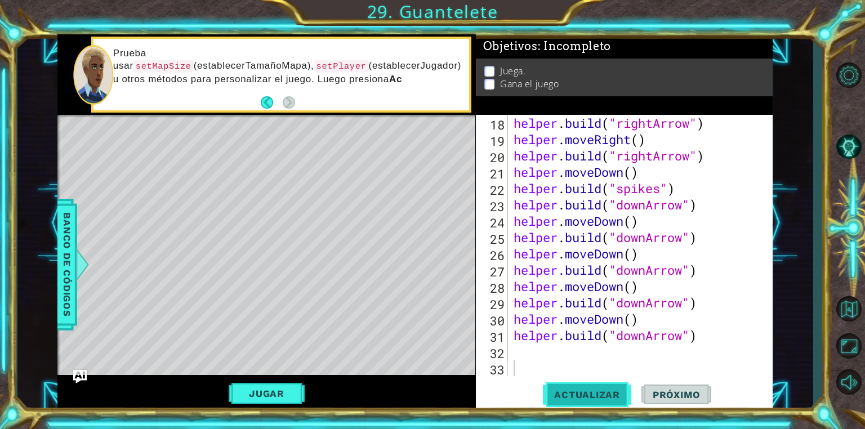
click at [575, 398] on span "Actualizar" at bounding box center [587, 394] width 88 height 11
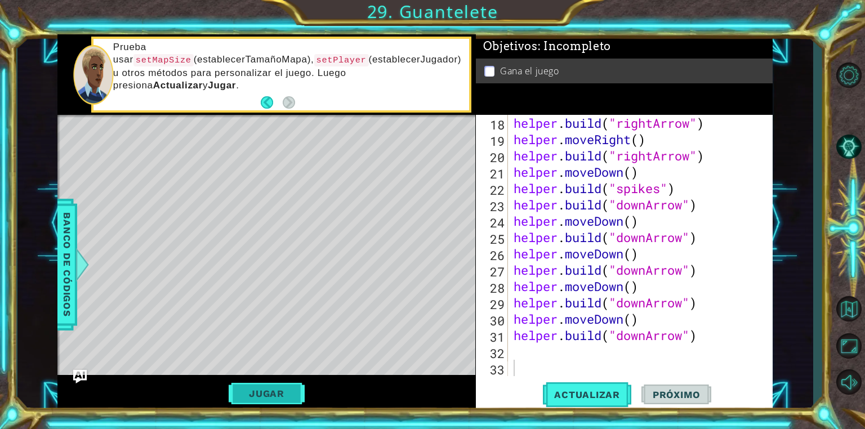
click at [252, 390] on button "Jugar" at bounding box center [267, 393] width 76 height 21
click at [668, 392] on span "Próximo" at bounding box center [676, 394] width 70 height 11
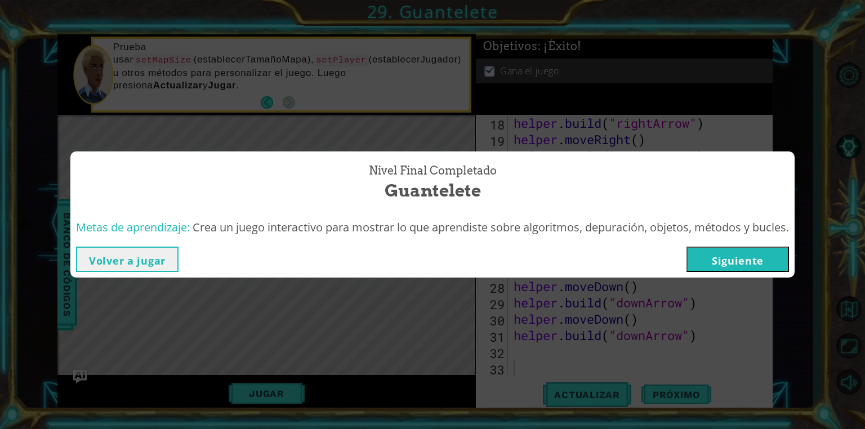
click at [704, 259] on button "Siguiente" at bounding box center [737, 259] width 102 height 25
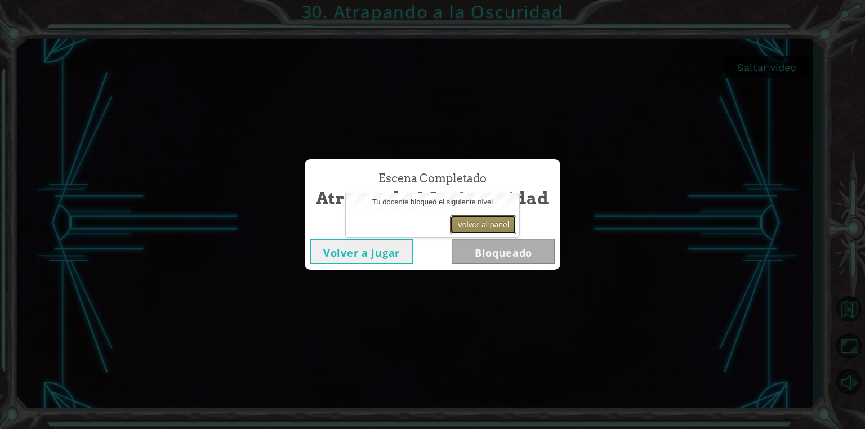
click at [459, 221] on button "Volver al panel" at bounding box center [483, 224] width 66 height 19
